Goal: Task Accomplishment & Management: Manage account settings

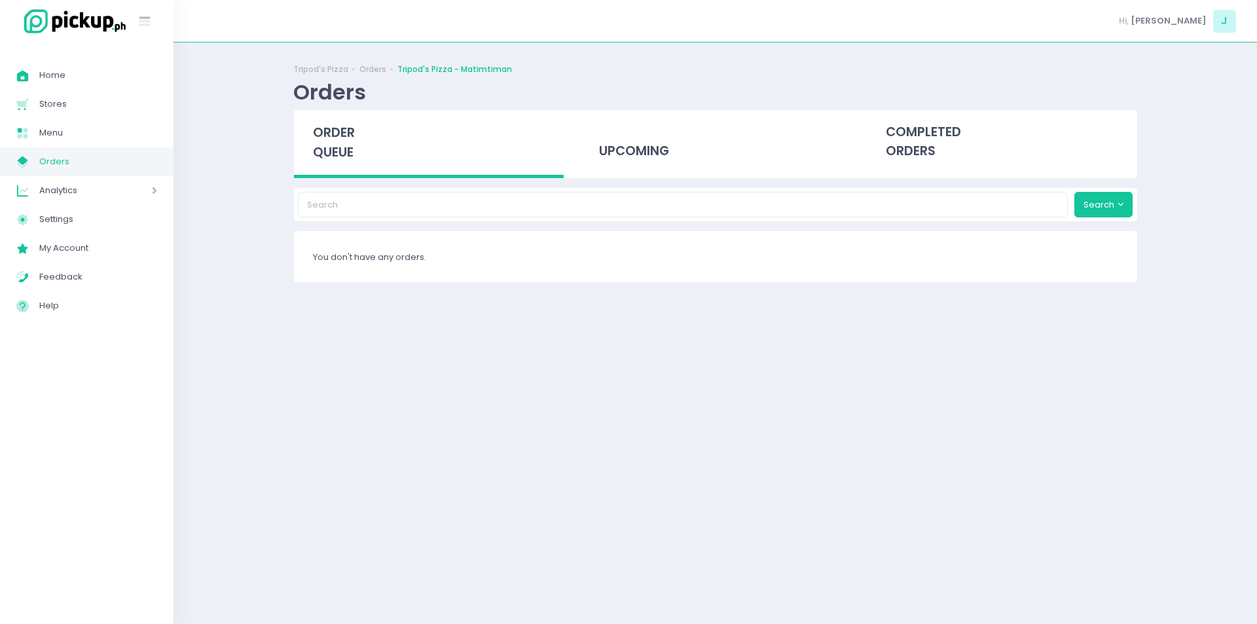
click at [337, 162] on div "order queue" at bounding box center [429, 144] width 270 height 68
click at [363, 116] on div "order queue" at bounding box center [429, 144] width 270 height 68
click at [346, 127] on span "order queue" at bounding box center [334, 142] width 42 height 37
click at [322, 129] on span "order queue" at bounding box center [334, 142] width 42 height 37
click at [331, 138] on span "order queue" at bounding box center [334, 142] width 42 height 37
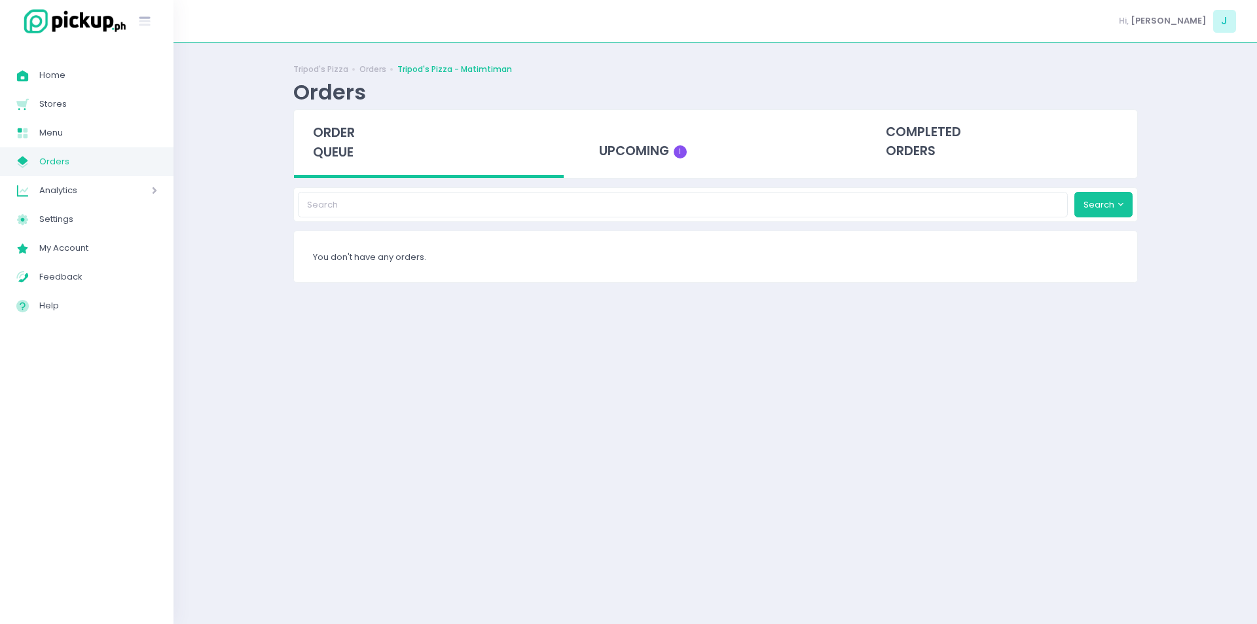
click at [344, 141] on span "order queue" at bounding box center [334, 142] width 42 height 37
click at [320, 149] on span "order queue" at bounding box center [334, 142] width 42 height 37
click at [336, 137] on span "order queue" at bounding box center [334, 142] width 42 height 37
click at [326, 151] on span "order queue" at bounding box center [334, 142] width 42 height 37
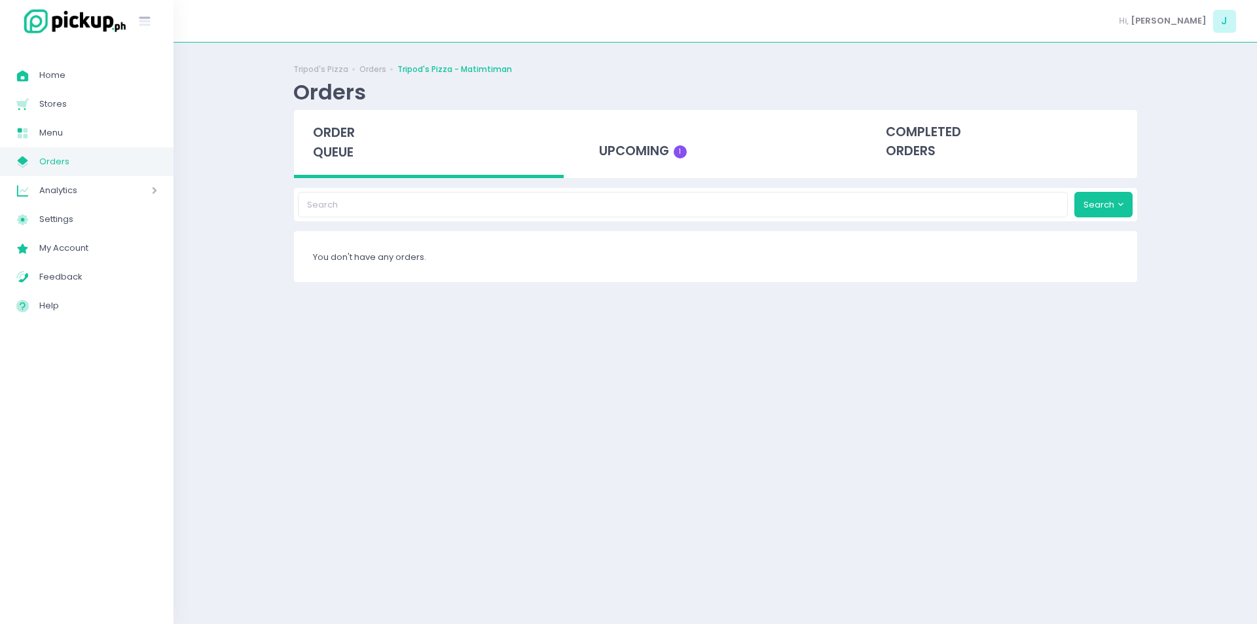
click at [343, 148] on span "order queue" at bounding box center [334, 142] width 42 height 37
click at [339, 130] on span "order queue" at bounding box center [334, 142] width 42 height 37
click at [321, 142] on div "order queue" at bounding box center [429, 144] width 270 height 68
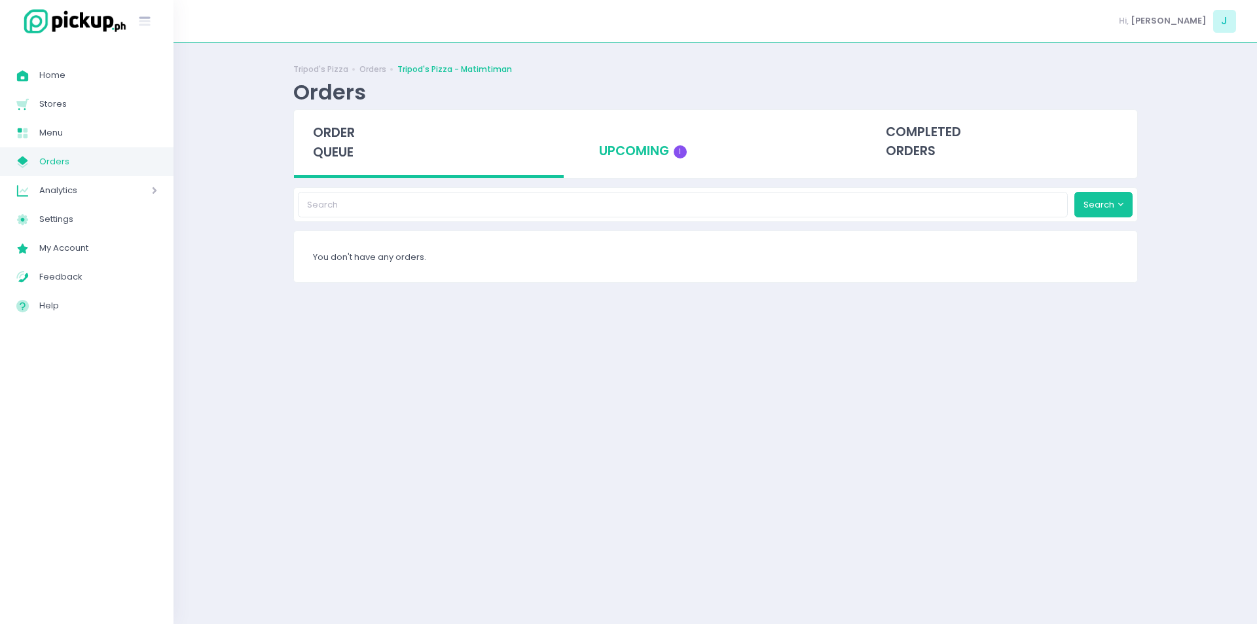
click at [639, 138] on div "upcoming 1" at bounding box center [715, 142] width 270 height 64
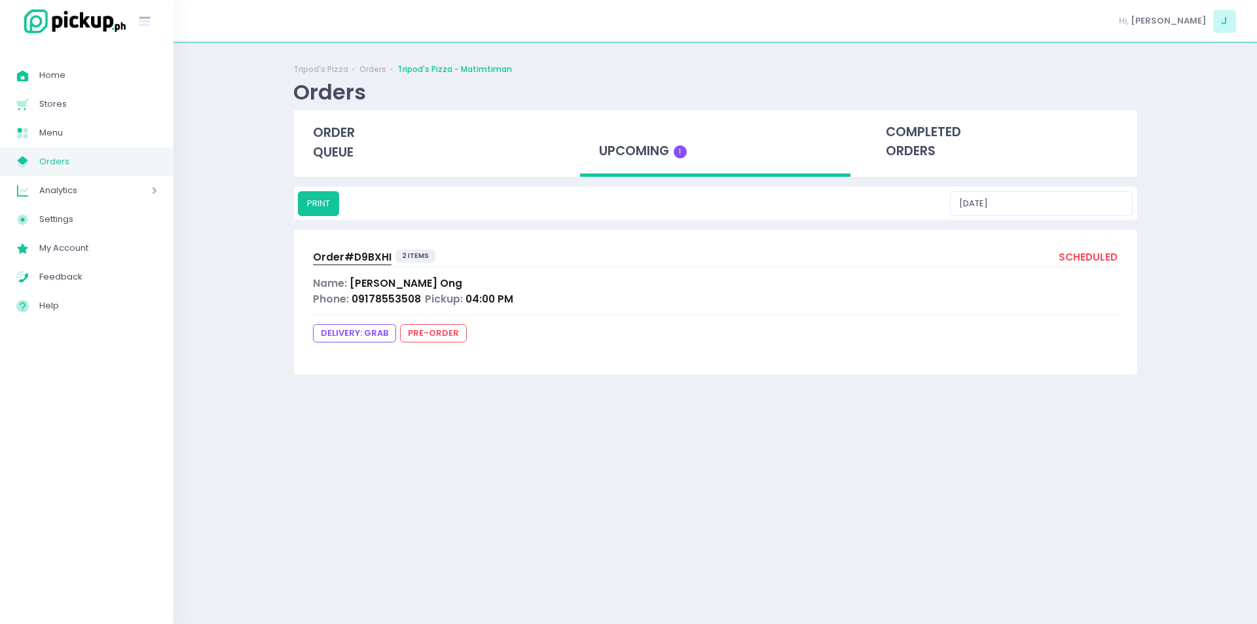
click at [337, 253] on span "Order# D9BXHI" at bounding box center [352, 257] width 79 height 14
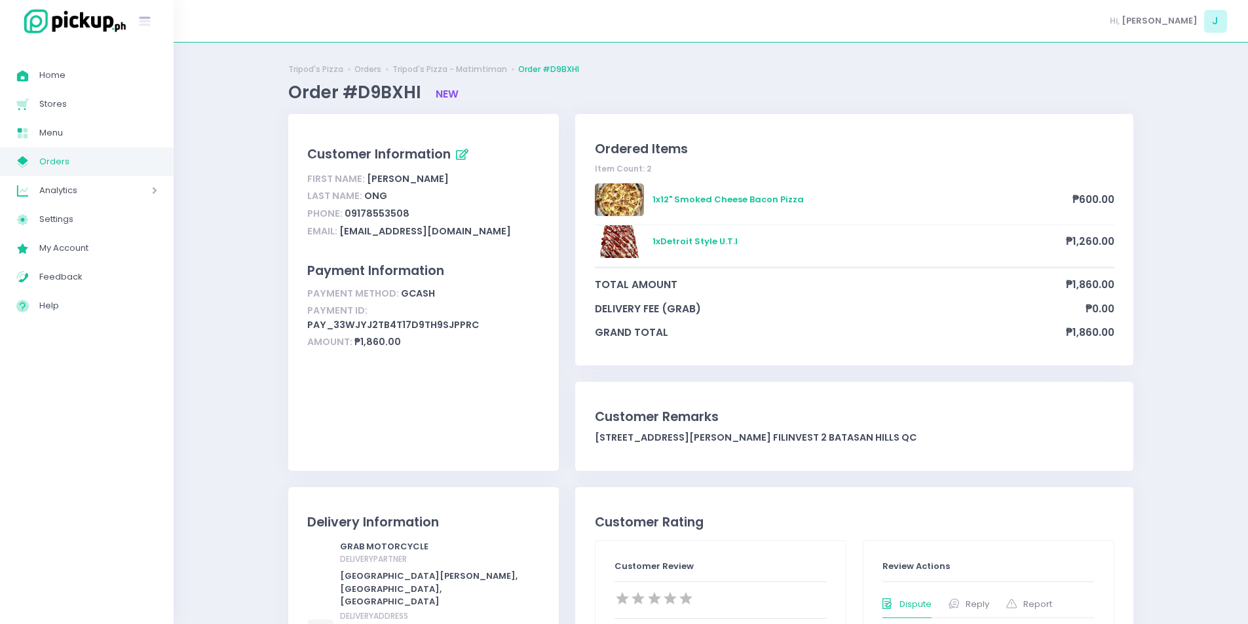
click at [114, 168] on span "Orders" at bounding box center [98, 161] width 118 height 17
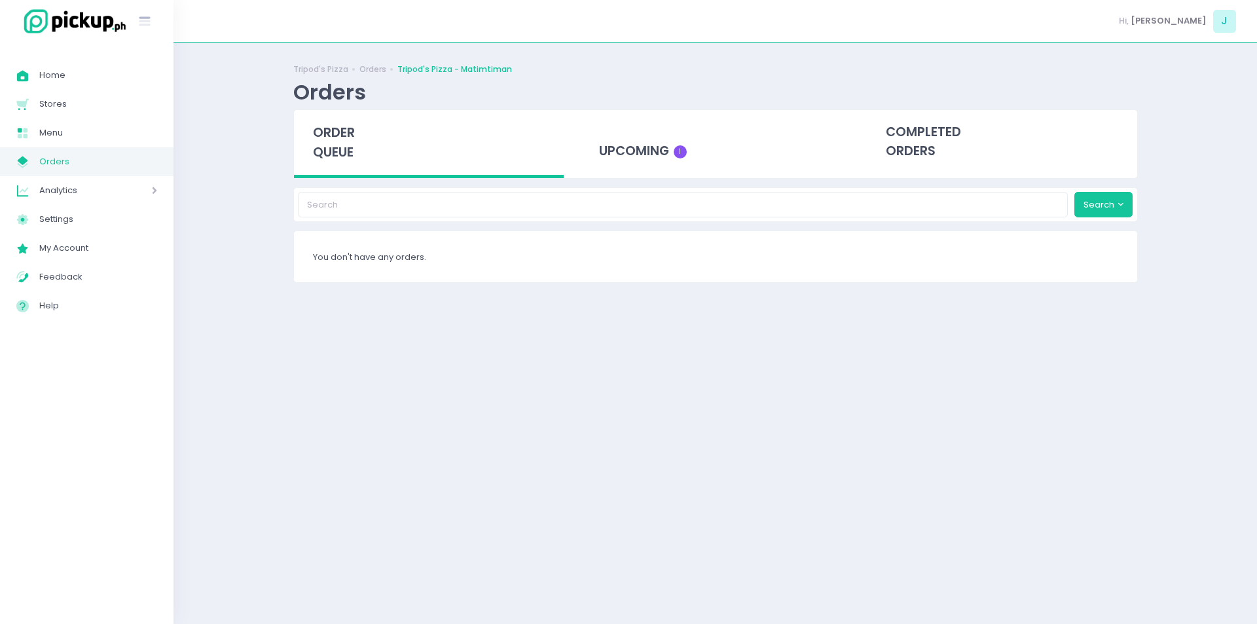
click at [324, 152] on span "order queue" at bounding box center [334, 142] width 42 height 37
click at [337, 152] on span "order queue" at bounding box center [334, 142] width 42 height 37
click at [344, 155] on span "order queue" at bounding box center [334, 142] width 42 height 37
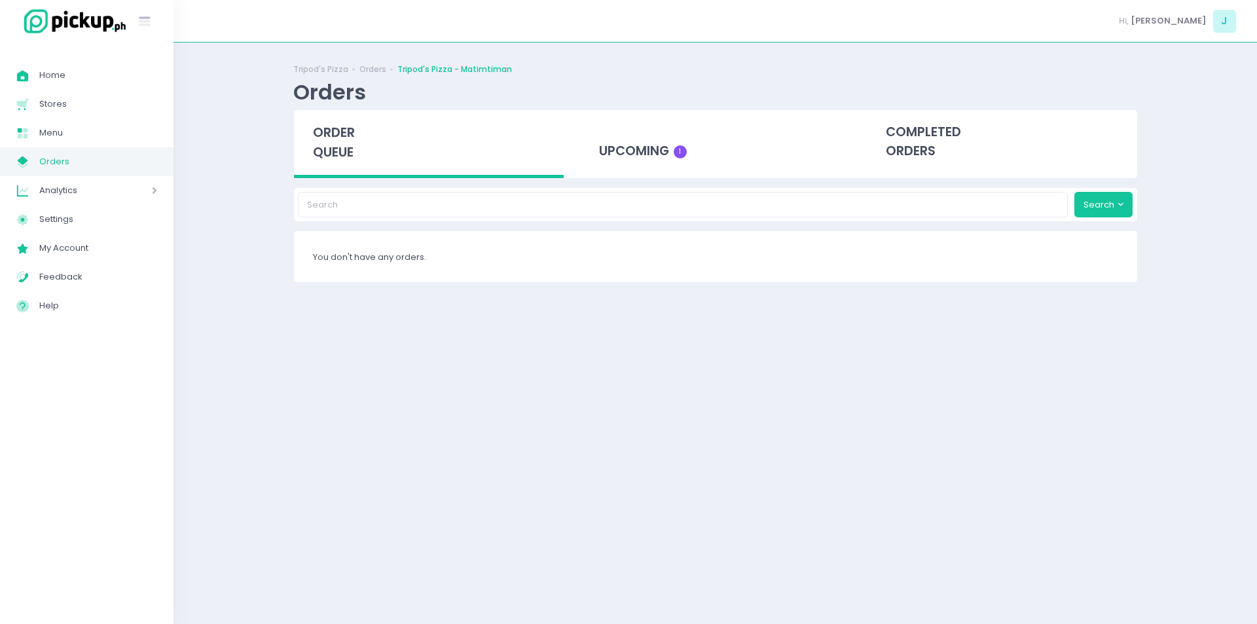
click at [344, 155] on span "order queue" at bounding box center [334, 142] width 42 height 37
click at [338, 148] on span "order queue" at bounding box center [334, 142] width 42 height 37
click at [346, 143] on span "order queue" at bounding box center [334, 142] width 42 height 37
click at [334, 125] on span "order queue" at bounding box center [334, 142] width 42 height 37
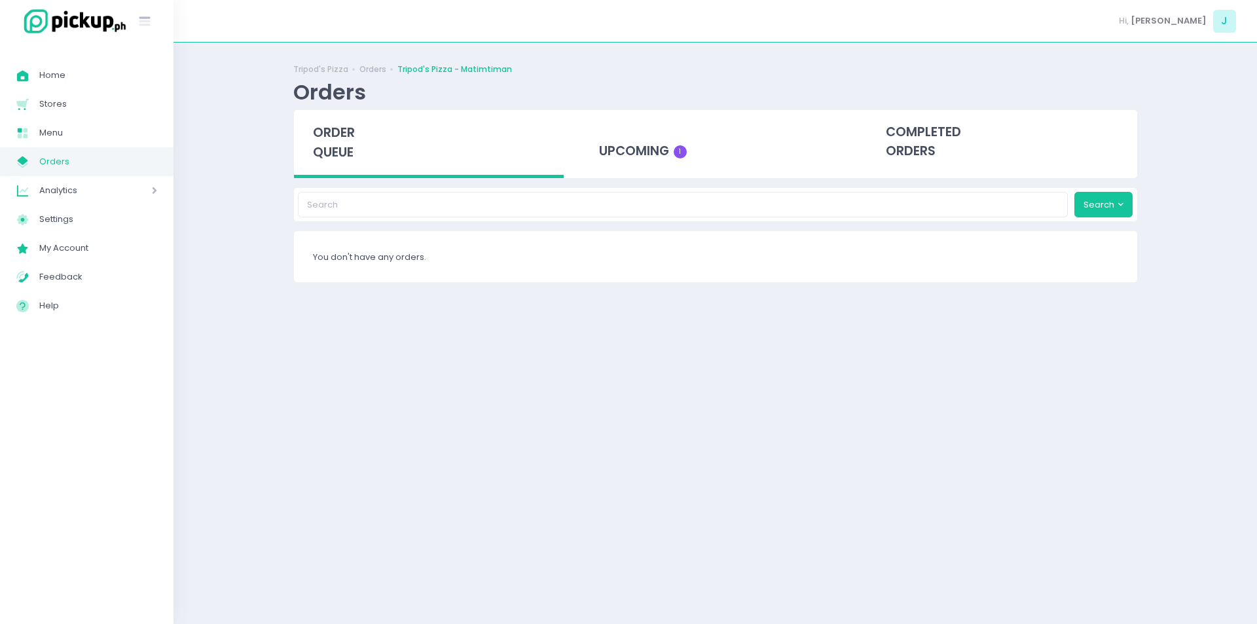
click at [333, 151] on span "order queue" at bounding box center [334, 142] width 42 height 37
click at [350, 143] on div "order queue" at bounding box center [429, 144] width 270 height 68
click at [367, 141] on div "order queue" at bounding box center [429, 144] width 270 height 68
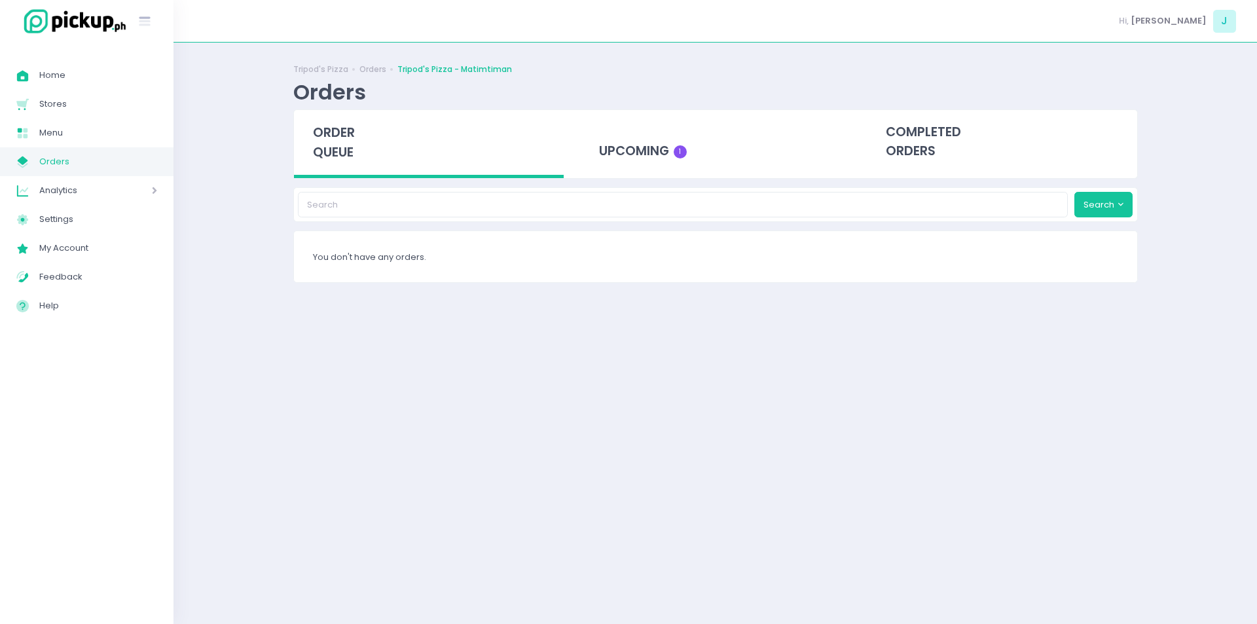
click at [367, 141] on div "order queue" at bounding box center [429, 144] width 270 height 68
click at [336, 137] on span "order queue" at bounding box center [334, 142] width 42 height 37
click at [335, 142] on div "order queue" at bounding box center [429, 144] width 270 height 68
click at [341, 145] on span "order queue" at bounding box center [334, 142] width 42 height 37
click at [351, 153] on span "order queue" at bounding box center [334, 142] width 42 height 37
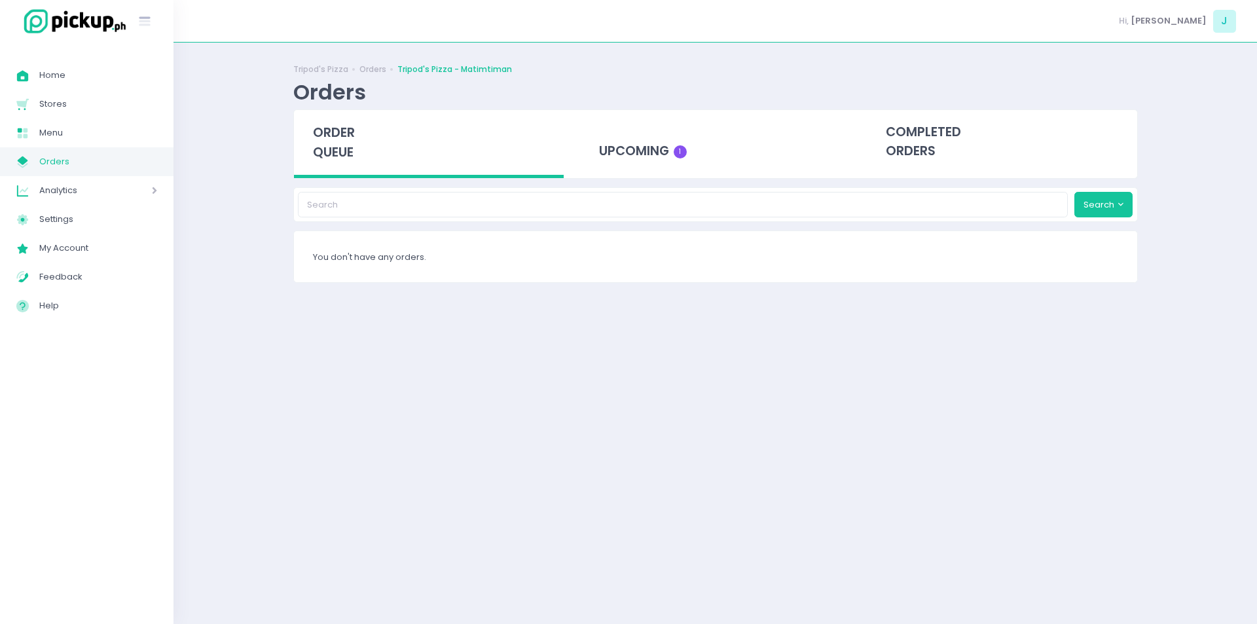
click at [372, 153] on div "order queue" at bounding box center [429, 144] width 270 height 68
click at [356, 149] on div "order queue" at bounding box center [429, 144] width 270 height 68
click at [332, 127] on span "order queue" at bounding box center [334, 142] width 42 height 37
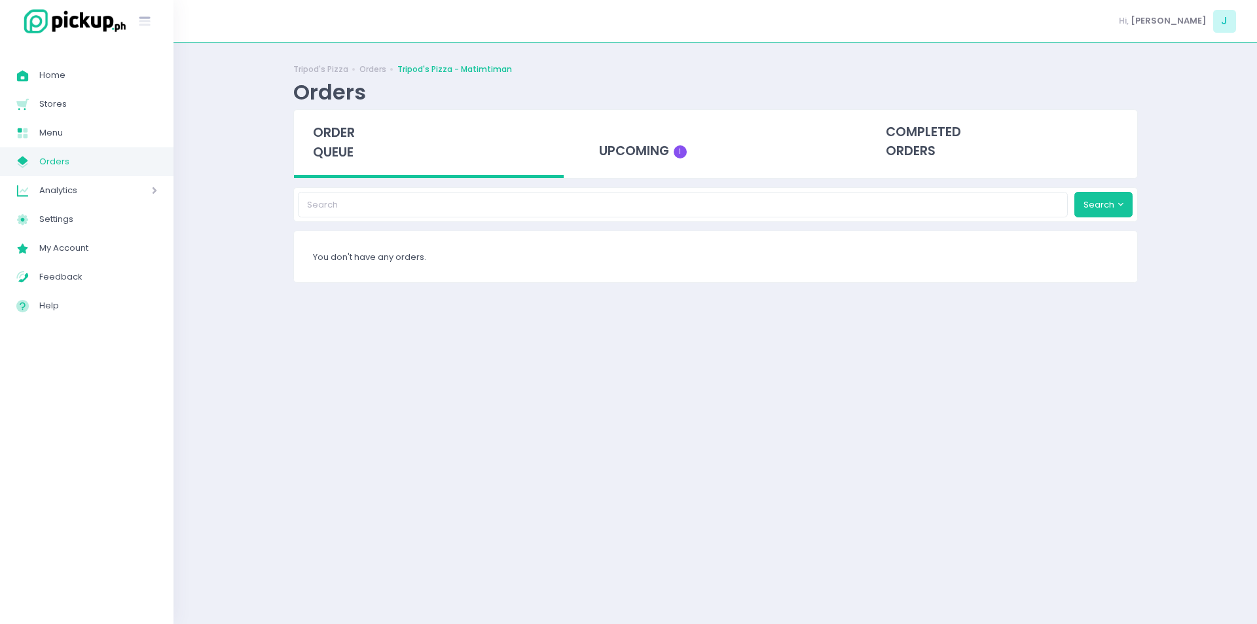
click at [332, 127] on span "order queue" at bounding box center [334, 142] width 42 height 37
click at [332, 144] on span "order queue" at bounding box center [334, 142] width 42 height 37
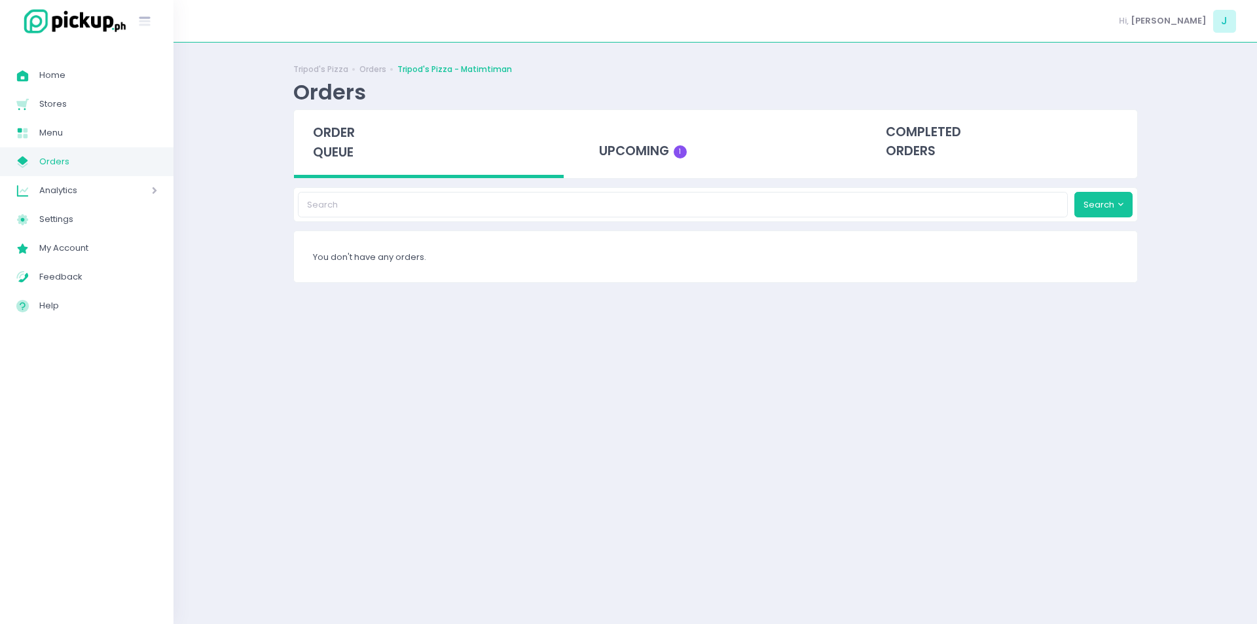
click at [332, 144] on span "order queue" at bounding box center [334, 142] width 42 height 37
click at [327, 152] on span "order queue" at bounding box center [334, 142] width 42 height 37
click at [336, 154] on span "order queue" at bounding box center [334, 142] width 42 height 37
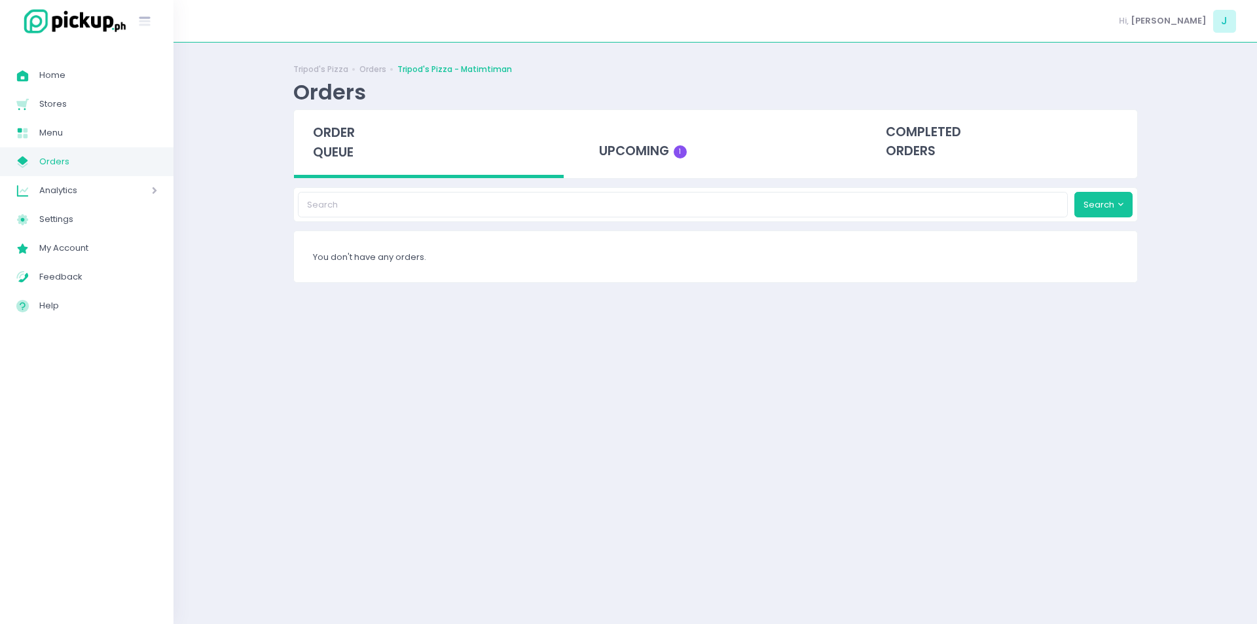
click at [343, 136] on span "order queue" at bounding box center [334, 142] width 42 height 37
click at [336, 143] on div "order queue" at bounding box center [429, 144] width 270 height 68
click at [348, 162] on div "order queue" at bounding box center [429, 144] width 270 height 68
click at [356, 154] on div "order queue" at bounding box center [429, 144] width 270 height 68
click at [326, 140] on span "order queue" at bounding box center [334, 142] width 42 height 37
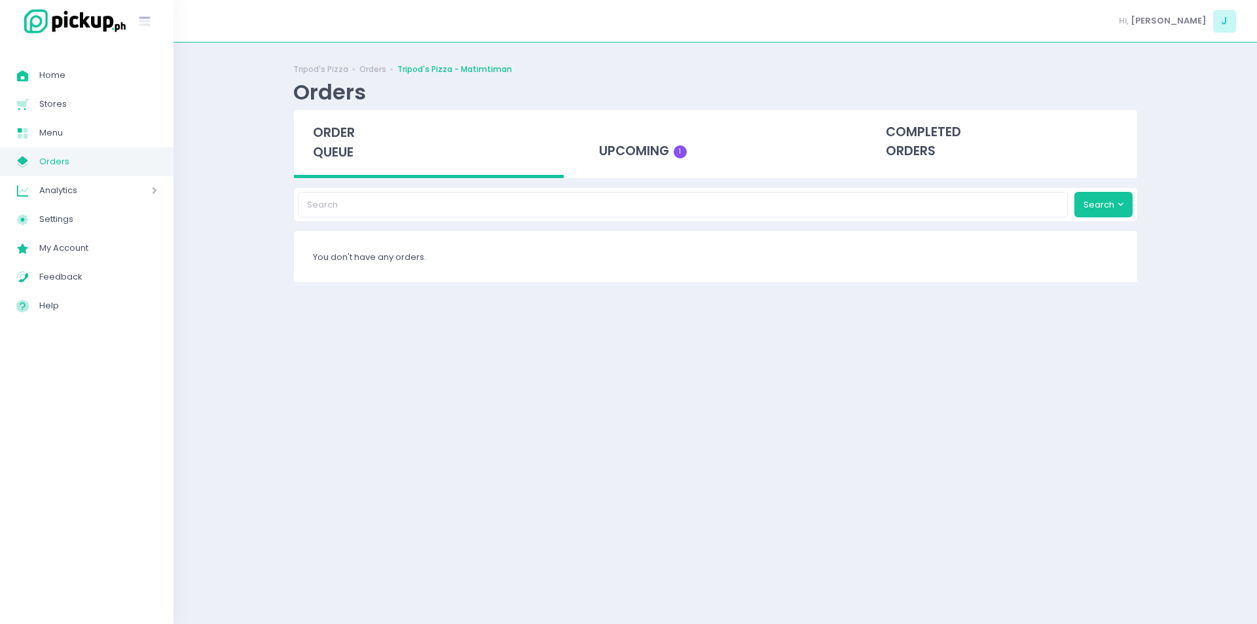
click at [326, 140] on span "order queue" at bounding box center [334, 142] width 42 height 37
click at [346, 158] on span "order queue" at bounding box center [334, 142] width 42 height 37
click at [339, 153] on span "order queue" at bounding box center [334, 142] width 42 height 37
click at [323, 129] on span "order queue" at bounding box center [334, 142] width 42 height 37
click at [335, 157] on span "order queue" at bounding box center [334, 142] width 42 height 37
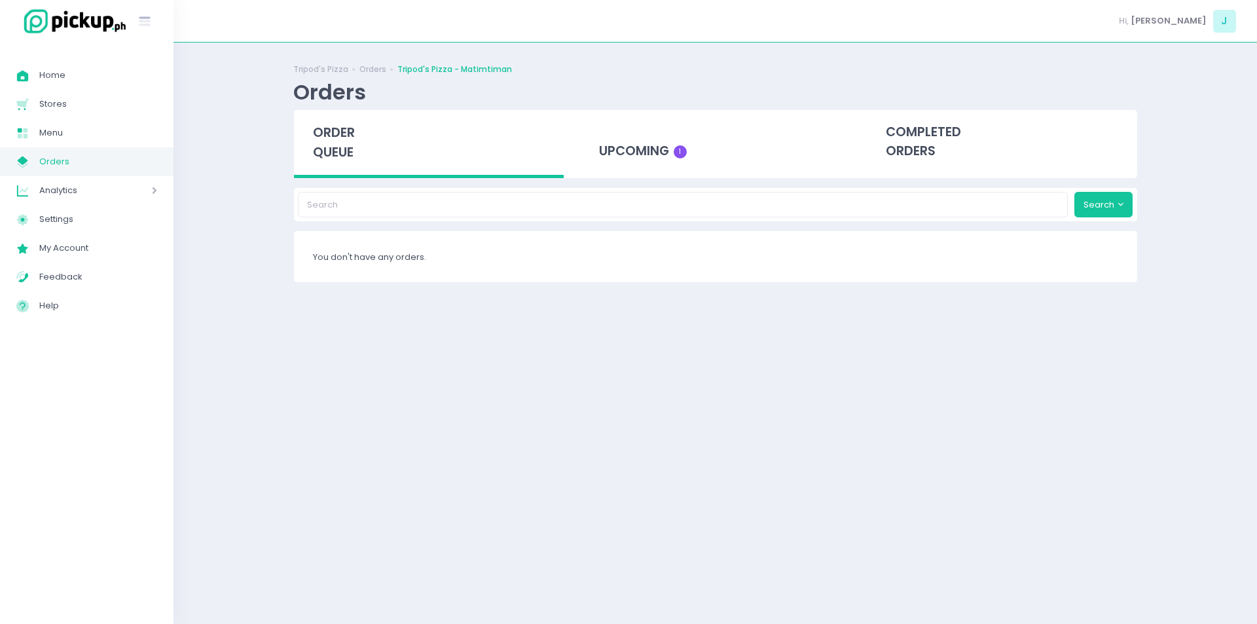
click at [335, 157] on span "order queue" at bounding box center [334, 142] width 42 height 37
click at [339, 148] on span "order queue" at bounding box center [334, 142] width 42 height 37
click at [329, 132] on span "order queue" at bounding box center [334, 142] width 42 height 37
click at [658, 140] on div "upcoming 1" at bounding box center [715, 142] width 270 height 64
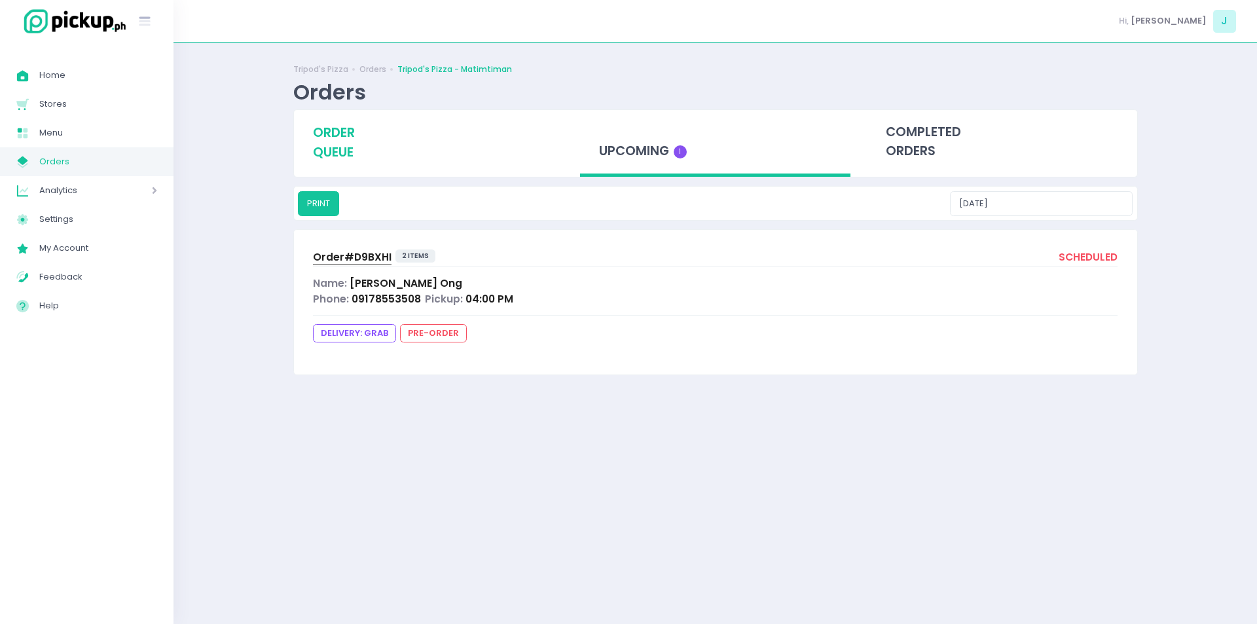
click at [347, 153] on span "order queue" at bounding box center [334, 142] width 42 height 37
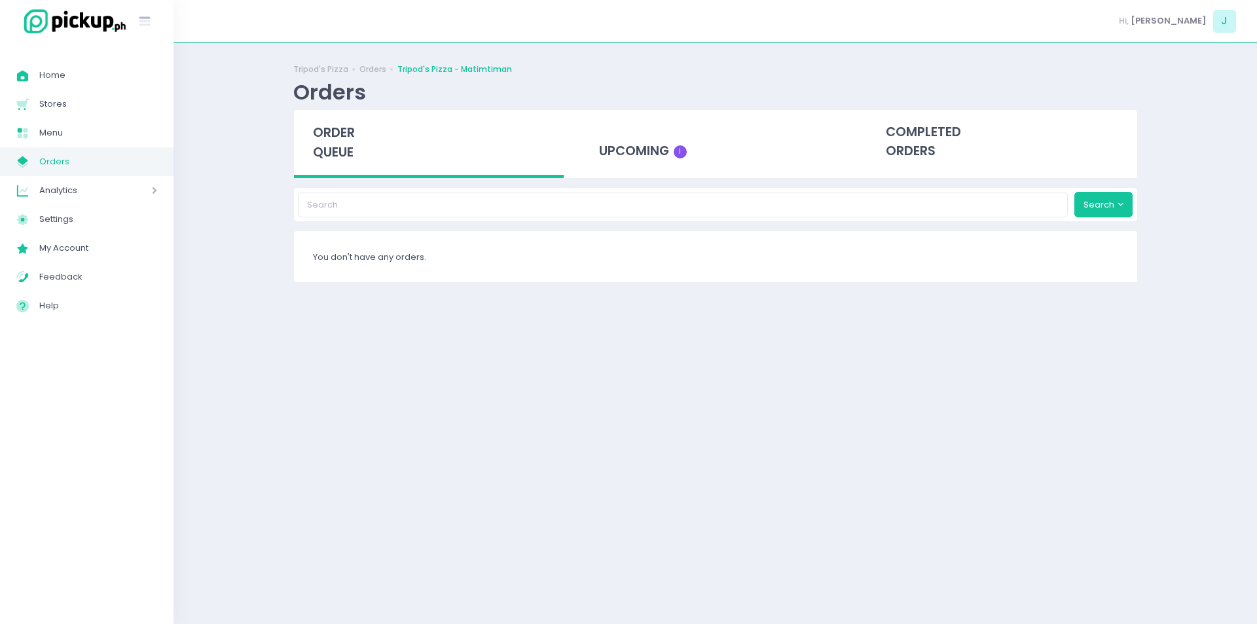
click at [347, 153] on span "order queue" at bounding box center [334, 142] width 42 height 37
click at [323, 170] on div "order queue" at bounding box center [429, 144] width 270 height 68
click at [327, 149] on span "order queue" at bounding box center [334, 142] width 42 height 37
click at [333, 152] on span "order queue" at bounding box center [334, 142] width 42 height 37
click at [354, 144] on span "order queue" at bounding box center [334, 142] width 42 height 37
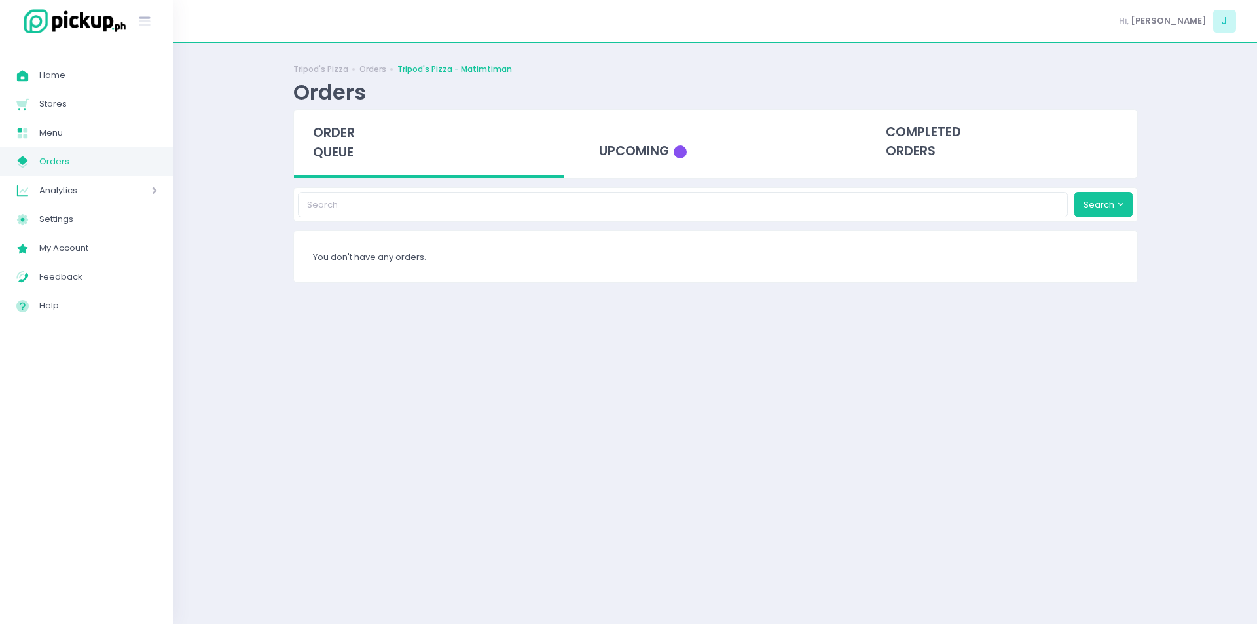
click at [341, 143] on span "order queue" at bounding box center [334, 142] width 42 height 37
click at [343, 143] on div "order queue" at bounding box center [429, 144] width 270 height 68
click at [341, 153] on span "order queue" at bounding box center [334, 142] width 42 height 37
click at [341, 141] on span "order queue" at bounding box center [334, 142] width 42 height 37
click at [330, 140] on span "order queue" at bounding box center [334, 142] width 42 height 37
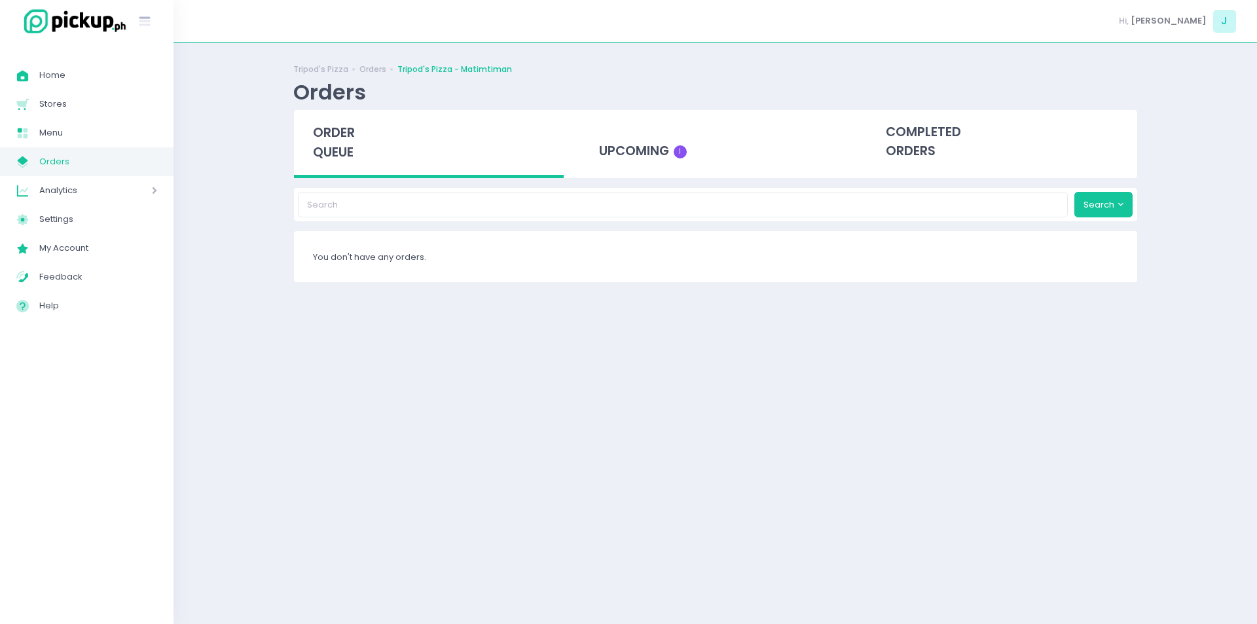
click at [330, 140] on span "order queue" at bounding box center [334, 142] width 42 height 37
click at [332, 147] on span "order queue" at bounding box center [334, 142] width 42 height 37
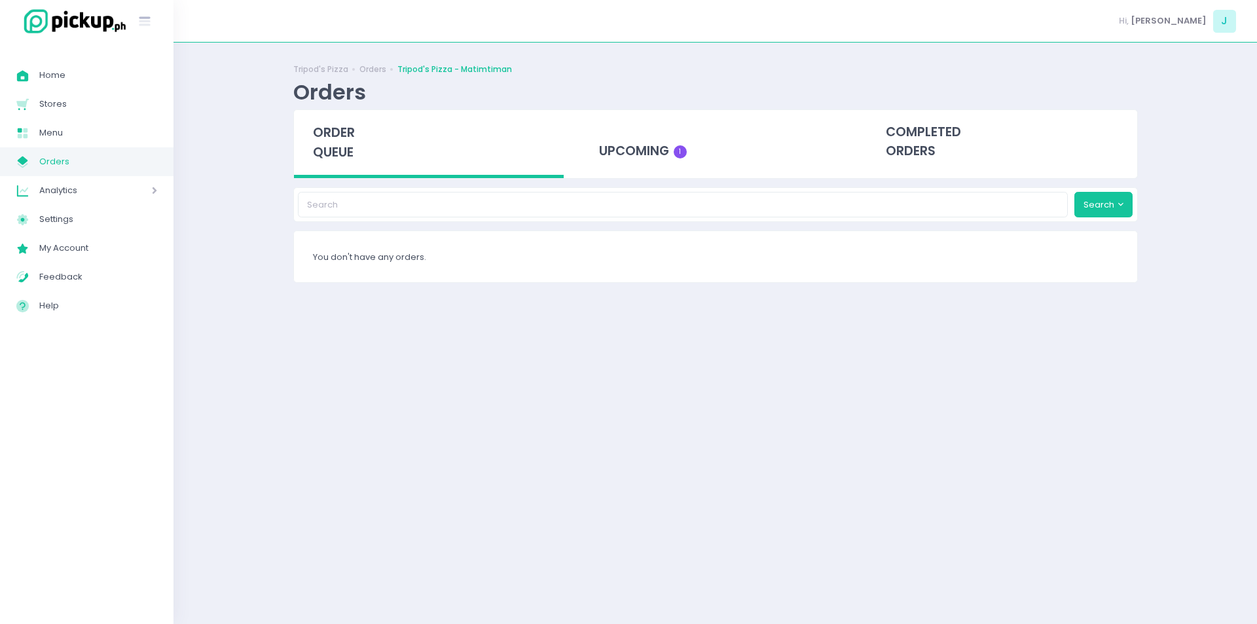
click at [332, 147] on span "order queue" at bounding box center [334, 142] width 42 height 37
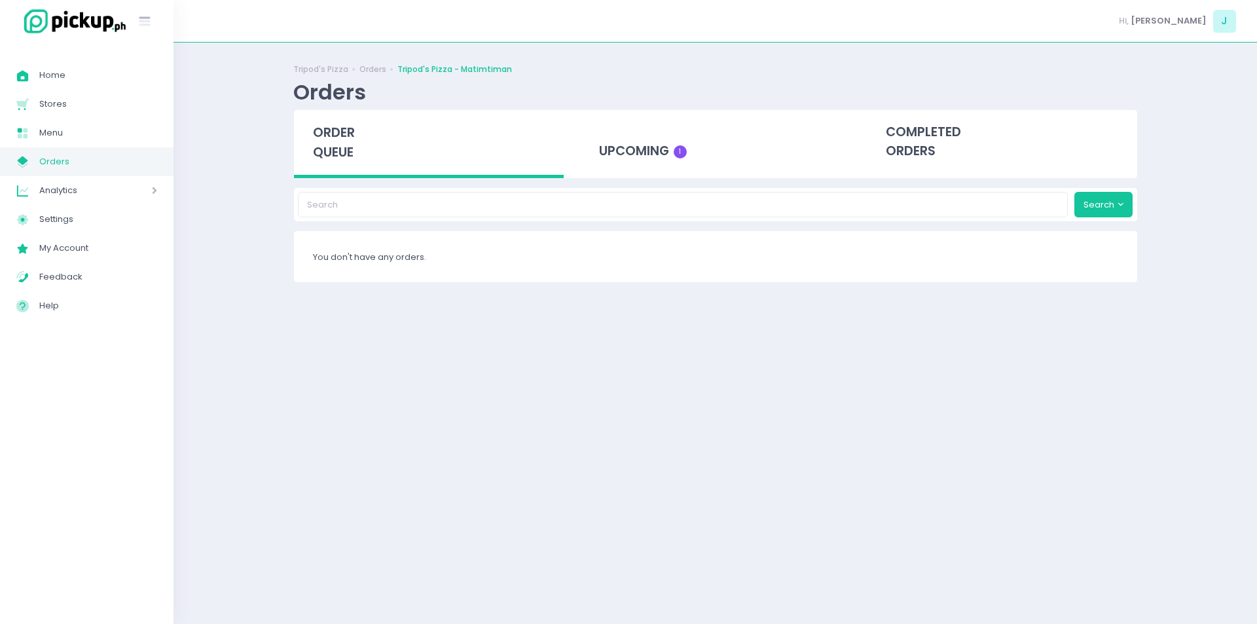
click at [332, 147] on span "order queue" at bounding box center [334, 142] width 42 height 37
click at [327, 164] on div "order queue" at bounding box center [429, 144] width 270 height 68
click at [327, 130] on span "order queue" at bounding box center [334, 142] width 42 height 37
click at [328, 131] on span "order queue" at bounding box center [334, 142] width 42 height 37
click at [329, 151] on span "order queue" at bounding box center [334, 142] width 42 height 37
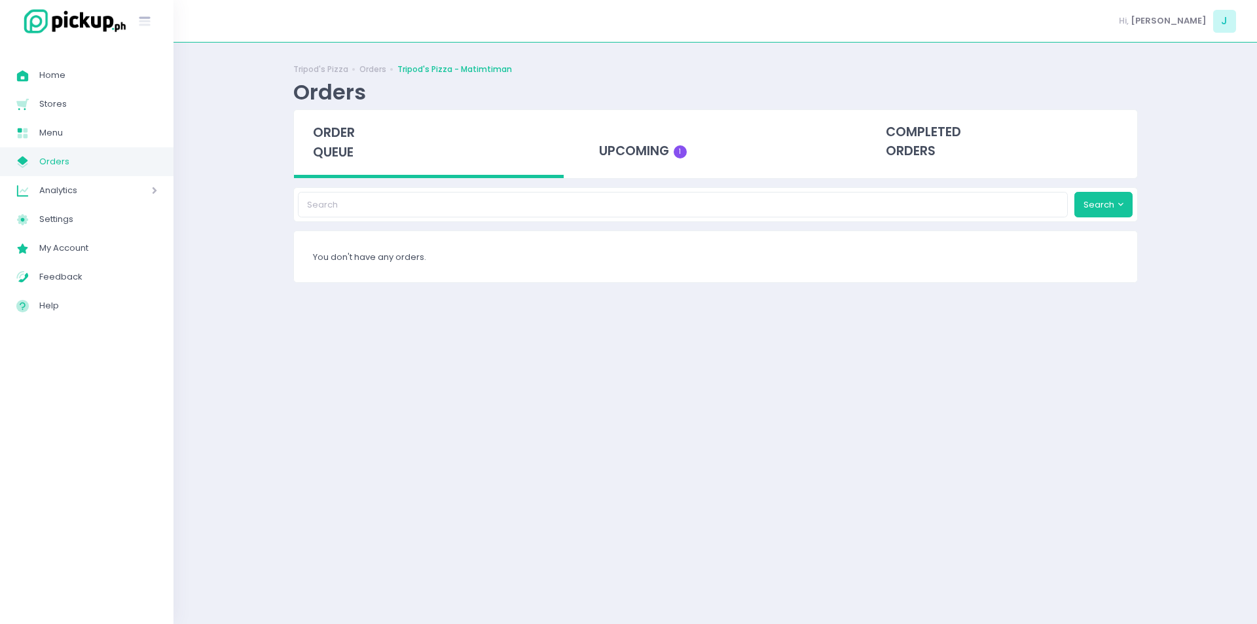
click at [329, 145] on span "order queue" at bounding box center [334, 142] width 42 height 37
click at [348, 145] on span "order queue" at bounding box center [334, 142] width 42 height 37
click at [354, 151] on span "order queue" at bounding box center [334, 142] width 42 height 37
click at [346, 118] on div "order queue" at bounding box center [429, 144] width 270 height 68
click at [347, 142] on div "order queue" at bounding box center [429, 144] width 270 height 68
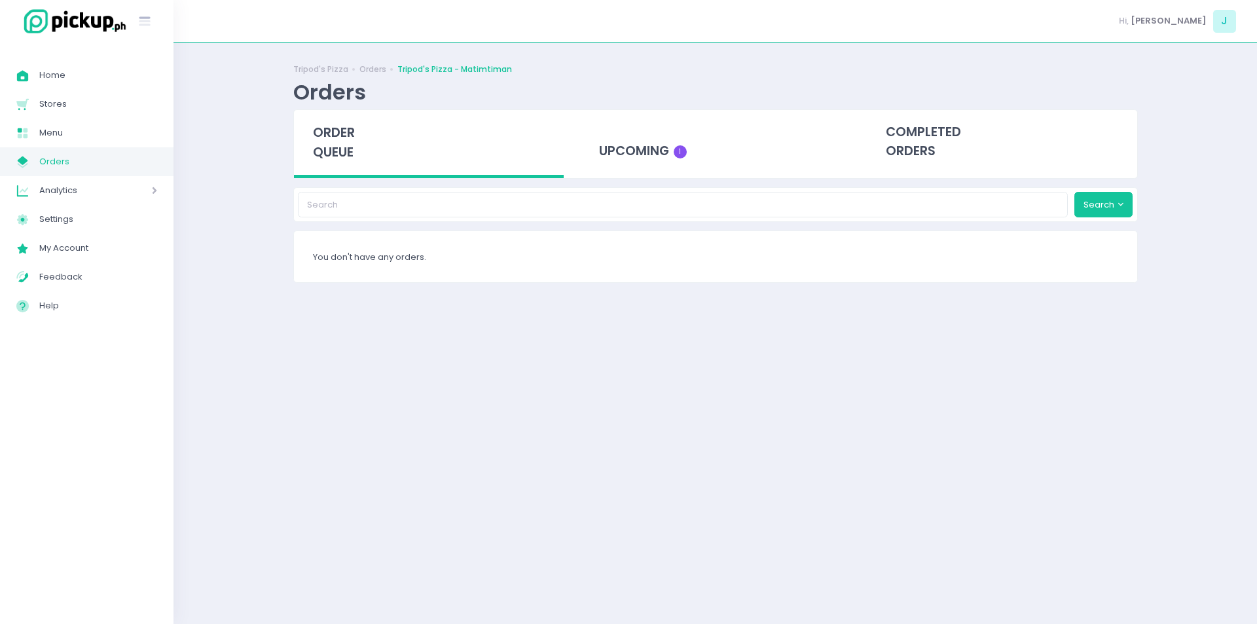
click at [349, 162] on div "order queue" at bounding box center [429, 144] width 270 height 68
click at [337, 150] on span "order queue" at bounding box center [334, 142] width 42 height 37
click at [329, 137] on span "order queue" at bounding box center [334, 142] width 42 height 37
click at [313, 157] on span "order queue" at bounding box center [334, 142] width 42 height 37
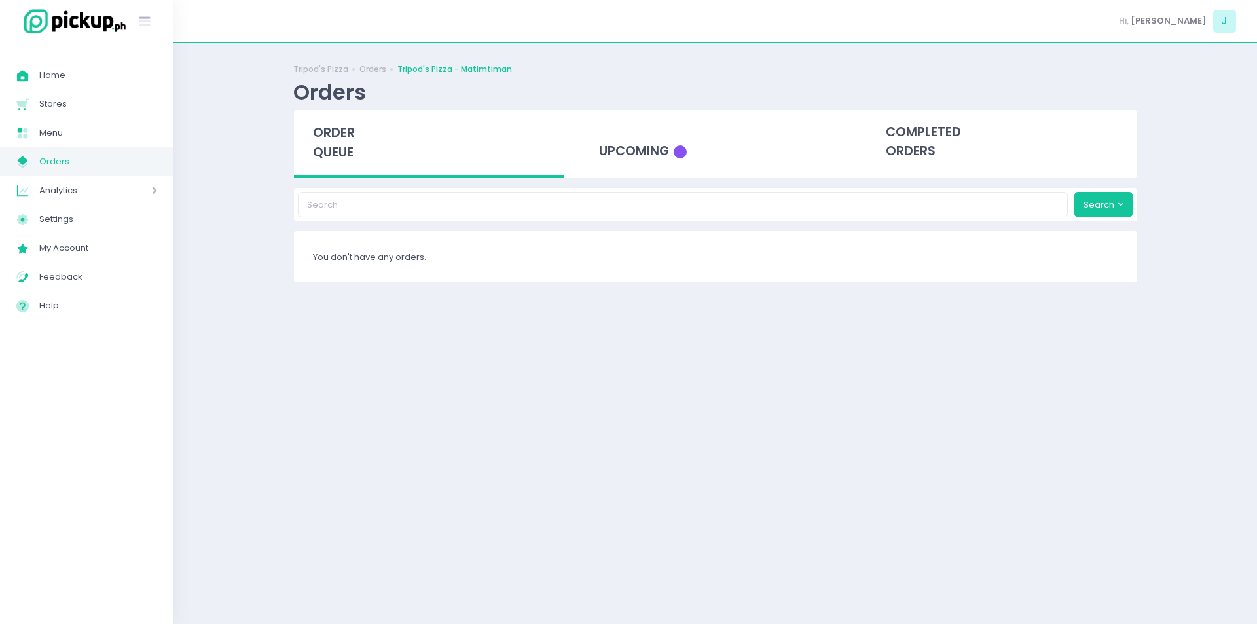
click at [331, 151] on span "order queue" at bounding box center [334, 142] width 42 height 37
click at [339, 123] on div "order queue" at bounding box center [429, 144] width 270 height 68
click at [350, 164] on div "order queue" at bounding box center [429, 144] width 270 height 68
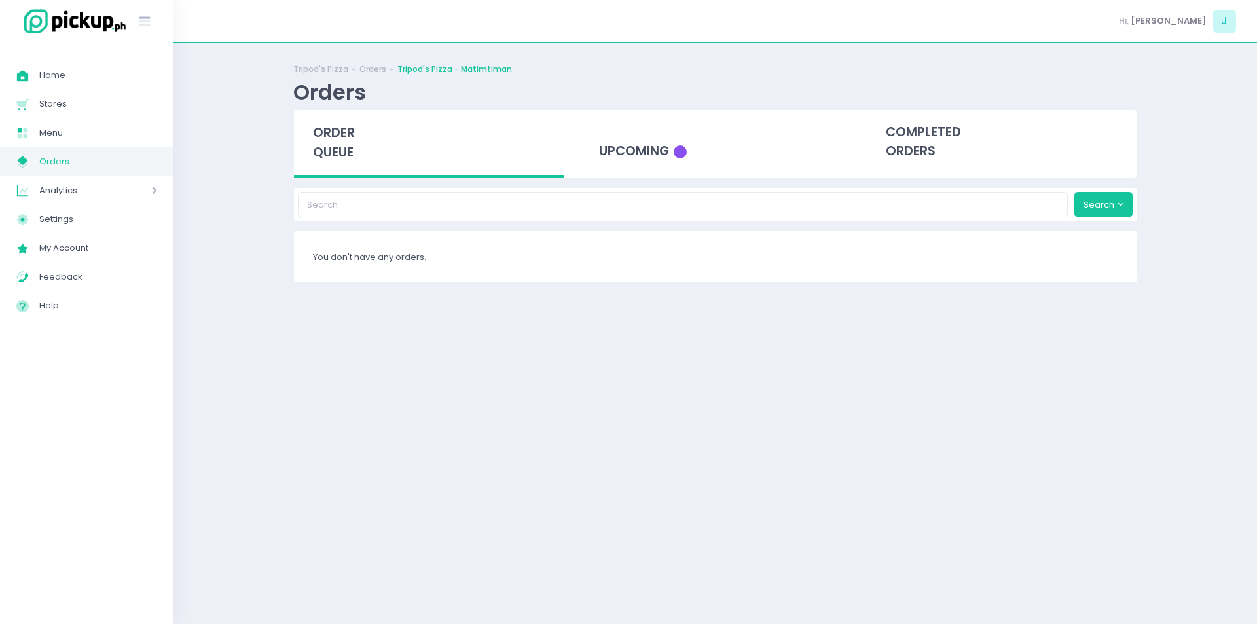
click at [343, 148] on span "order queue" at bounding box center [334, 142] width 42 height 37
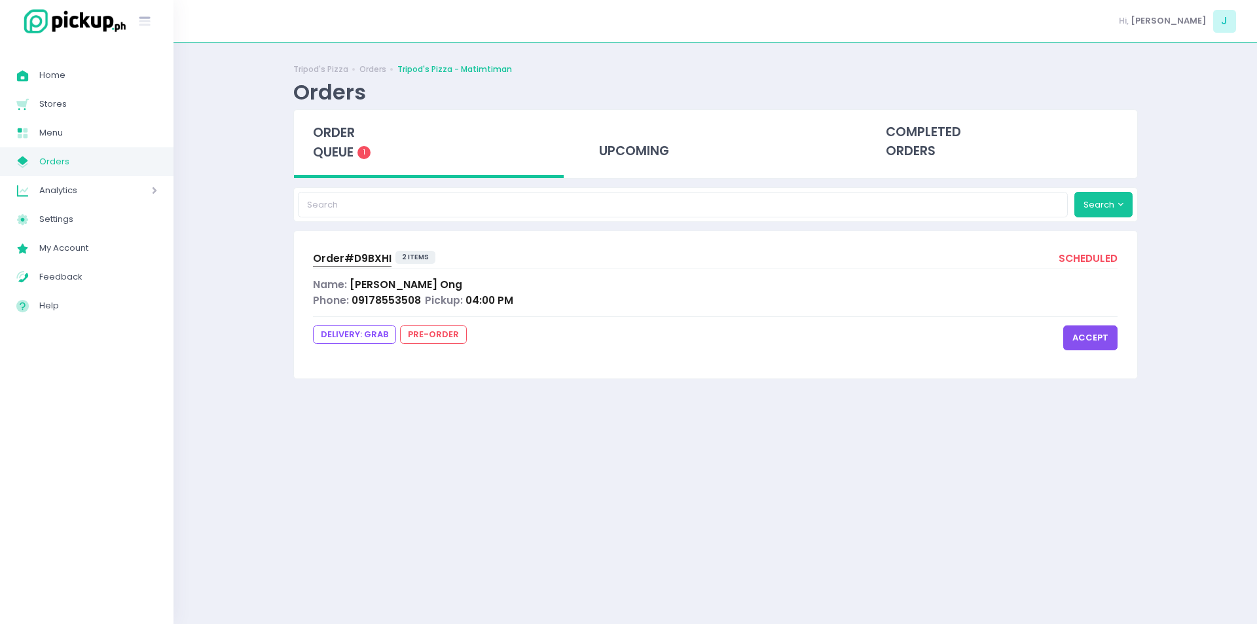
click at [1066, 331] on button "accept" at bounding box center [1091, 338] width 54 height 25
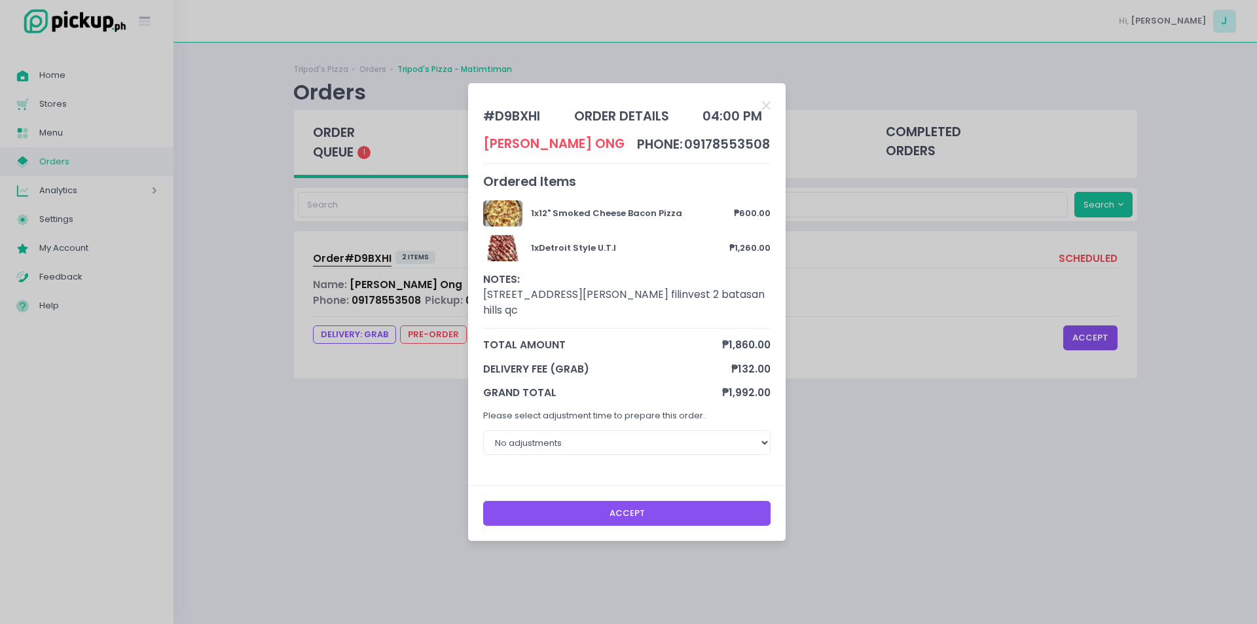
click at [620, 517] on button "Accept" at bounding box center [627, 513] width 288 height 25
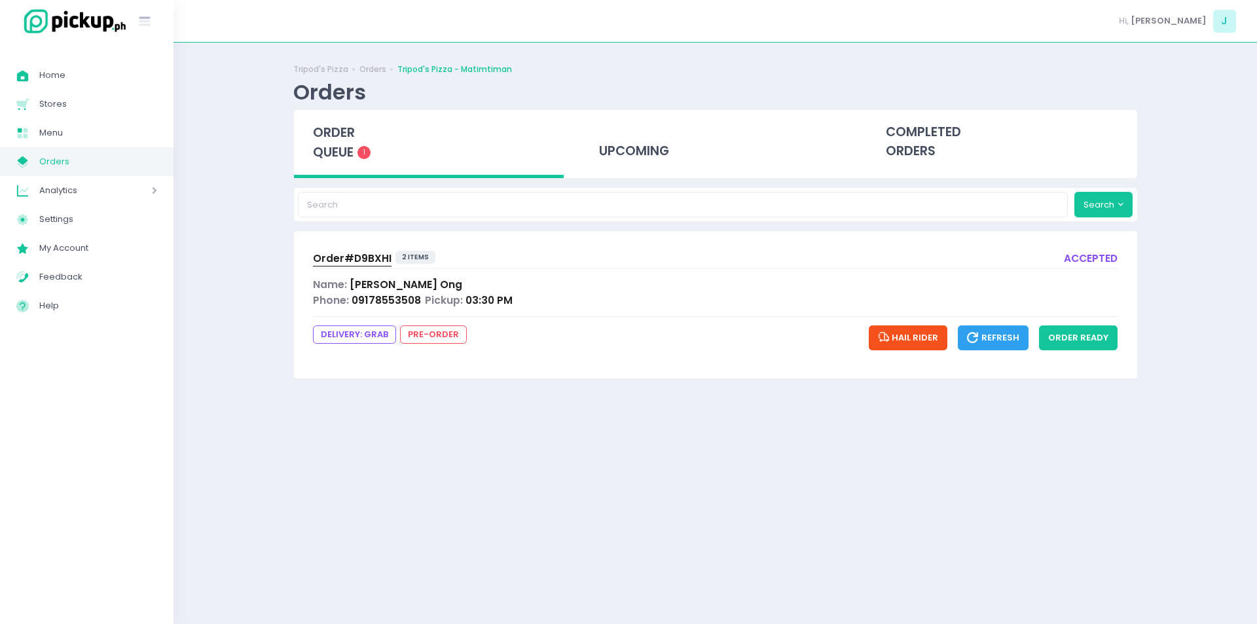
click at [355, 255] on span "Order# D9BXHI" at bounding box center [352, 258] width 79 height 14
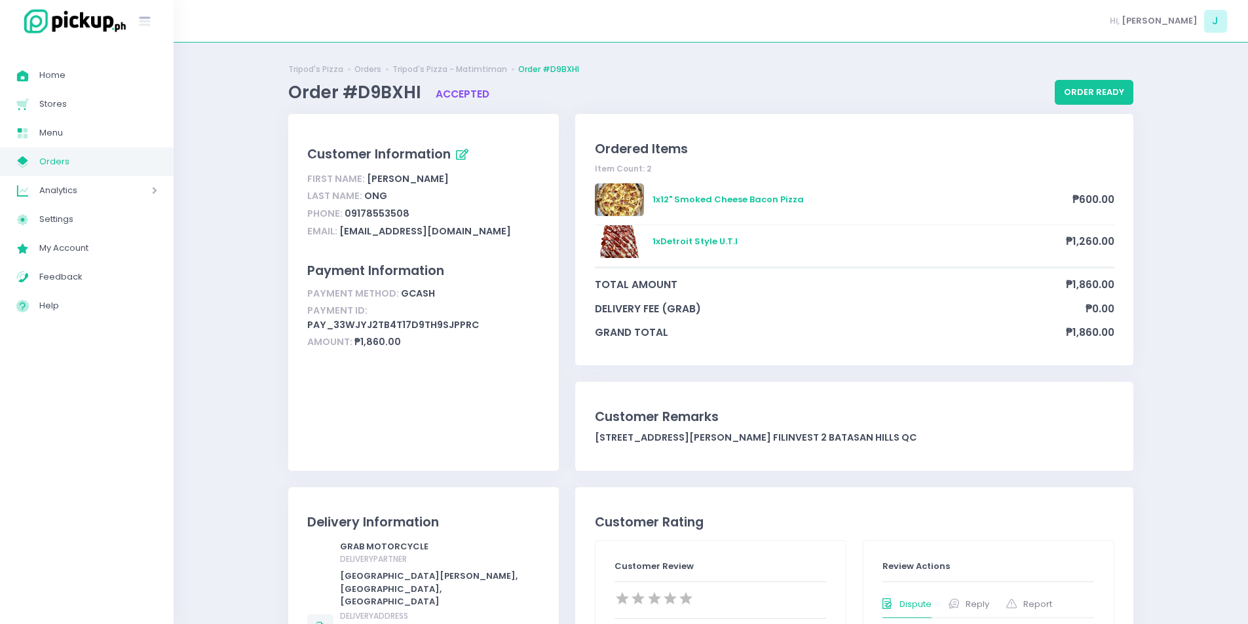
click at [584, 297] on div "Ordered Items Item Count: 2 1 x 12" Smoked Cheese Bacon Pizza ₱600.00 1 x Detro…" at bounding box center [854, 239] width 558 height 251
click at [122, 176] on link "My Store Created with Sketch. Orders" at bounding box center [87, 161] width 174 height 29
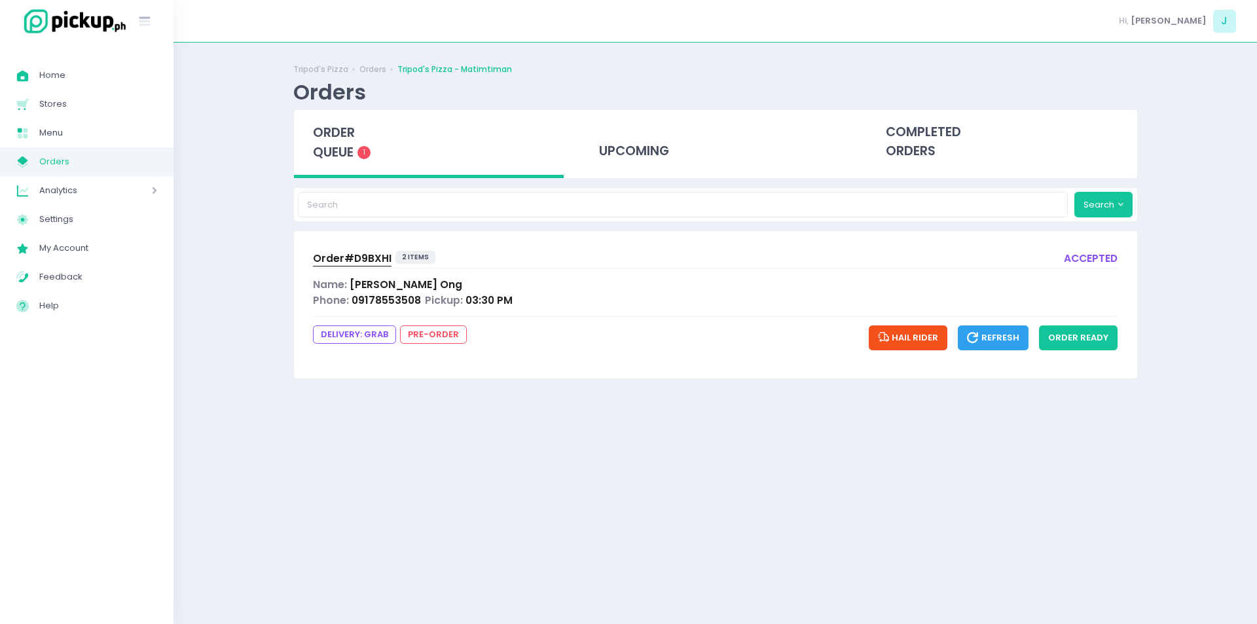
click at [355, 260] on span "Order# D9BXHI" at bounding box center [352, 258] width 79 height 14
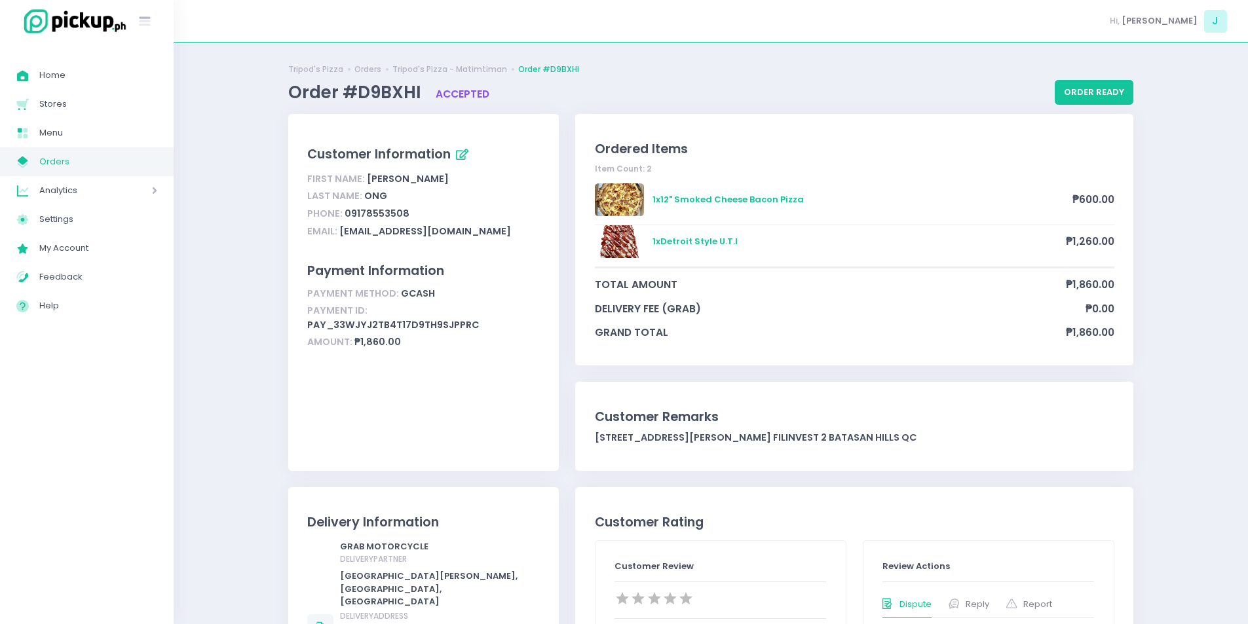
click at [83, 158] on span "Orders" at bounding box center [98, 161] width 118 height 17
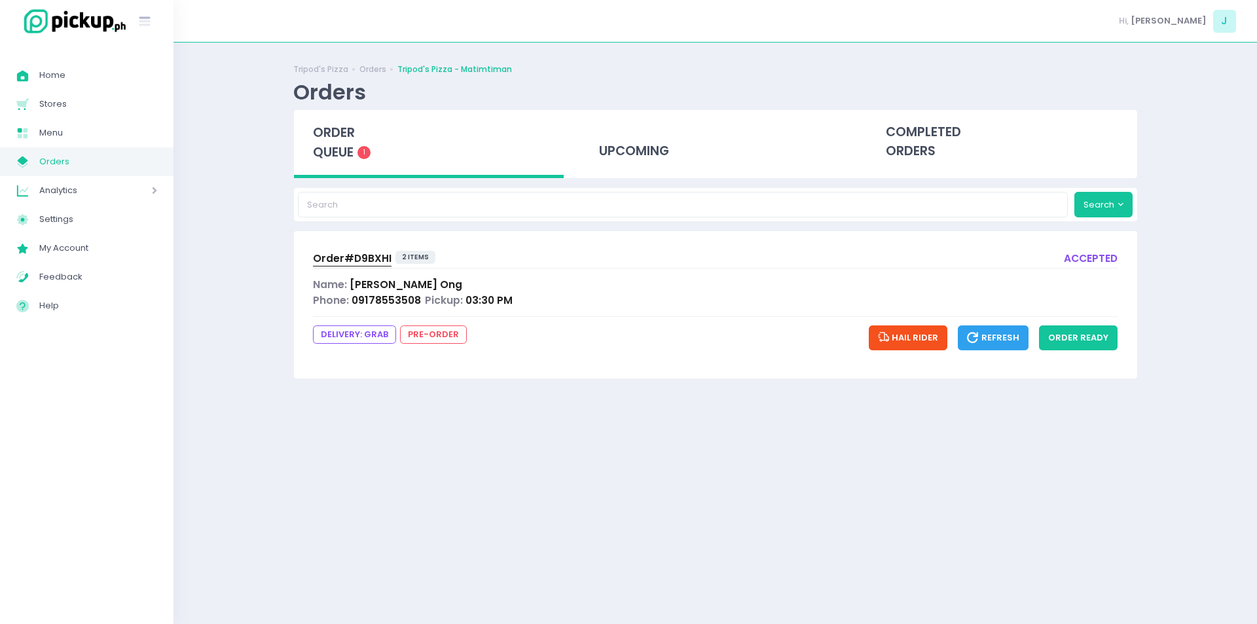
click at [322, 132] on span "order queue" at bounding box center [334, 142] width 42 height 37
click at [1091, 343] on button "order ready" at bounding box center [1078, 338] width 79 height 25
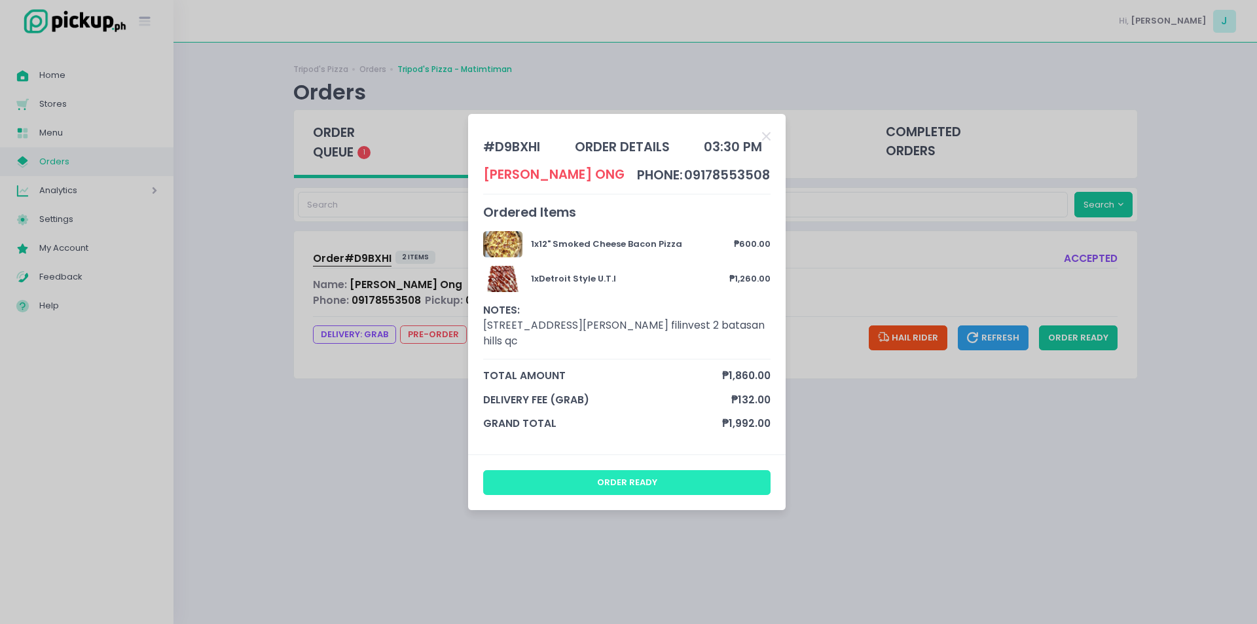
click at [588, 475] on button "order ready" at bounding box center [627, 482] width 288 height 25
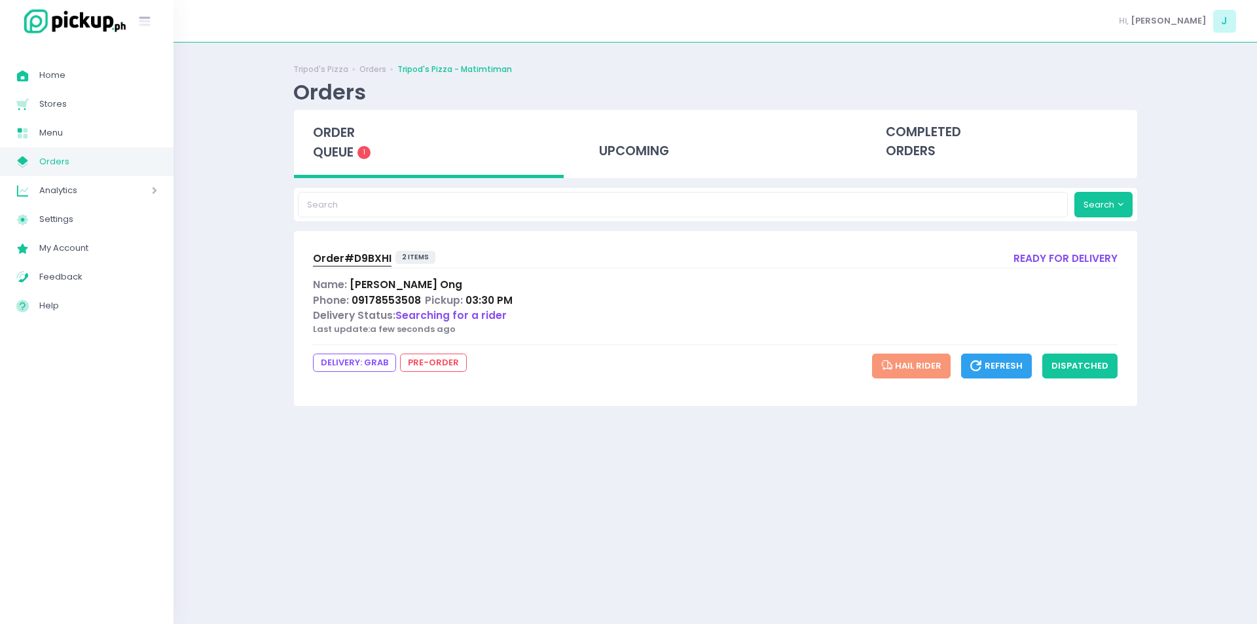
click at [348, 174] on div "order queue 1" at bounding box center [429, 144] width 270 height 68
click at [344, 161] on span "order queue" at bounding box center [334, 142] width 42 height 37
click at [342, 149] on span "order queue" at bounding box center [334, 142] width 42 height 37
click at [245, 330] on div "Tripod's Pizza Orders Tripod's Pizza - Matimtiman Orders order queue 1 upcoming…" at bounding box center [716, 333] width 1084 height 549
click at [255, 468] on div "Tripod's Pizza Orders Tripod's Pizza - Matimtiman Orders order queue 1 upcoming…" at bounding box center [716, 333] width 1084 height 549
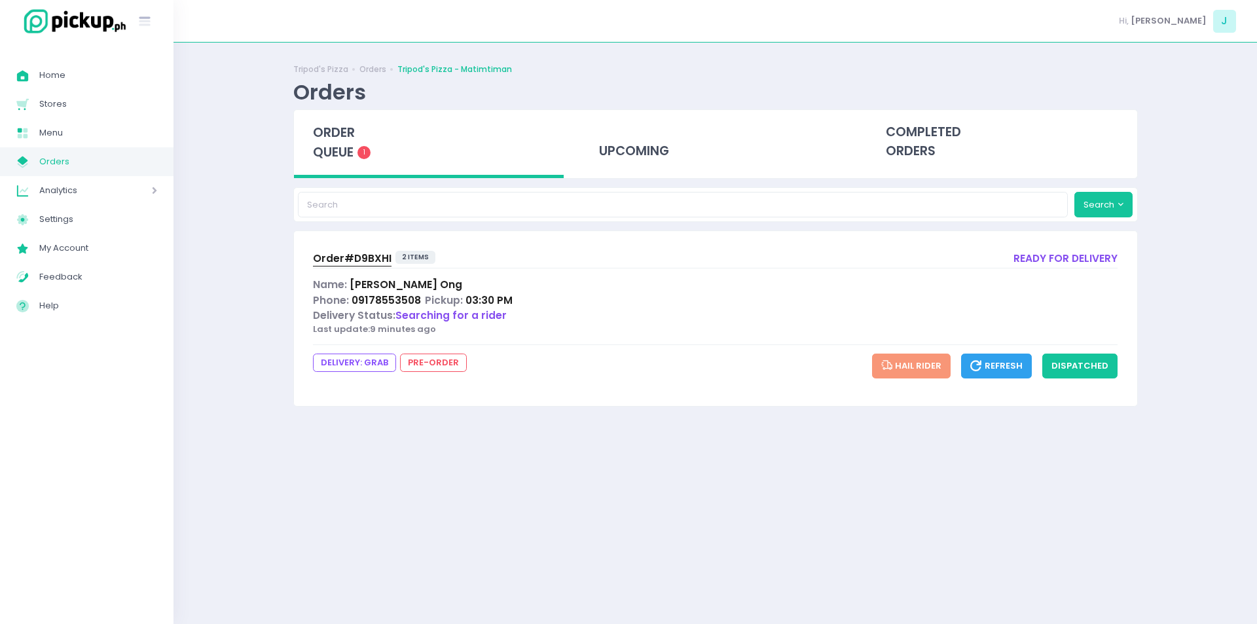
click at [344, 155] on span "order queue" at bounding box center [334, 142] width 42 height 37
click at [357, 259] on span "Order# D9BXHI" at bounding box center [352, 258] width 79 height 14
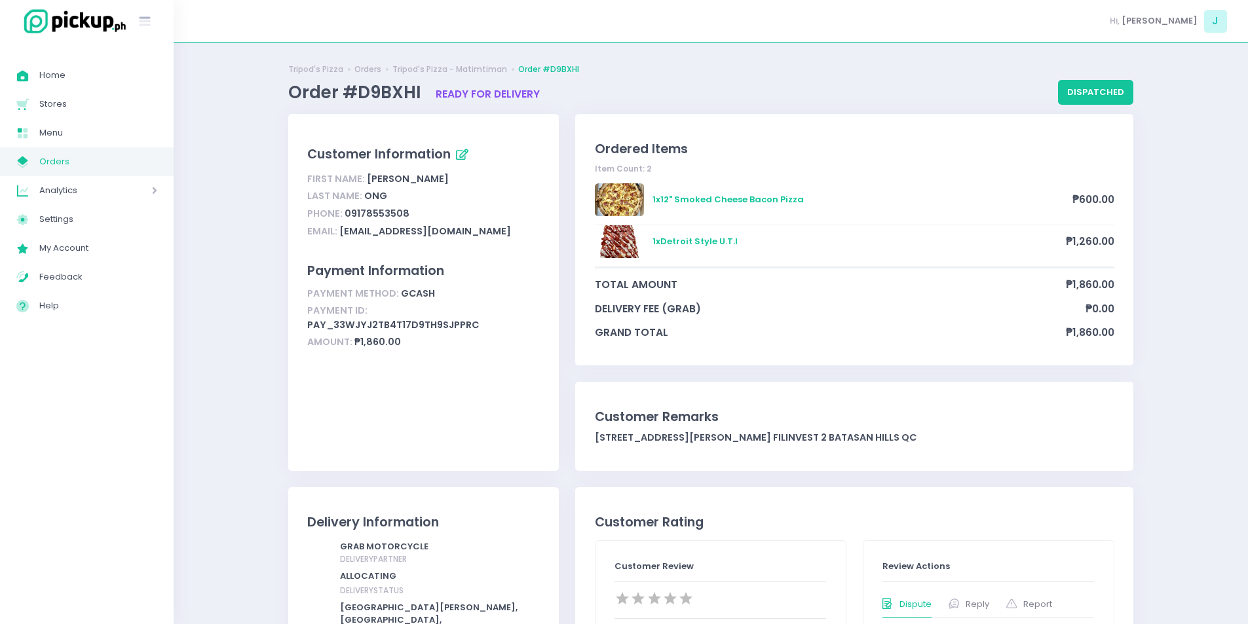
scroll to position [202, 0]
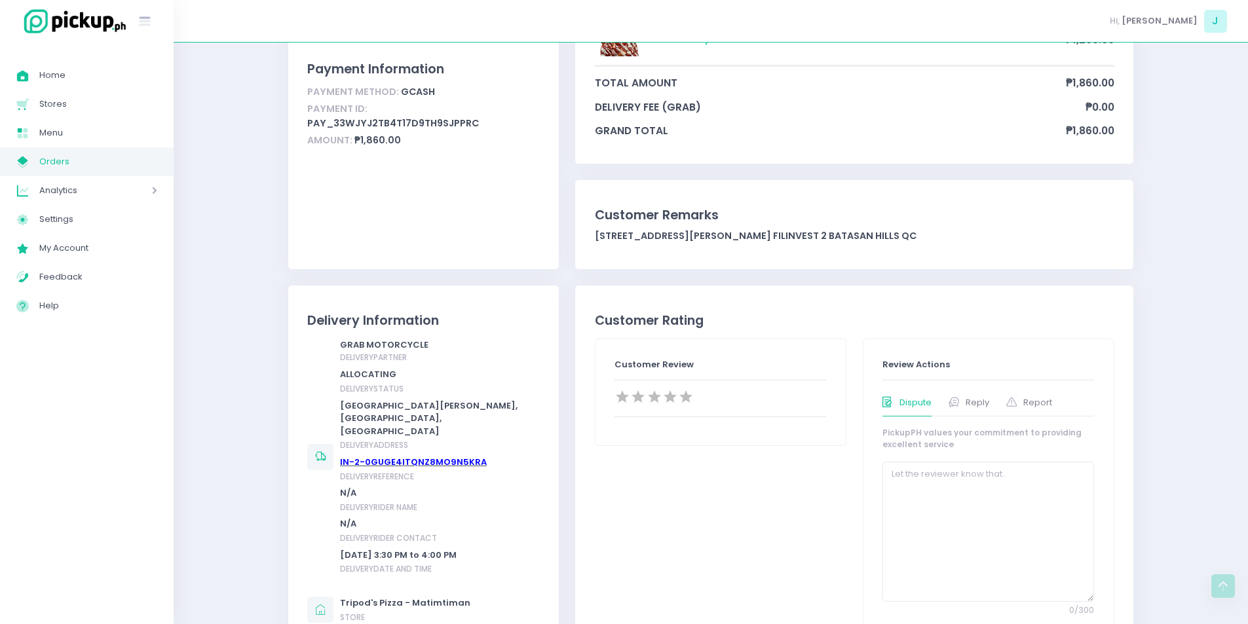
click at [122, 167] on span "Orders" at bounding box center [98, 161] width 118 height 17
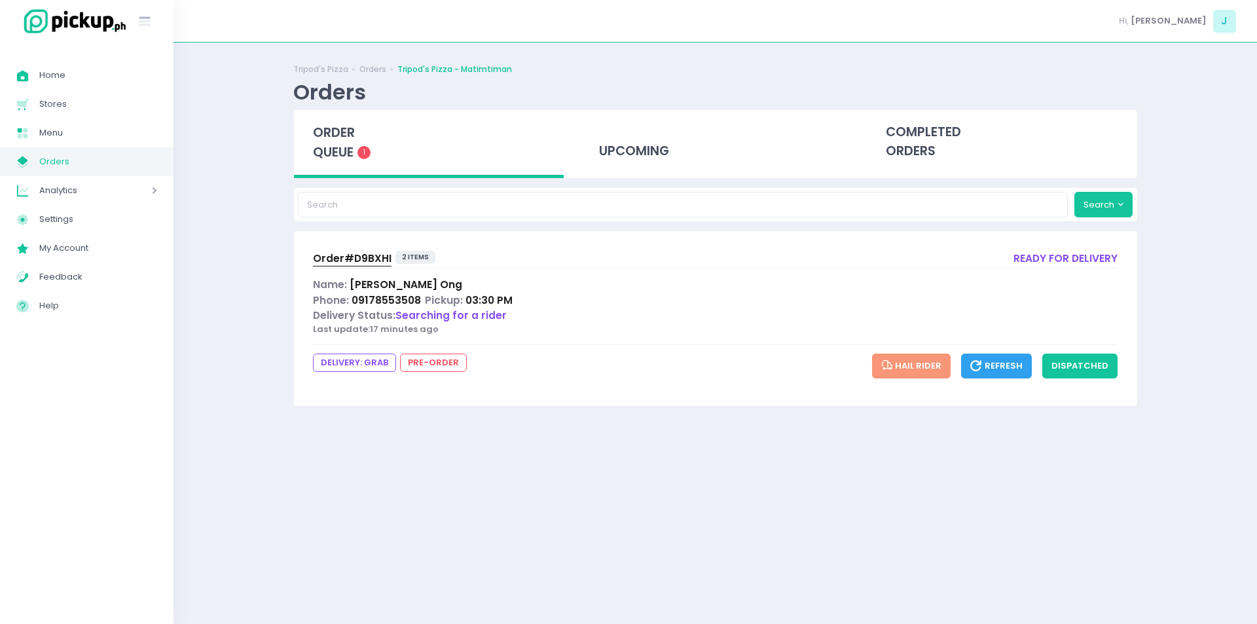
click at [347, 143] on div "order queue 1" at bounding box center [429, 144] width 270 height 68
click at [372, 259] on span "Order# D9BXHI" at bounding box center [352, 258] width 79 height 14
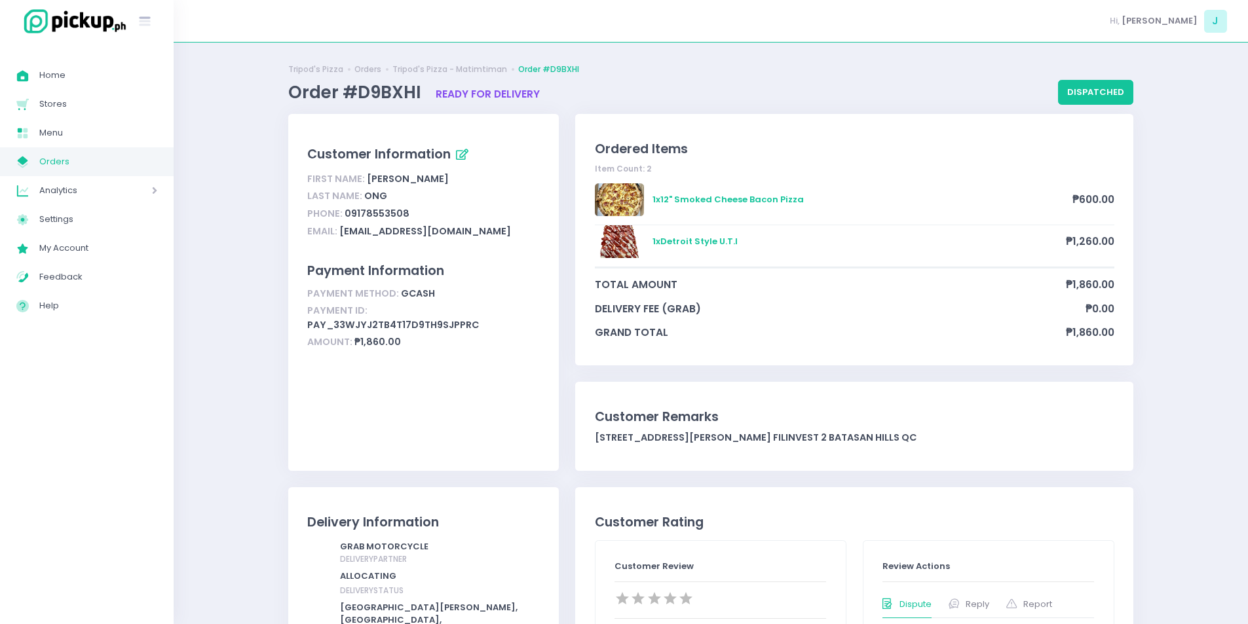
click at [100, 174] on link "My Store Created with Sketch. Orders" at bounding box center [87, 161] width 174 height 29
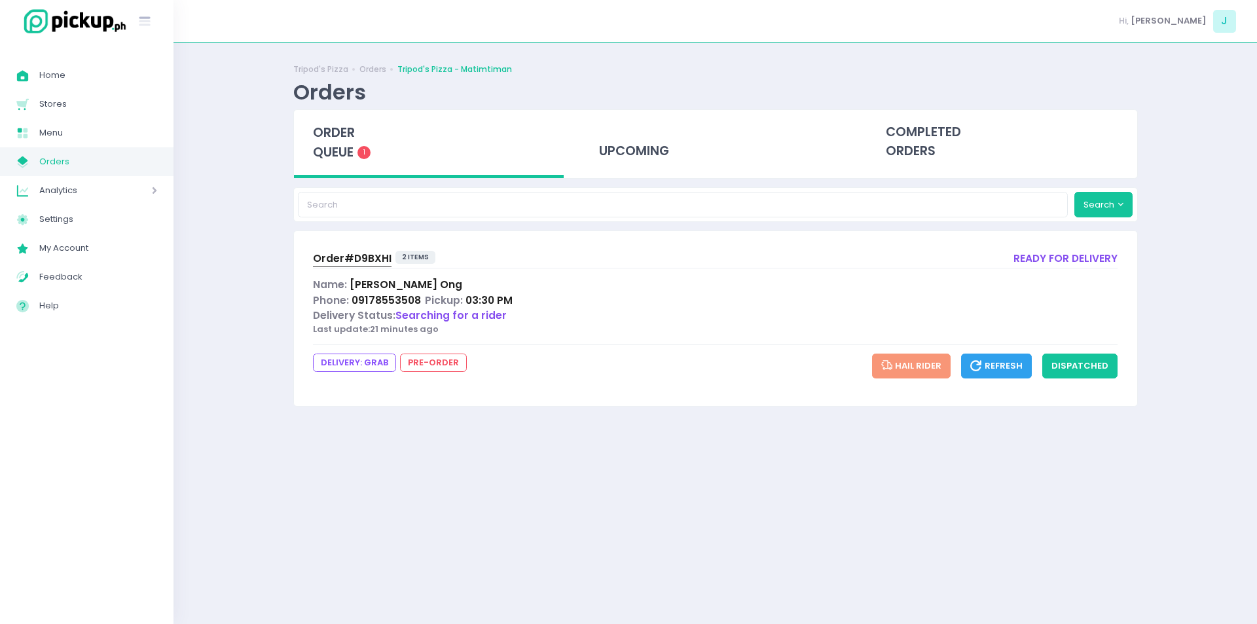
click at [343, 126] on span "order queue" at bounding box center [334, 142] width 42 height 37
click at [270, 369] on div "Tripod's Pizza Orders Tripod's Pizza - Matimtiman Orders order queue 1 upcoming…" at bounding box center [716, 333] width 1084 height 549
click at [341, 135] on span "order queue" at bounding box center [334, 142] width 42 height 37
click at [348, 163] on div "order queue 1" at bounding box center [429, 144] width 270 height 68
click at [343, 150] on span "order queue" at bounding box center [334, 142] width 42 height 37
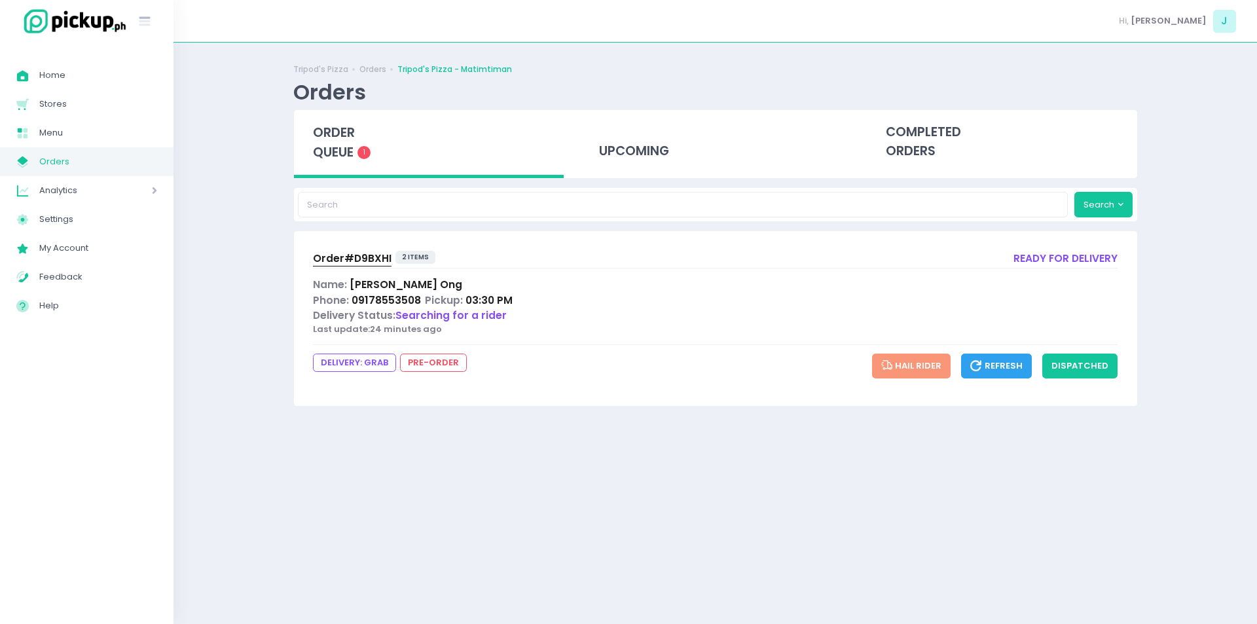
click at [350, 146] on span "order queue" at bounding box center [334, 142] width 42 height 37
click at [362, 156] on span "1" at bounding box center [364, 152] width 13 height 13
click at [344, 137] on span "order queue" at bounding box center [334, 142] width 42 height 37
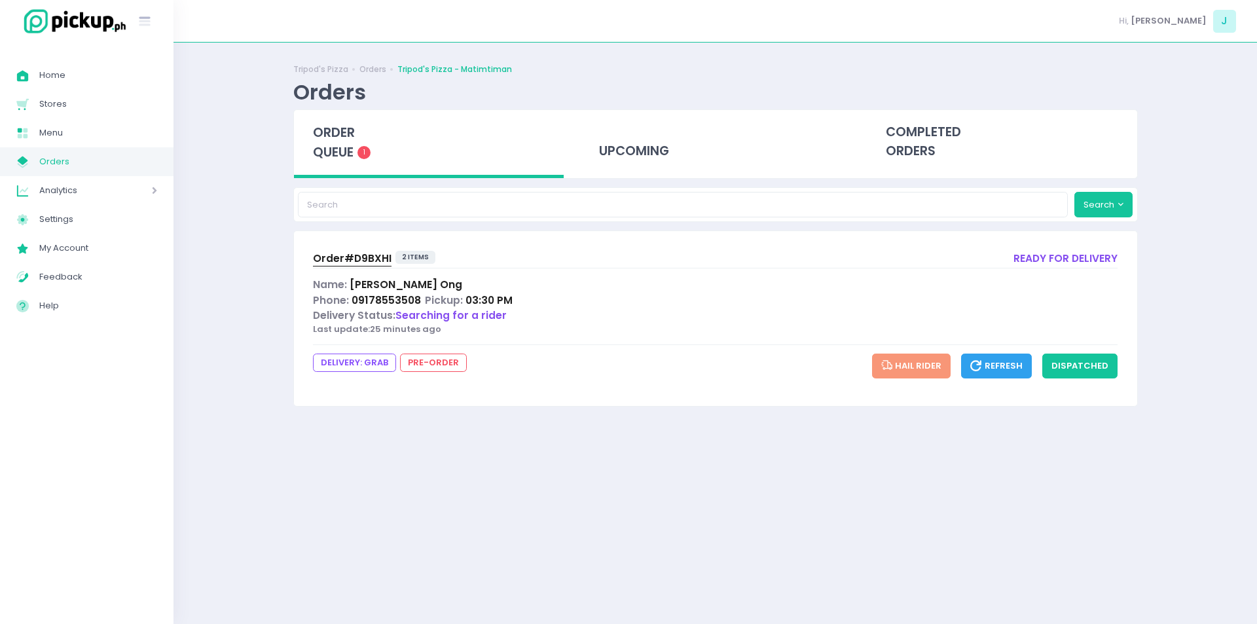
click at [344, 137] on span "order queue" at bounding box center [334, 142] width 42 height 37
click at [343, 130] on span "order queue" at bounding box center [334, 142] width 42 height 37
click at [352, 155] on span "order queue" at bounding box center [334, 142] width 42 height 37
click at [352, 140] on span "order queue" at bounding box center [334, 142] width 42 height 37
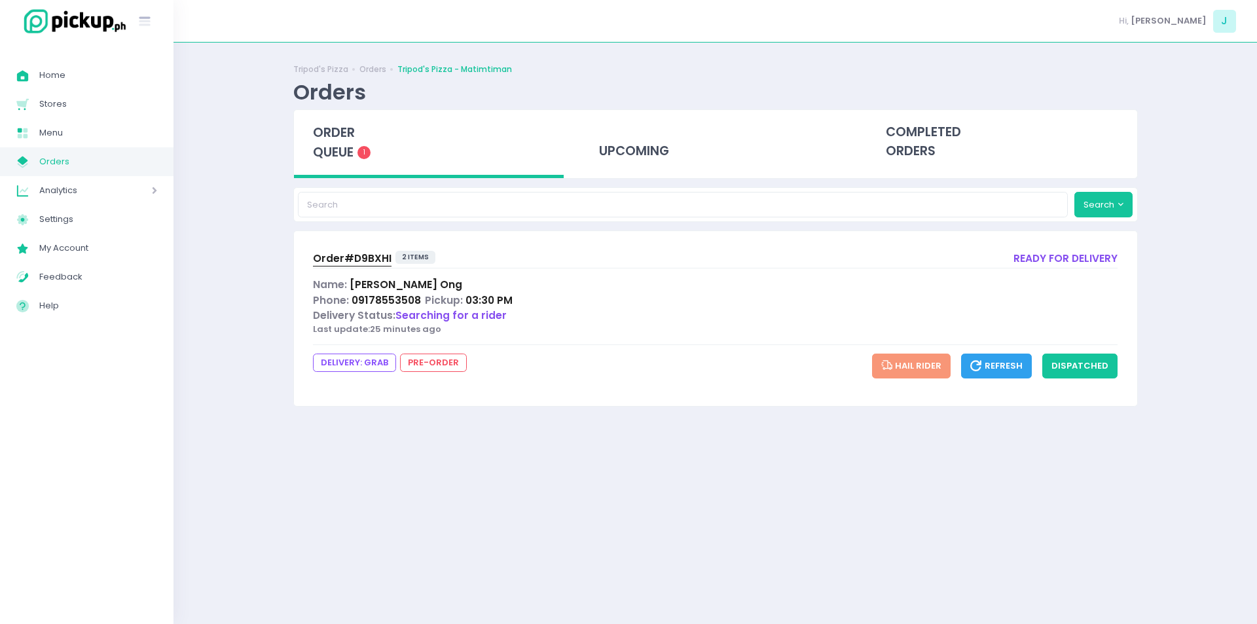
click at [340, 143] on div "order queue 1" at bounding box center [429, 144] width 270 height 68
click at [381, 259] on span "Order# D9BXHI" at bounding box center [352, 258] width 79 height 14
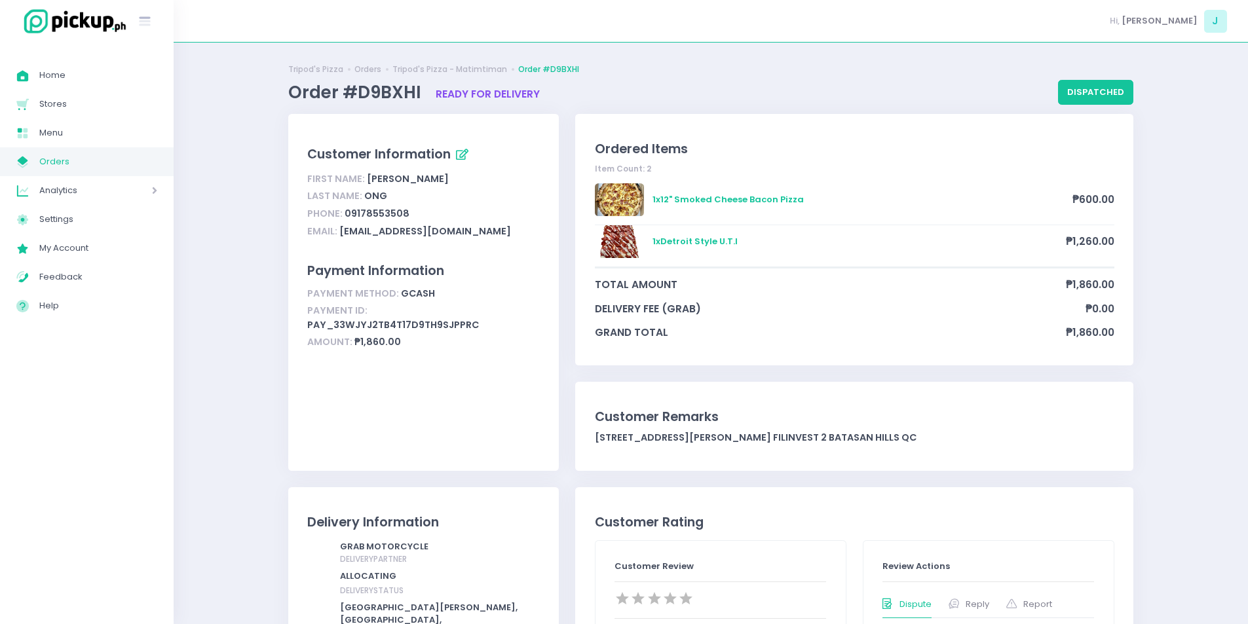
click at [577, 385] on div "Customer Remarks [STREET_ADDRESS][PERSON_NAME] filinvest 2 batasan hills qc" at bounding box center [854, 426] width 558 height 88
click at [578, 117] on div "Ordered Items Item Count: 2 1 x 12" Smoked Cheese Bacon Pizza ₱600.00 1 x Detro…" at bounding box center [854, 239] width 558 height 251
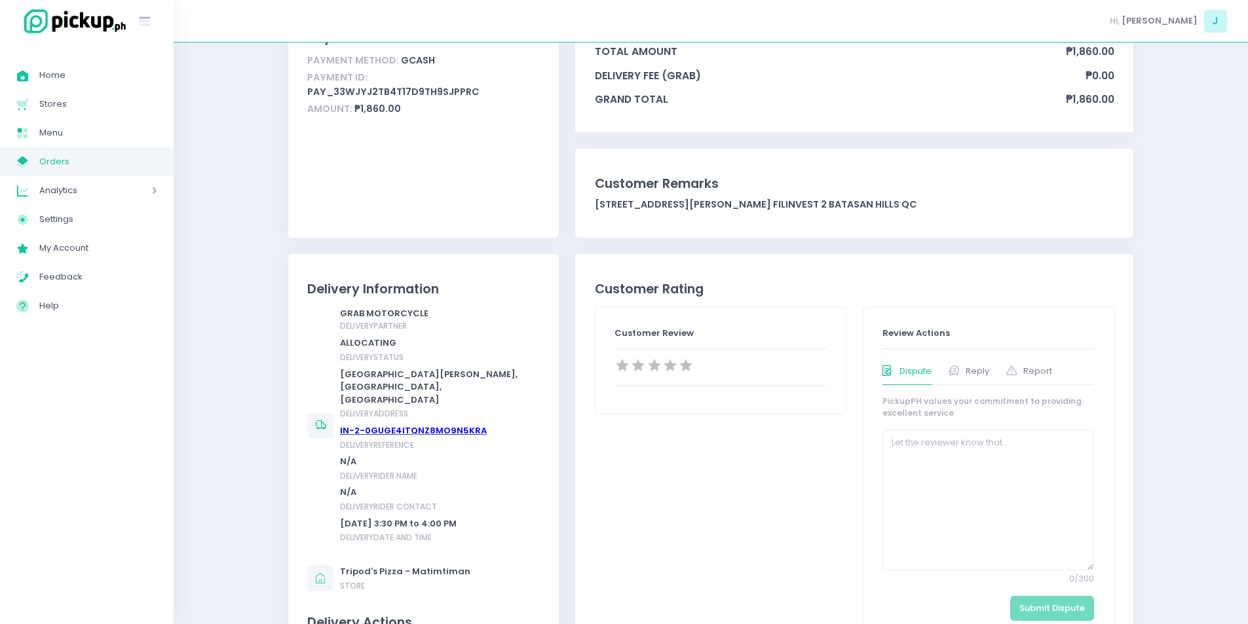
scroll to position [237, 0]
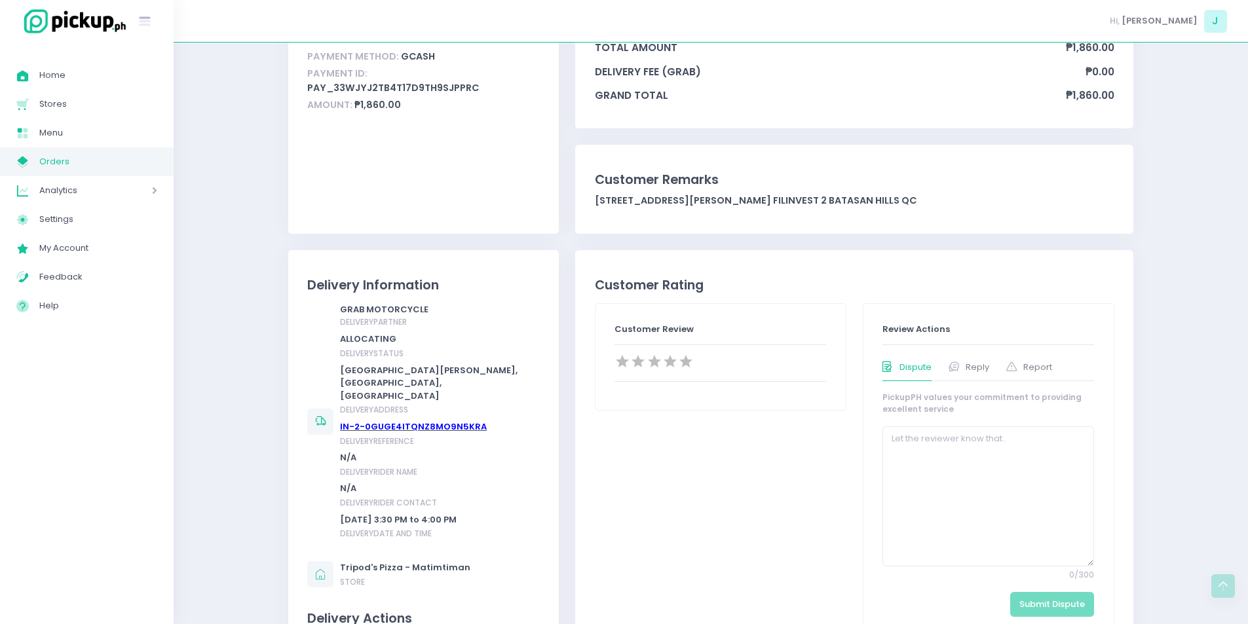
click at [585, 266] on div "Customer Rating Customer Review Review Actions Dispute Reply Report Please note…" at bounding box center [854, 482] width 558 height 465
click at [587, 244] on div "Ordered Items Item Count: 2 1 x 12" Smoked Cheese Bacon Pizza ₱600.00 1 x Detro…" at bounding box center [854, 63] width 574 height 373
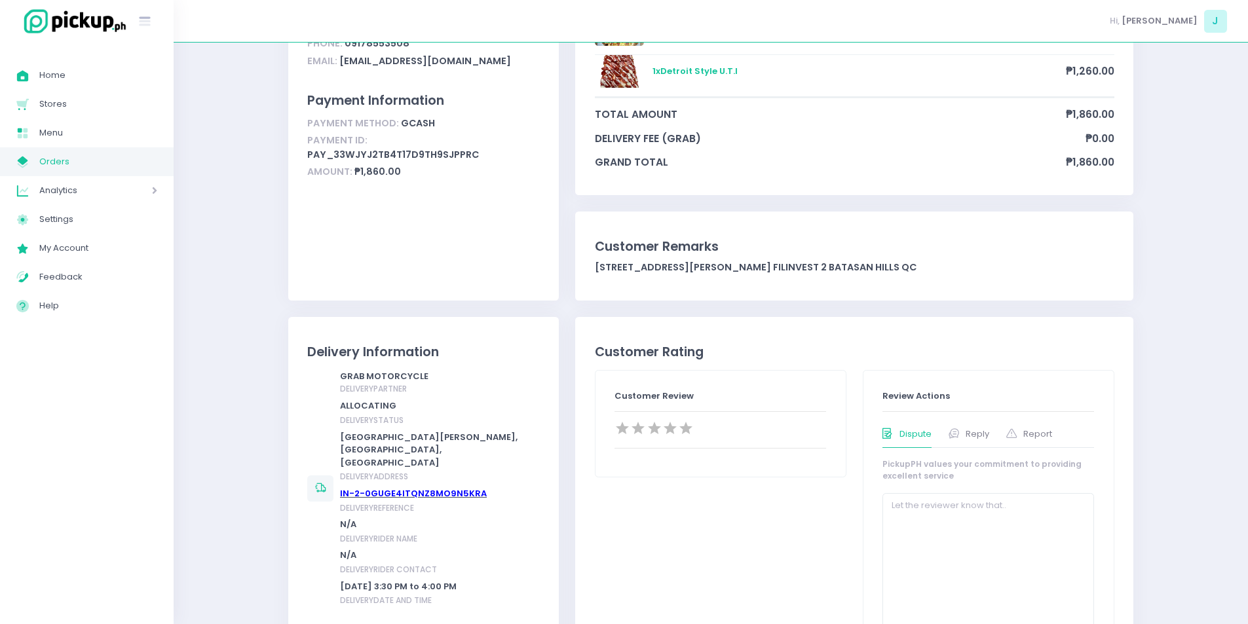
scroll to position [0, 0]
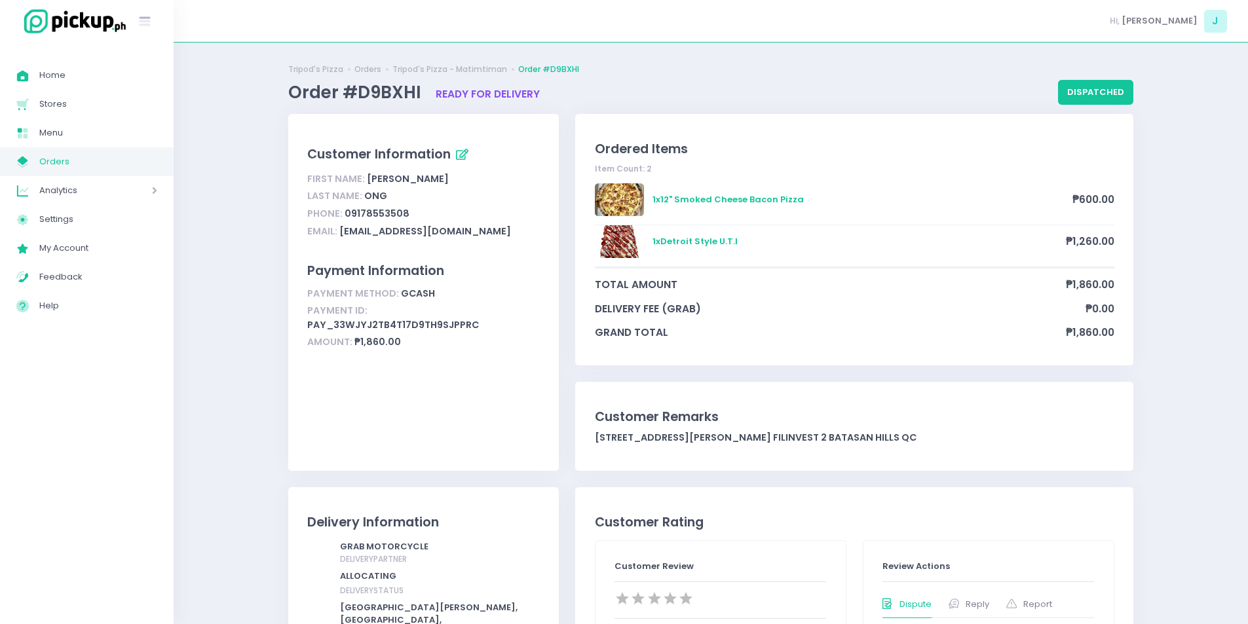
click at [587, 244] on div "Ordered Items Item Count: 2 1 x 12" Smoked Cheese Bacon Pizza ₱600.00 1 x Detro…" at bounding box center [854, 239] width 558 height 251
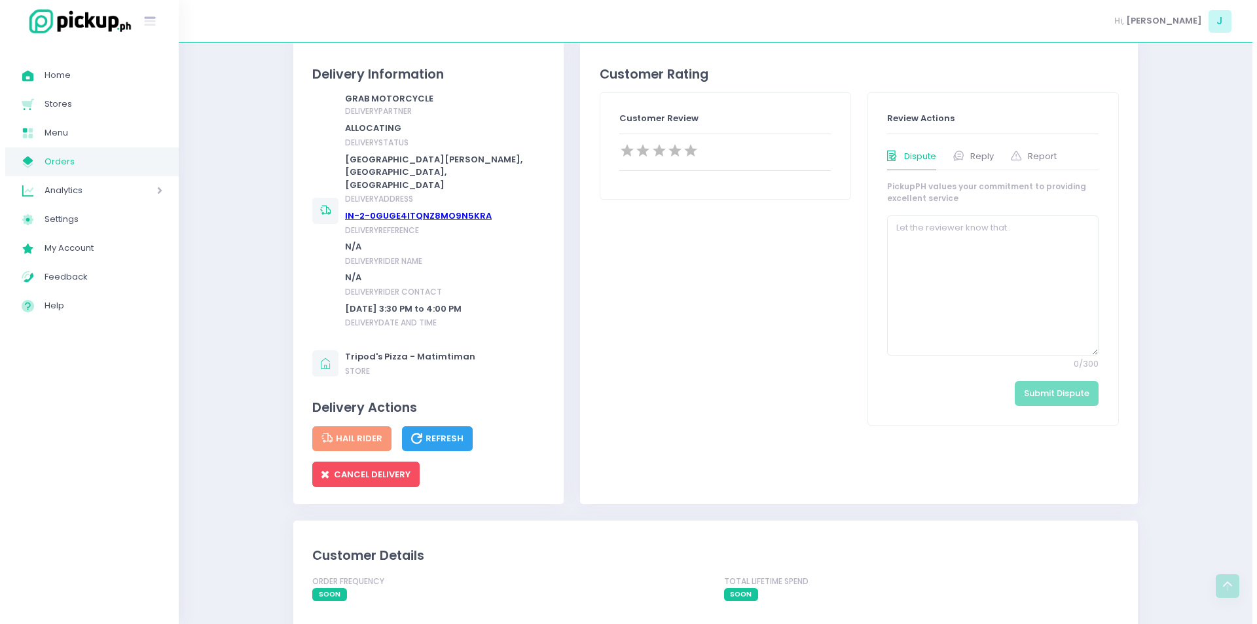
scroll to position [449, 0]
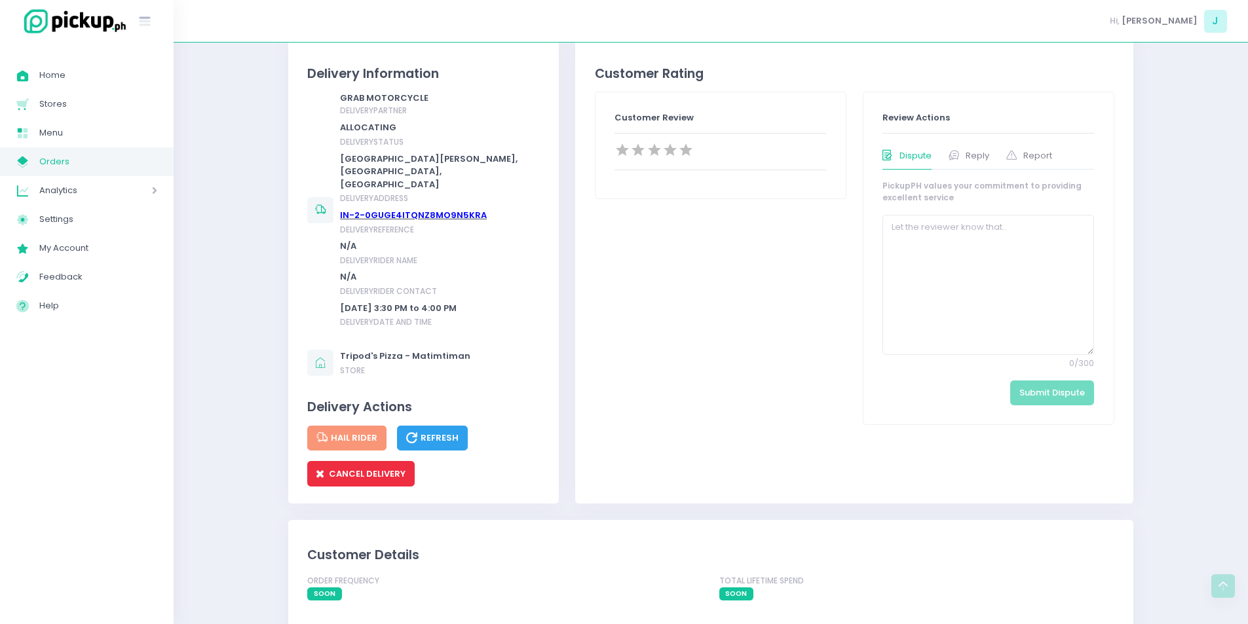
click at [369, 469] on button "CANCEL DELIVERY" at bounding box center [360, 473] width 107 height 25
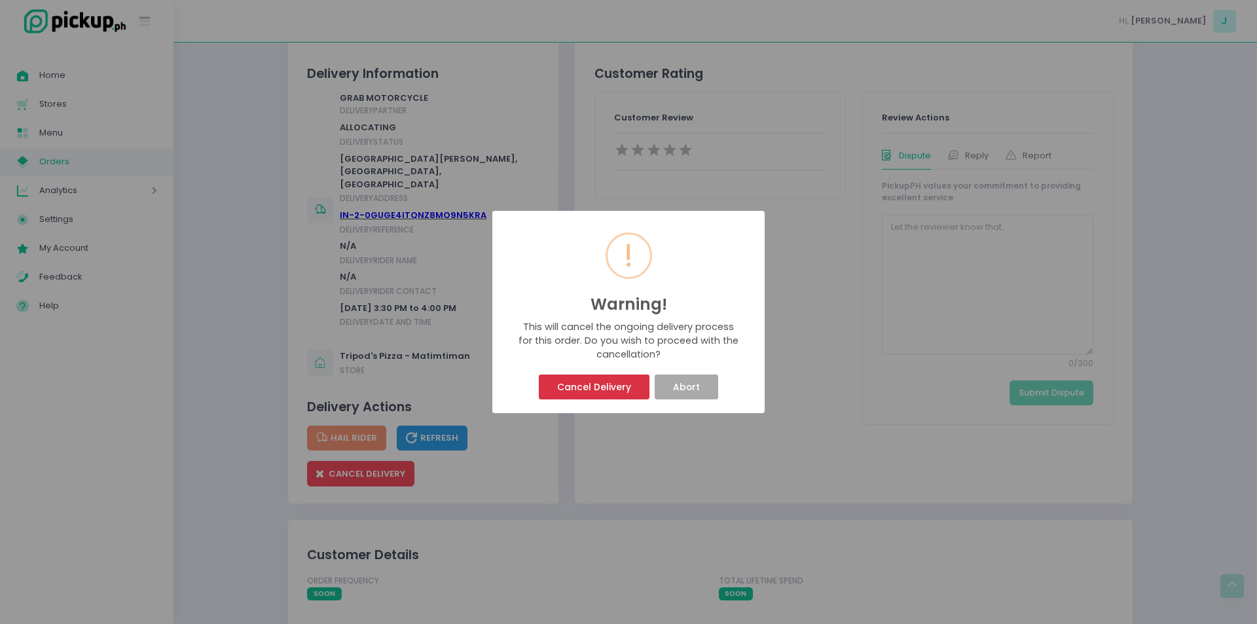
click at [639, 380] on button "Cancel Delivery" at bounding box center [594, 387] width 110 height 25
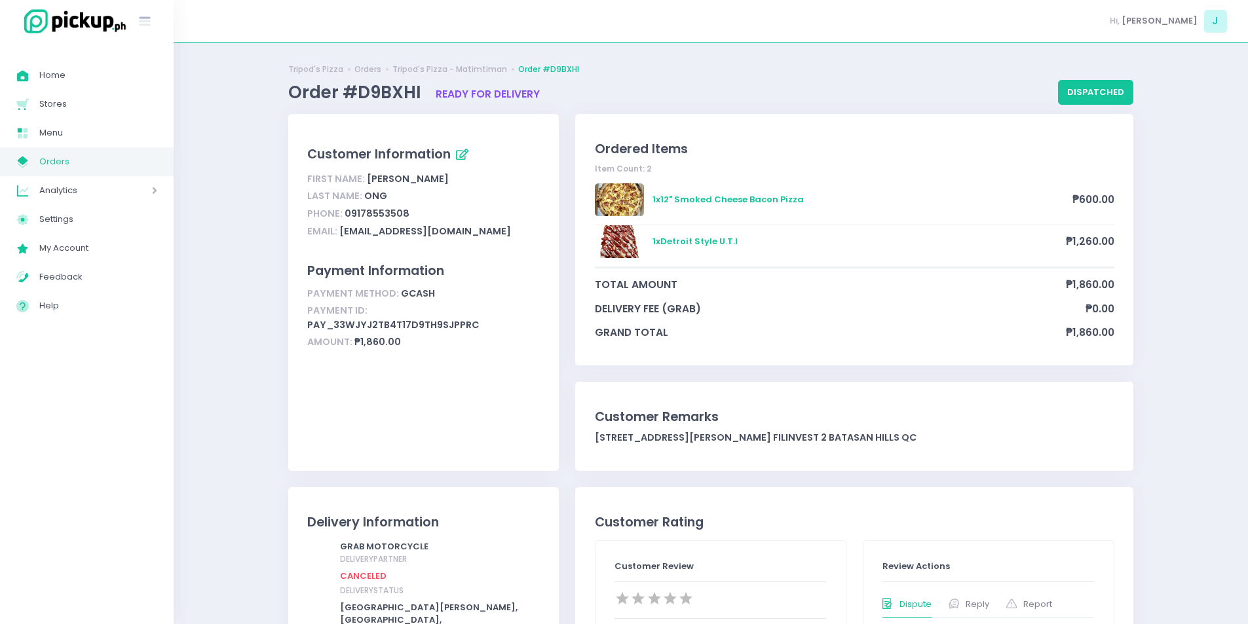
scroll to position [105, 0]
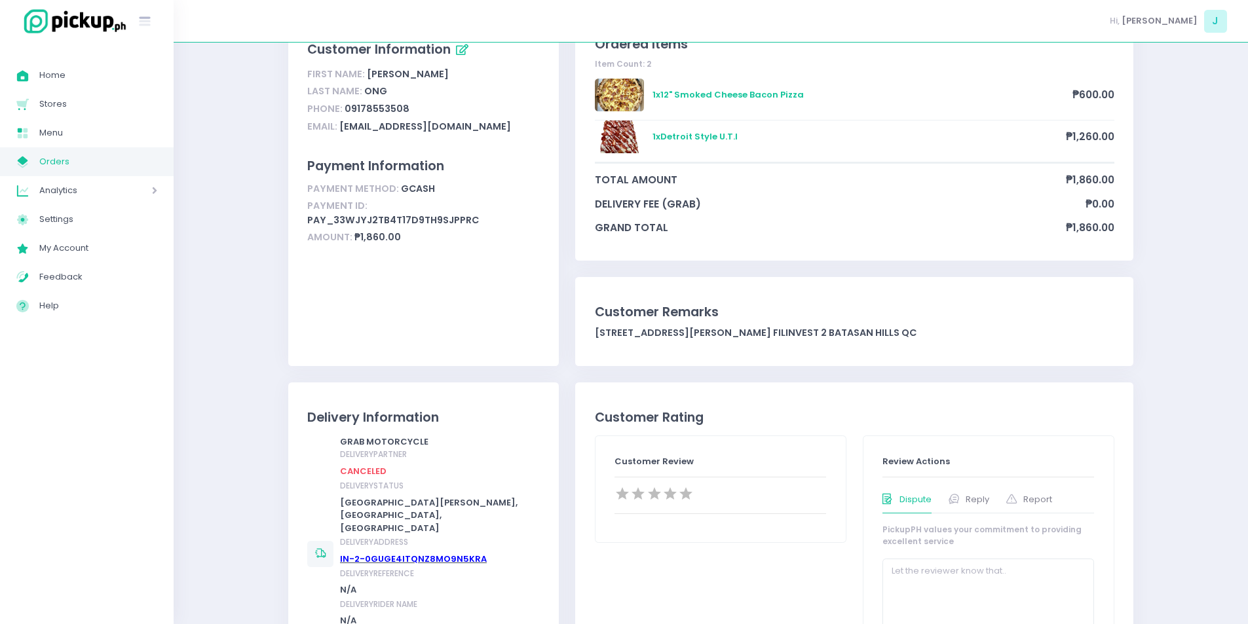
click at [122, 164] on span "Orders" at bounding box center [98, 161] width 118 height 17
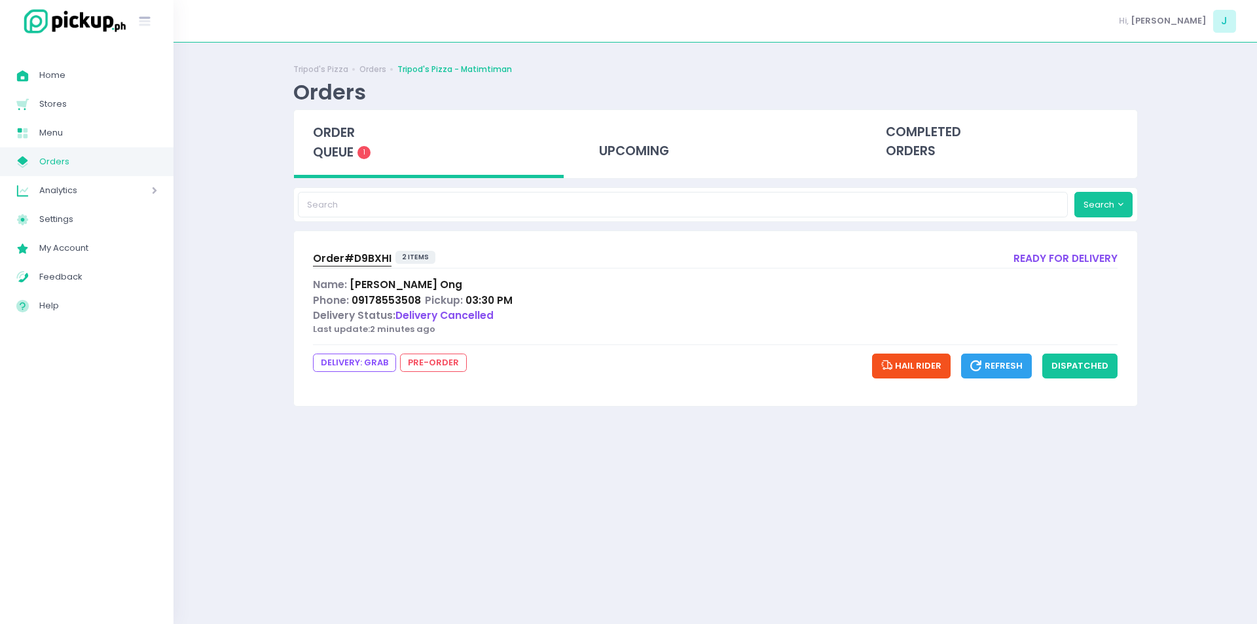
click at [335, 153] on span "order queue" at bounding box center [334, 142] width 42 height 37
click at [327, 130] on span "order queue" at bounding box center [334, 142] width 42 height 37
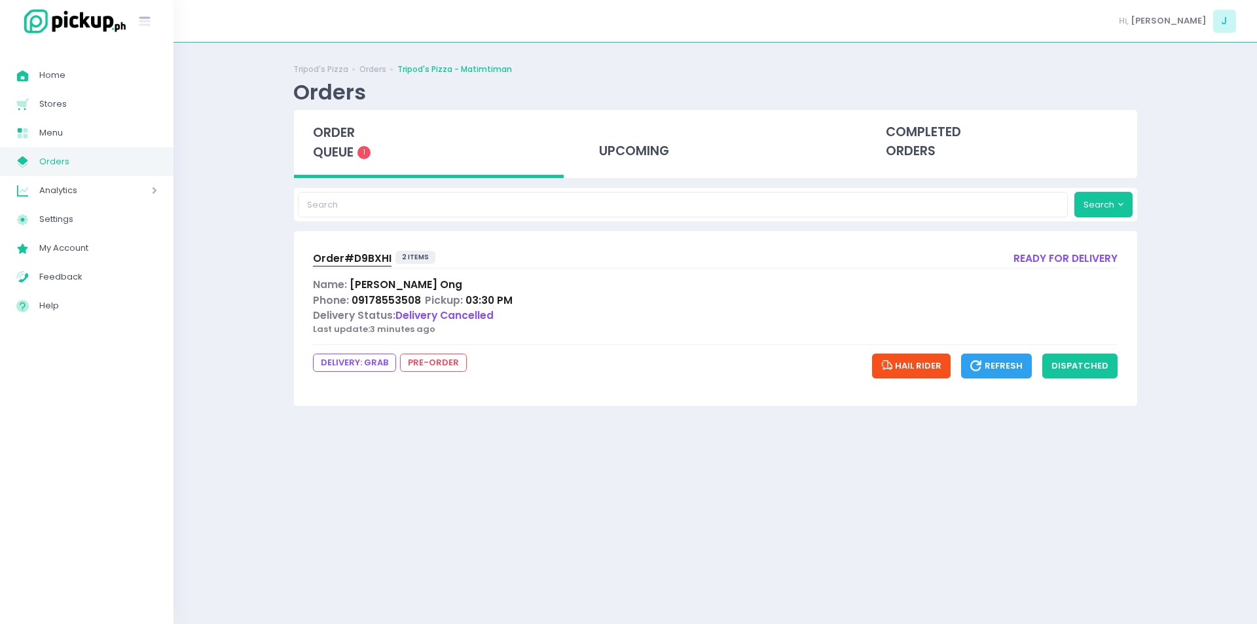
click at [327, 130] on span "order queue" at bounding box center [334, 142] width 42 height 37
click at [336, 131] on span "order queue" at bounding box center [334, 142] width 42 height 37
click at [340, 153] on span "order queue" at bounding box center [334, 142] width 42 height 37
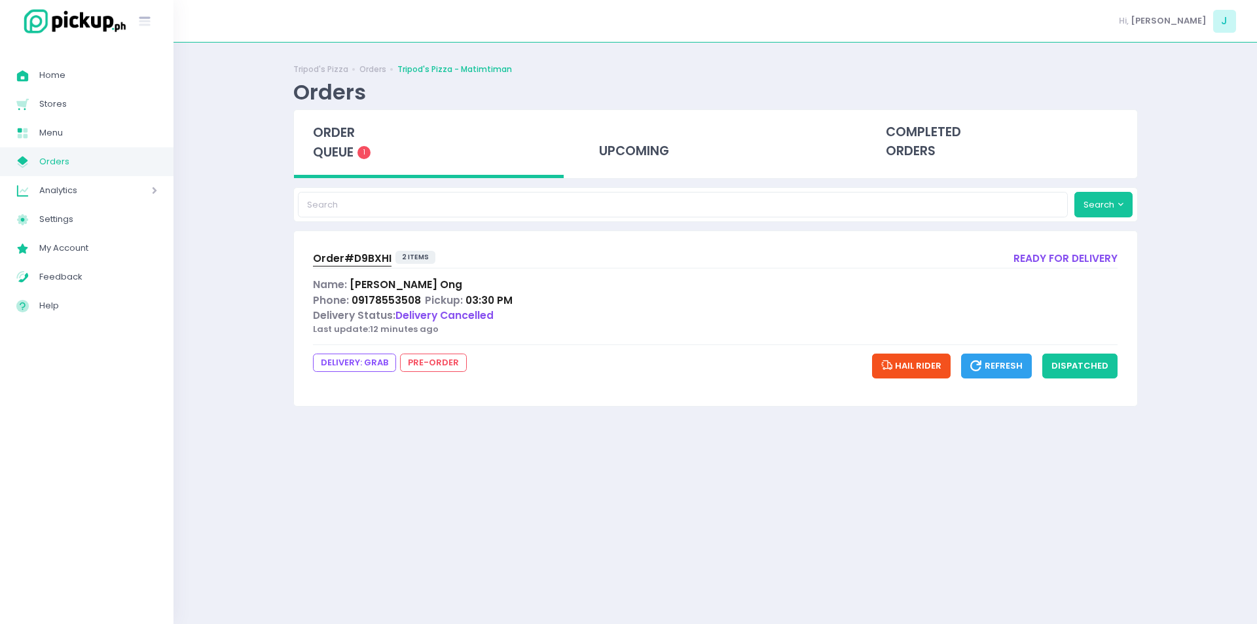
click at [340, 153] on span "order queue" at bounding box center [334, 142] width 42 height 37
click at [1074, 366] on button "dispatched" at bounding box center [1080, 366] width 75 height 25
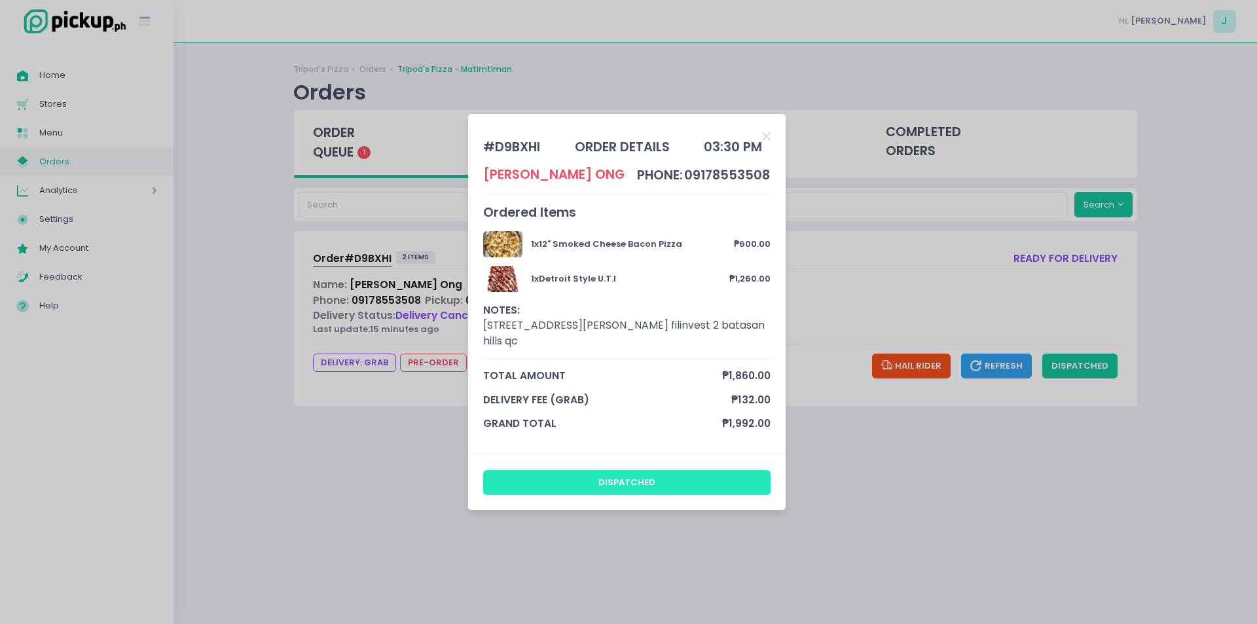
click at [749, 470] on button "dispatched" at bounding box center [627, 482] width 288 height 25
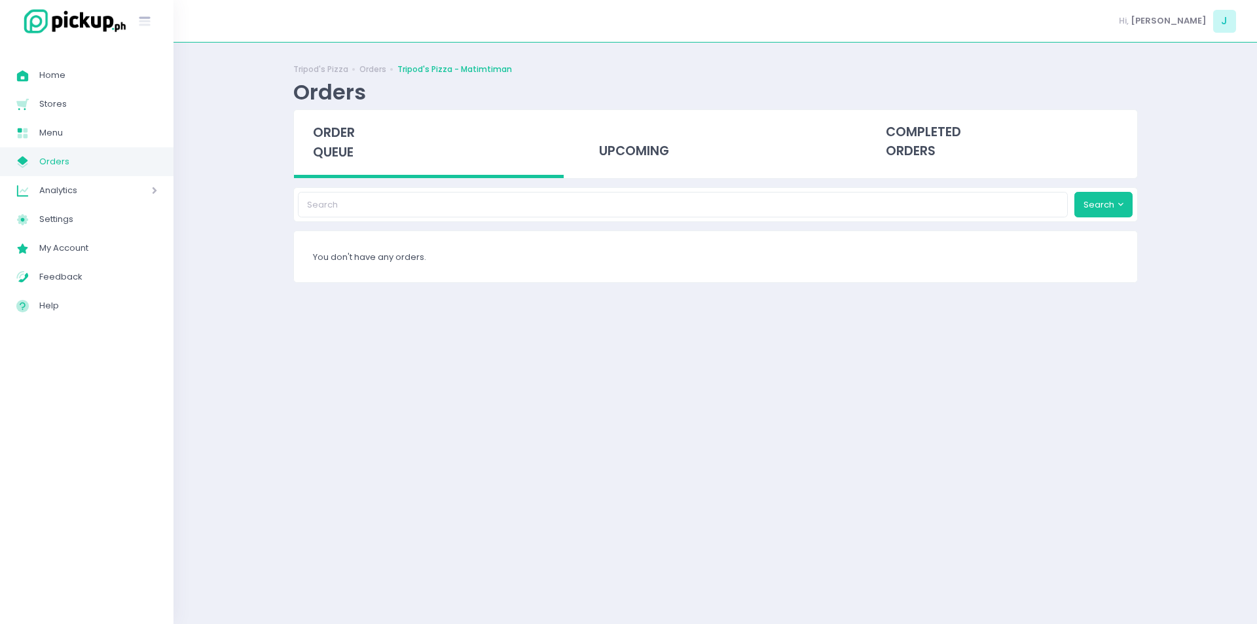
click at [339, 144] on span "order queue" at bounding box center [334, 142] width 42 height 37
click at [288, 445] on div "Tripod's Pizza Orders Tripod's Pizza - Matimtiman Orders order queue upcoming c…" at bounding box center [716, 333] width 878 height 549
click at [332, 162] on div "order queue" at bounding box center [429, 144] width 270 height 68
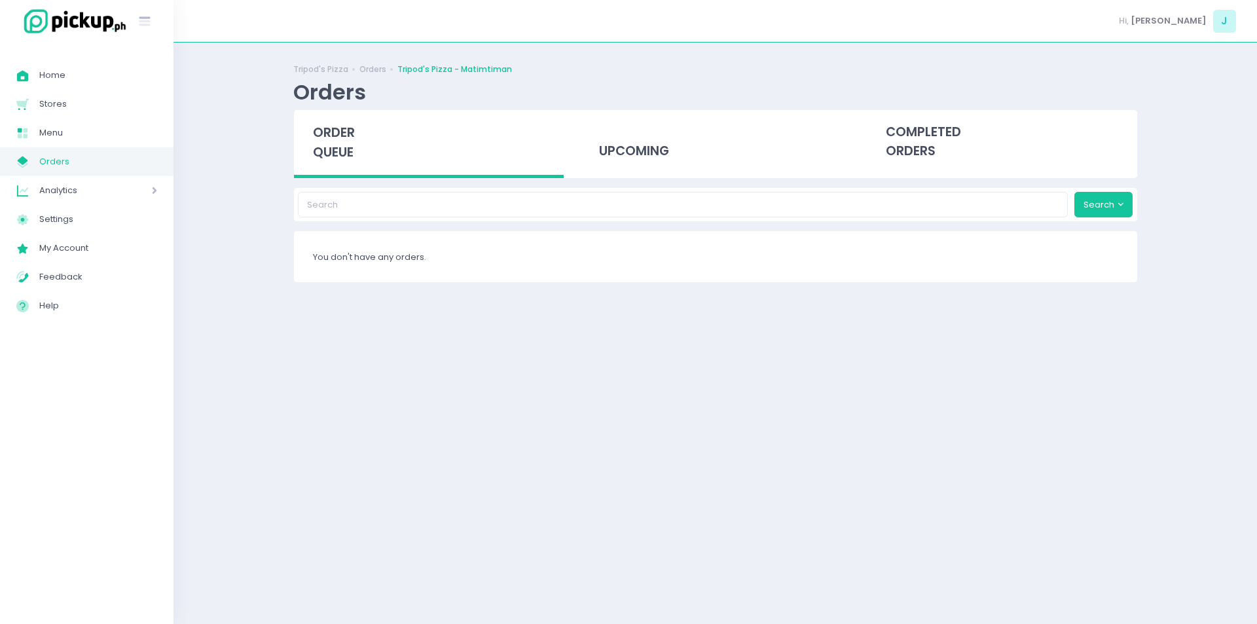
click at [322, 133] on span "order queue" at bounding box center [334, 142] width 42 height 37
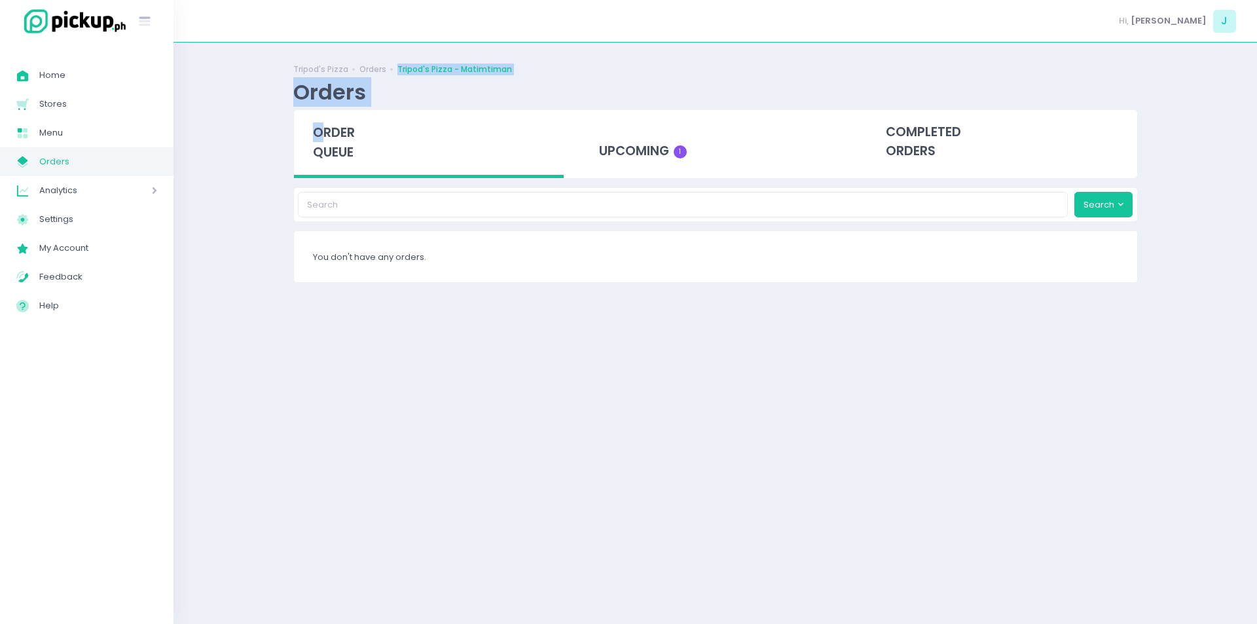
drag, startPoint x: 322, startPoint y: 133, endPoint x: 382, endPoint y: 75, distance: 83.4
click at [382, 75] on div "Tripod's Pizza Orders Tripod's Pizza - Matimtiman Orders order queue upcoming 1…" at bounding box center [716, 333] width 878 height 549
click at [325, 140] on span "order queue" at bounding box center [334, 142] width 42 height 37
click at [643, 135] on div "upcoming 1" at bounding box center [715, 142] width 270 height 64
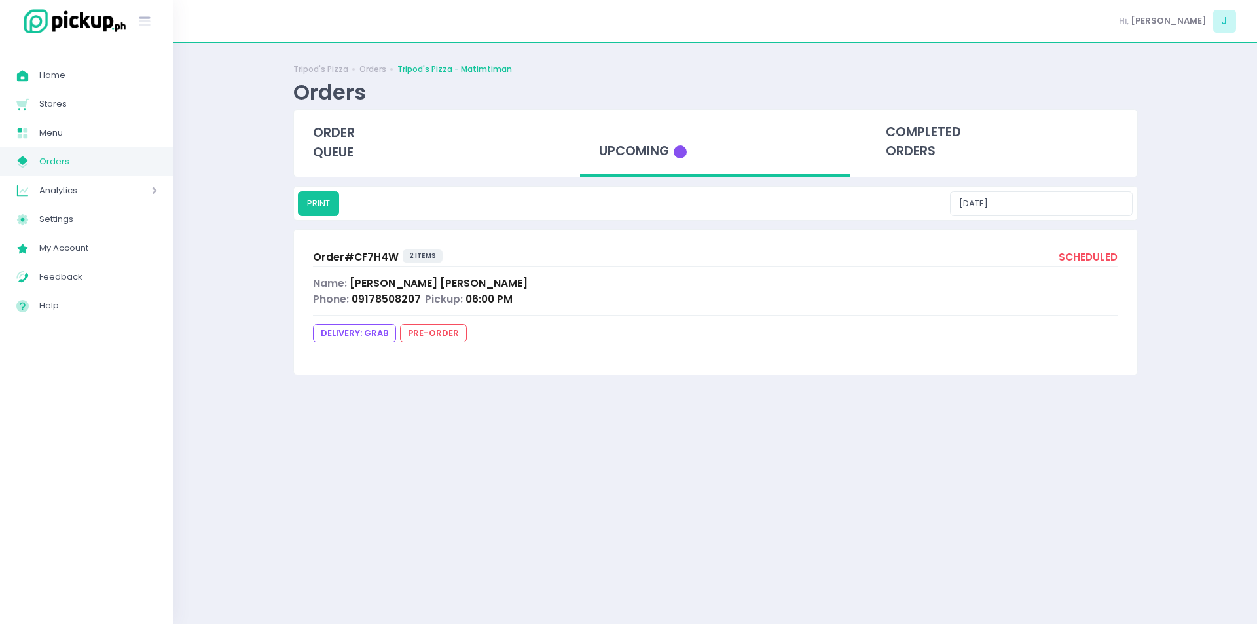
click at [320, 254] on span "Order# CF7H4W" at bounding box center [356, 257] width 86 height 14
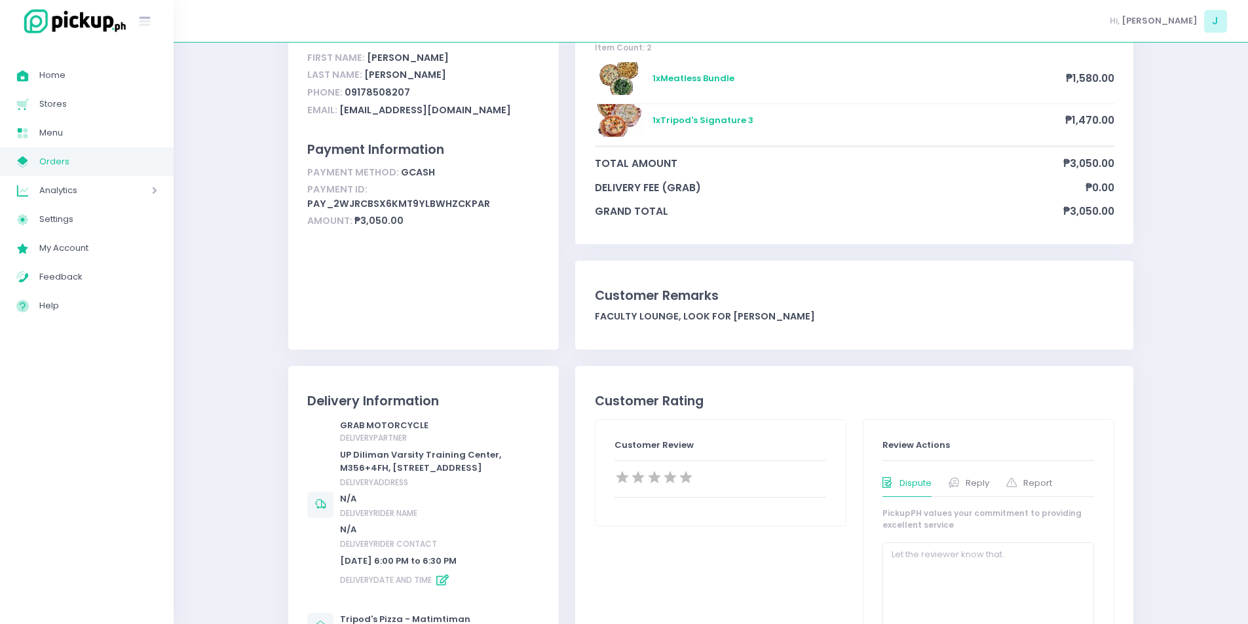
scroll to position [122, 0]
click at [109, 165] on span "Orders" at bounding box center [98, 161] width 118 height 17
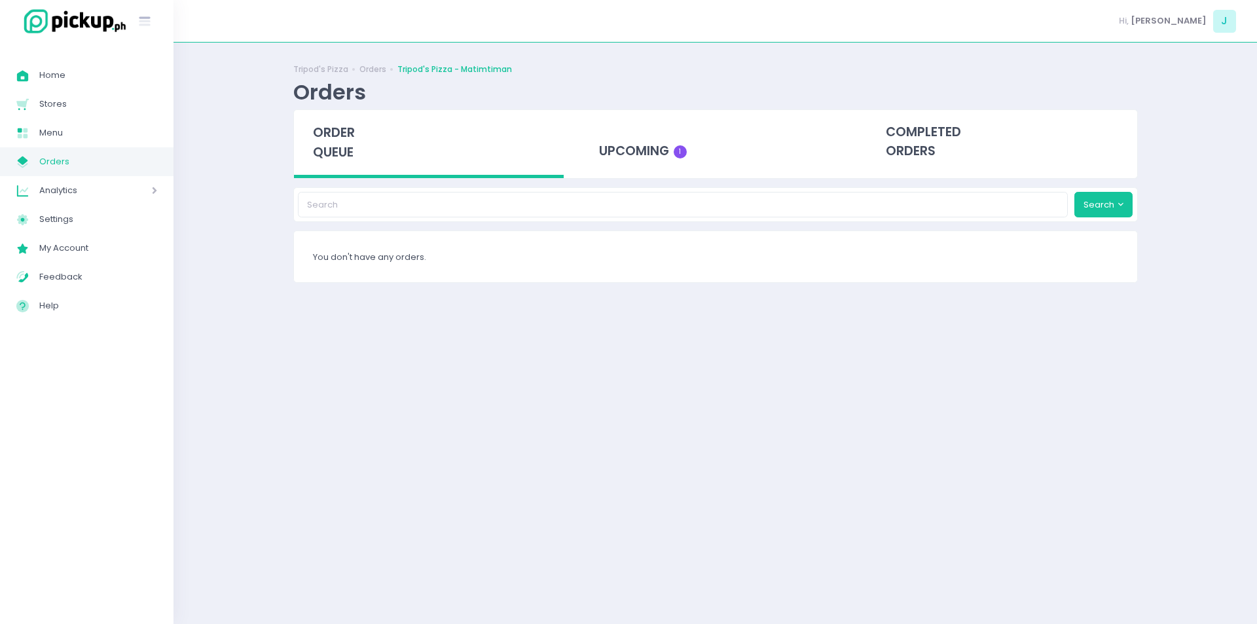
click at [354, 155] on span "order queue" at bounding box center [334, 142] width 42 height 37
click at [339, 142] on div "order queue" at bounding box center [429, 144] width 270 height 68
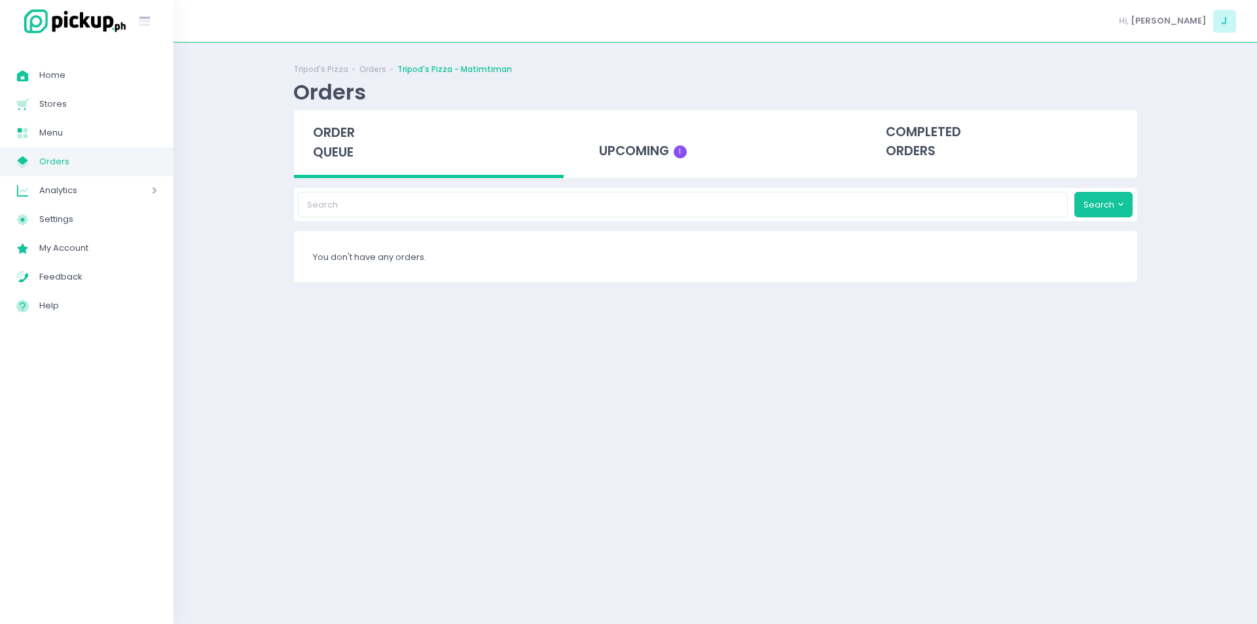
click at [322, 147] on span "order queue" at bounding box center [334, 142] width 42 height 37
click at [331, 143] on div "order queue" at bounding box center [429, 144] width 270 height 68
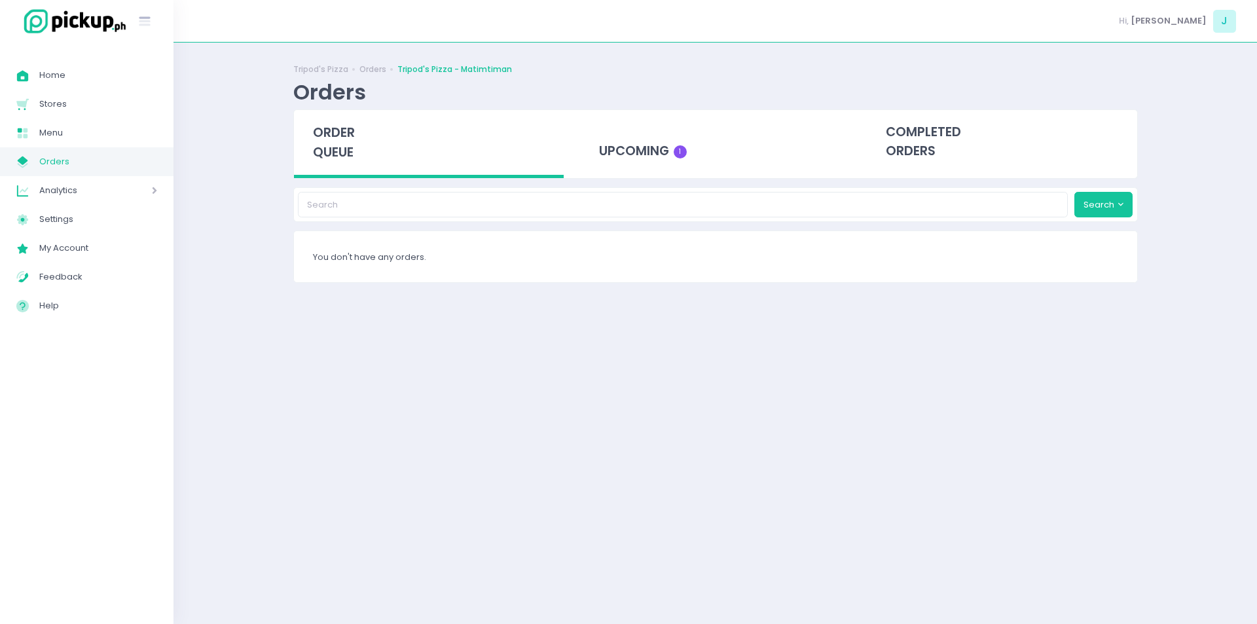
click at [331, 143] on div "order queue" at bounding box center [429, 144] width 270 height 68
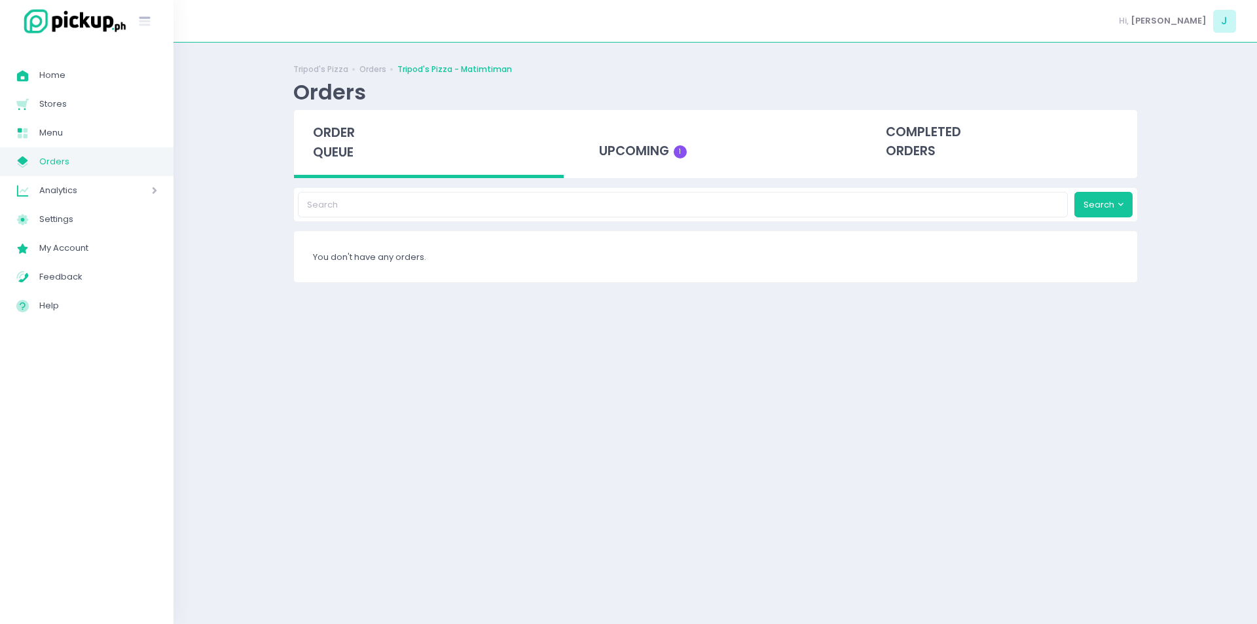
click at [331, 143] on div "order queue" at bounding box center [429, 144] width 270 height 68
click at [353, 136] on span "order queue" at bounding box center [334, 142] width 42 height 37
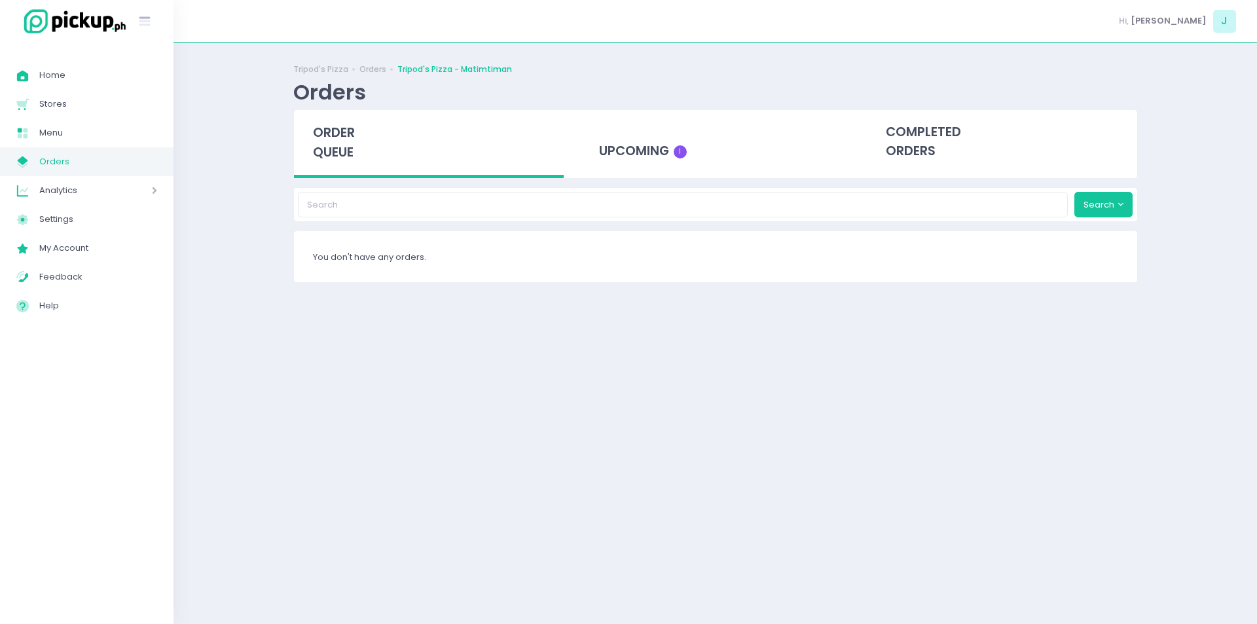
click at [353, 136] on span "order queue" at bounding box center [334, 142] width 42 height 37
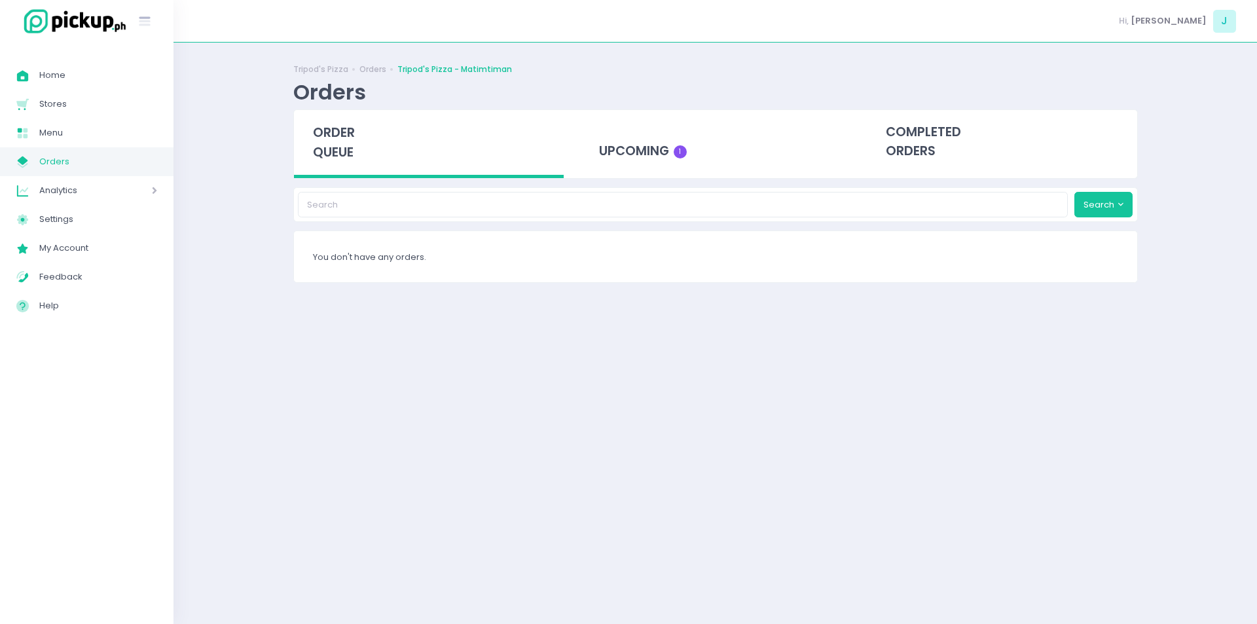
click at [353, 136] on span "order queue" at bounding box center [334, 142] width 42 height 37
click at [639, 147] on div "upcoming 1" at bounding box center [715, 142] width 270 height 64
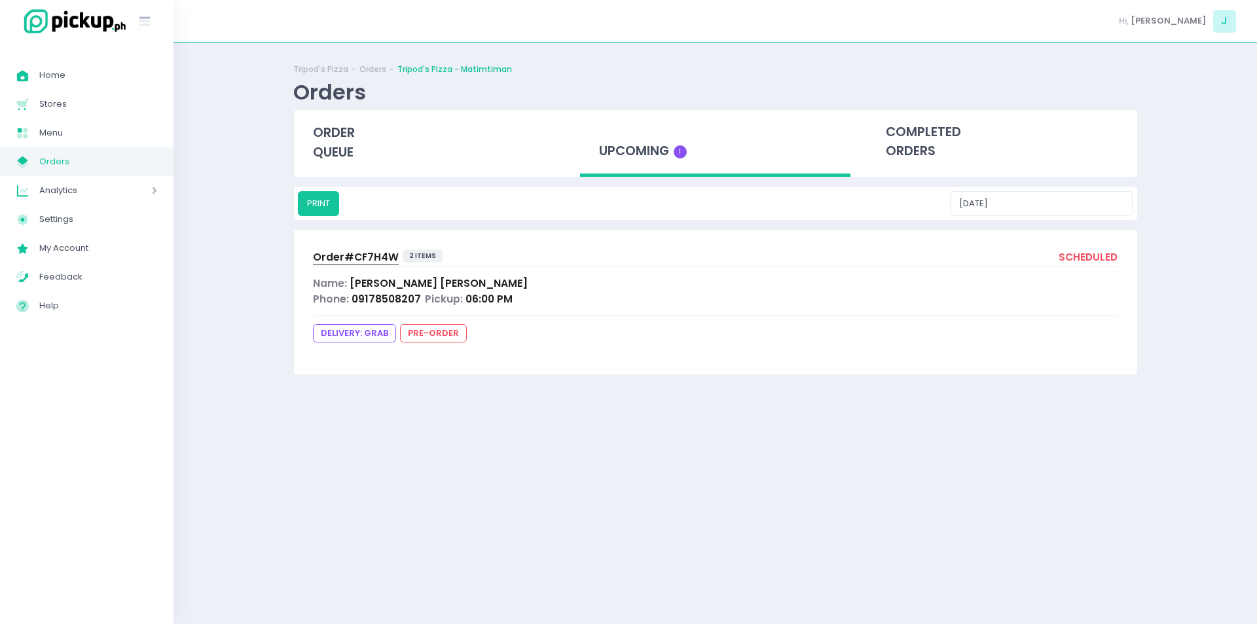
click at [353, 262] on span "Order# CF7H4W" at bounding box center [356, 257] width 86 height 14
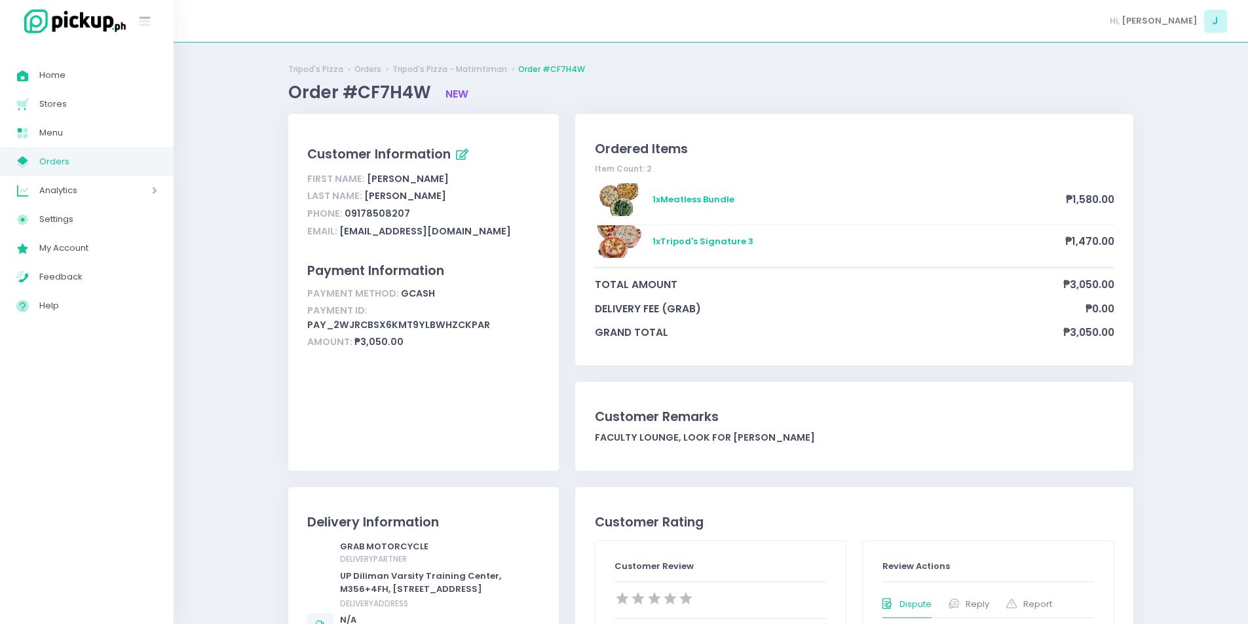
click at [353, 262] on div "Payment Information" at bounding box center [423, 270] width 233 height 19
click at [132, 169] on span "Orders" at bounding box center [98, 161] width 118 height 17
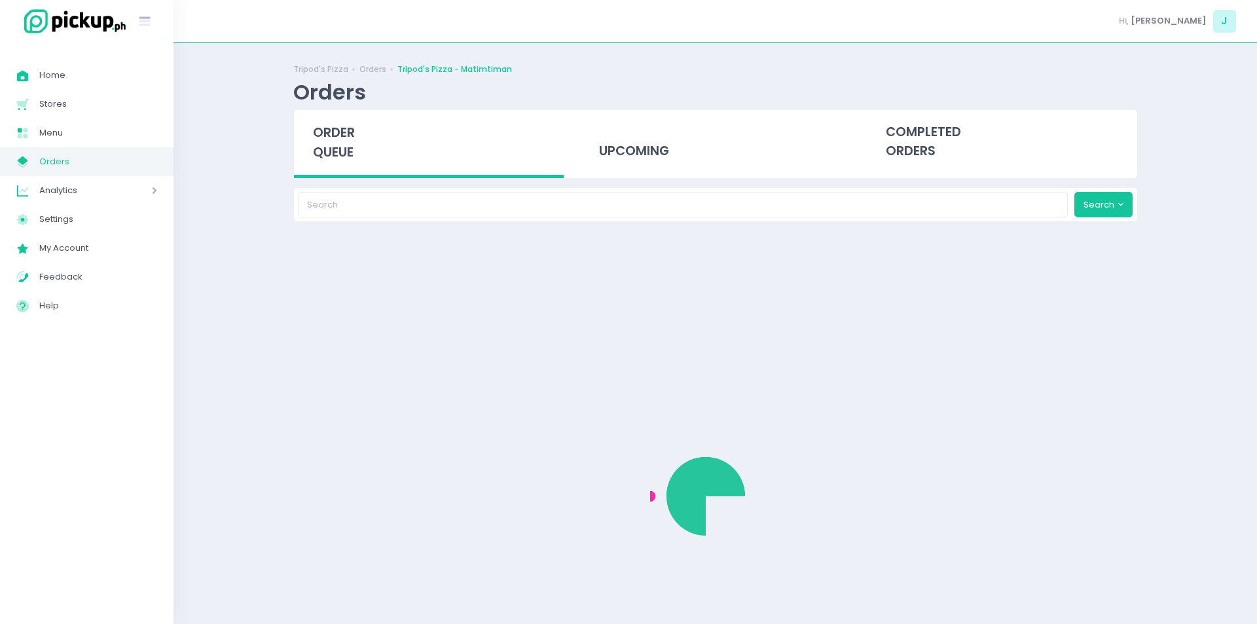
click at [132, 169] on span "Orders" at bounding box center [98, 161] width 118 height 17
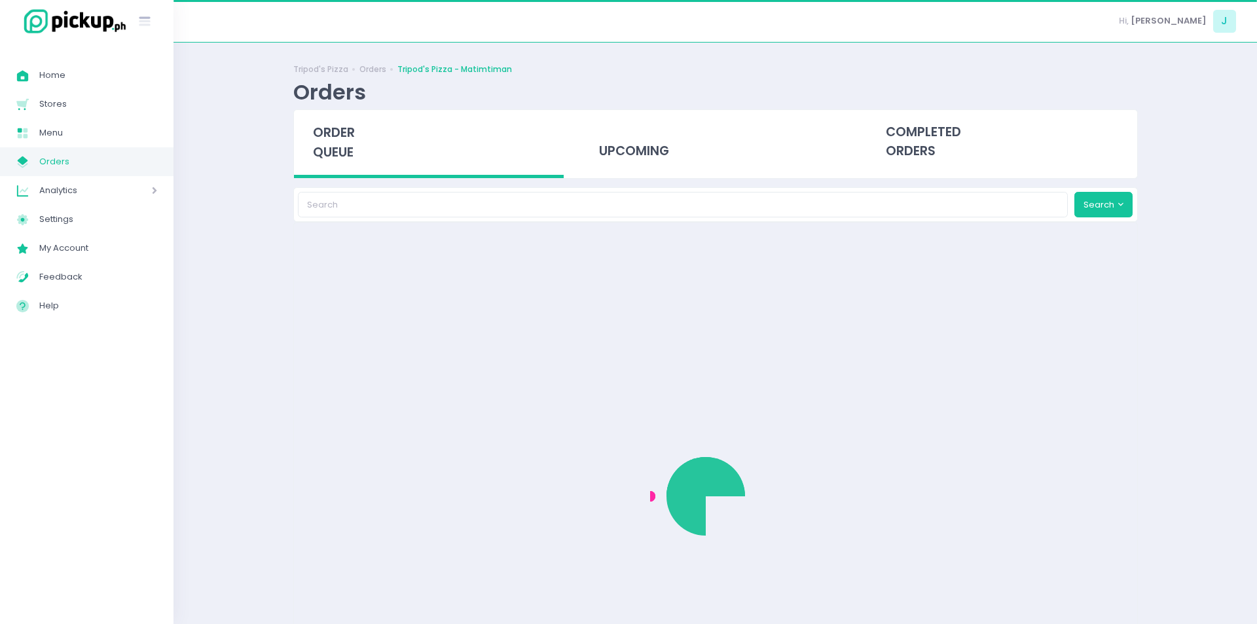
click at [132, 169] on span "Orders" at bounding box center [98, 161] width 118 height 17
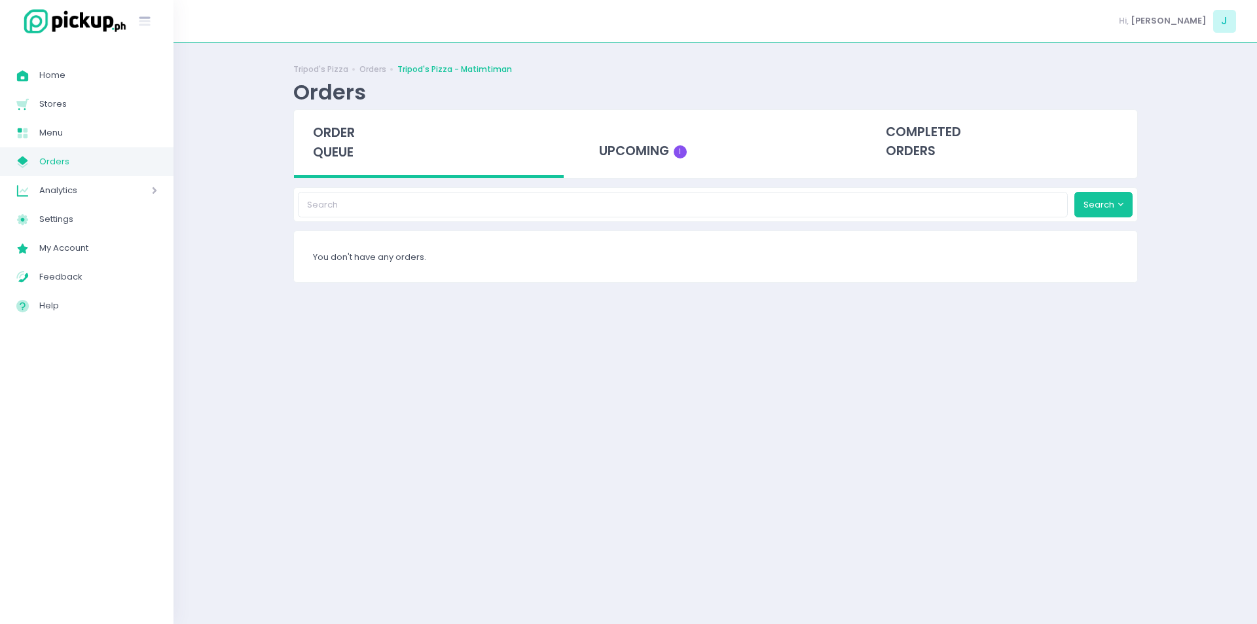
click at [337, 136] on span "order queue" at bounding box center [334, 142] width 42 height 37
click at [322, 133] on span "order queue" at bounding box center [334, 142] width 42 height 37
click at [335, 157] on span "order queue" at bounding box center [334, 142] width 42 height 37
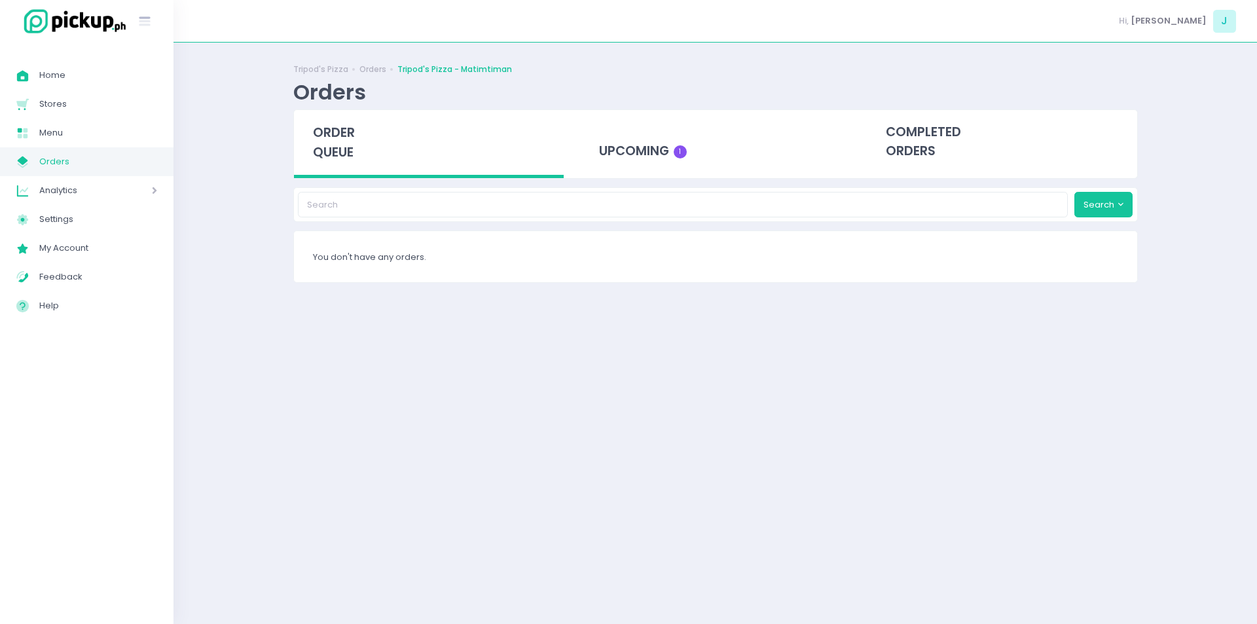
click at [335, 157] on span "order queue" at bounding box center [334, 142] width 42 height 37
click at [629, 160] on div "upcoming 1" at bounding box center [715, 142] width 270 height 64
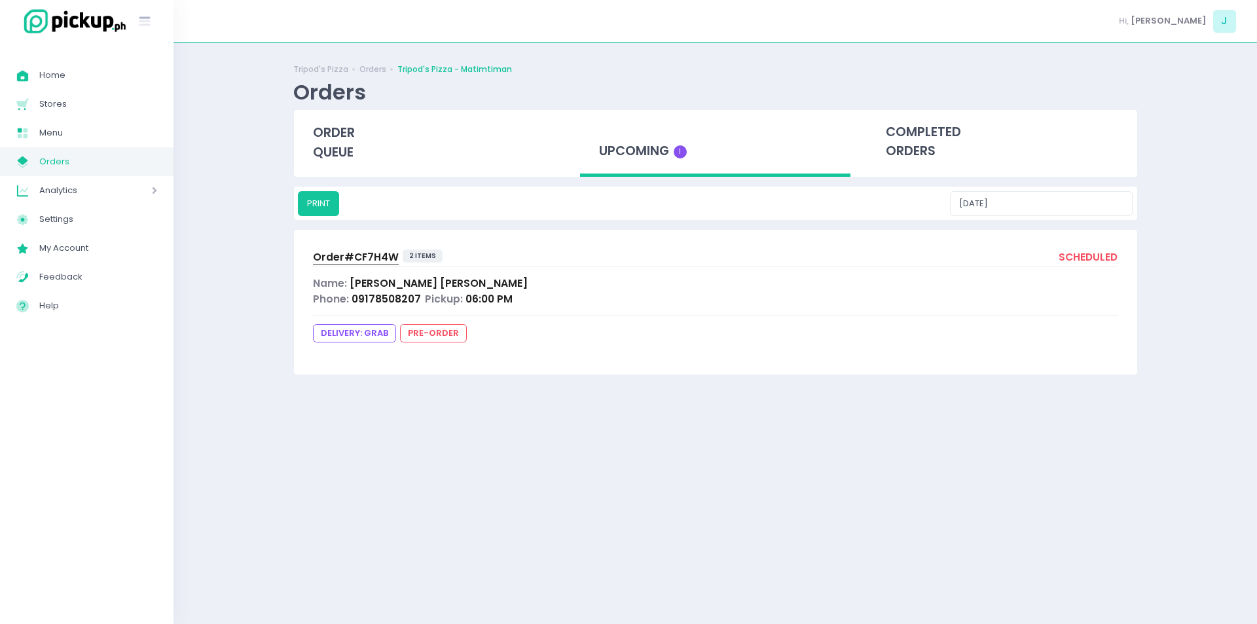
drag, startPoint x: 366, startPoint y: 246, endPoint x: 367, endPoint y: 257, distance: 10.5
click at [367, 257] on div "Order# CF7H4W 2 items scheduled Name: [PERSON_NAME] Phone: 09178508207 Pickup: …" at bounding box center [716, 302] width 844 height 144
click at [367, 257] on span "Order# CF7H4W" at bounding box center [356, 257] width 86 height 14
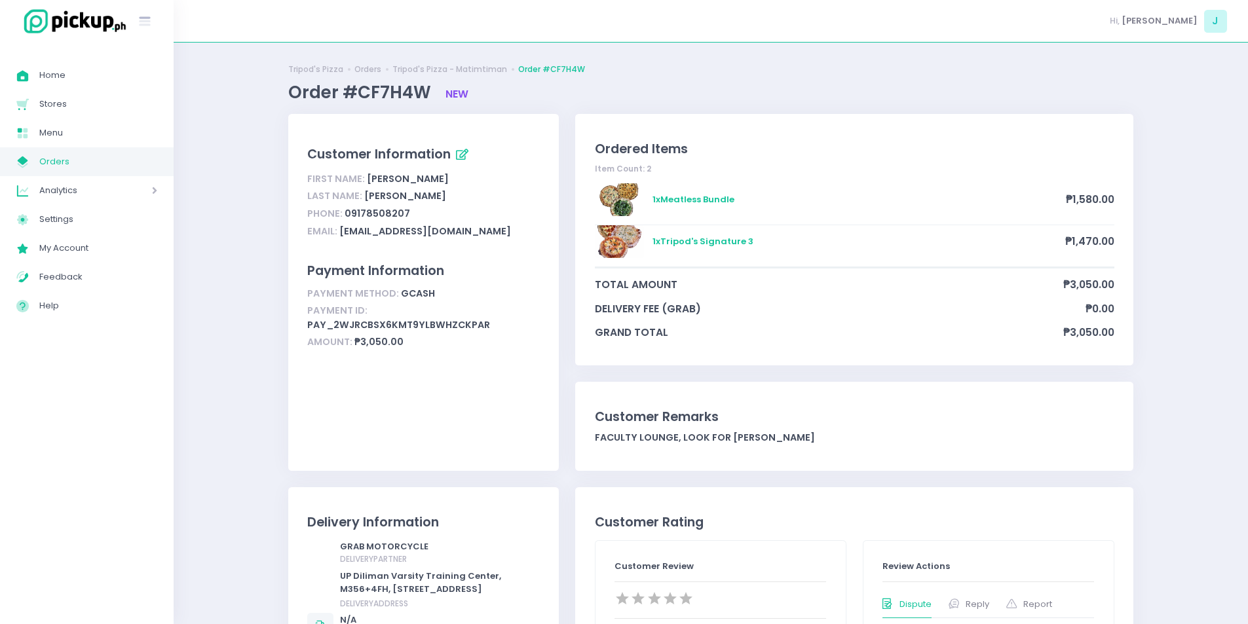
click at [153, 164] on span "Orders" at bounding box center [98, 161] width 118 height 17
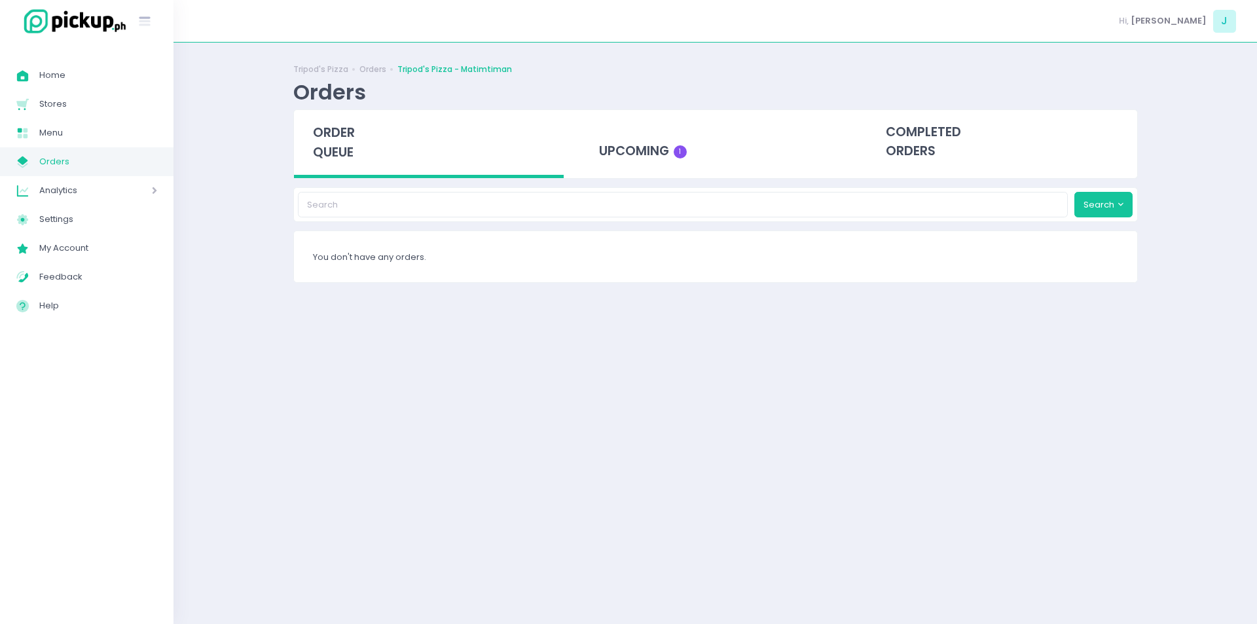
click at [337, 137] on span "order queue" at bounding box center [334, 142] width 42 height 37
click at [335, 152] on span "order queue" at bounding box center [334, 142] width 42 height 37
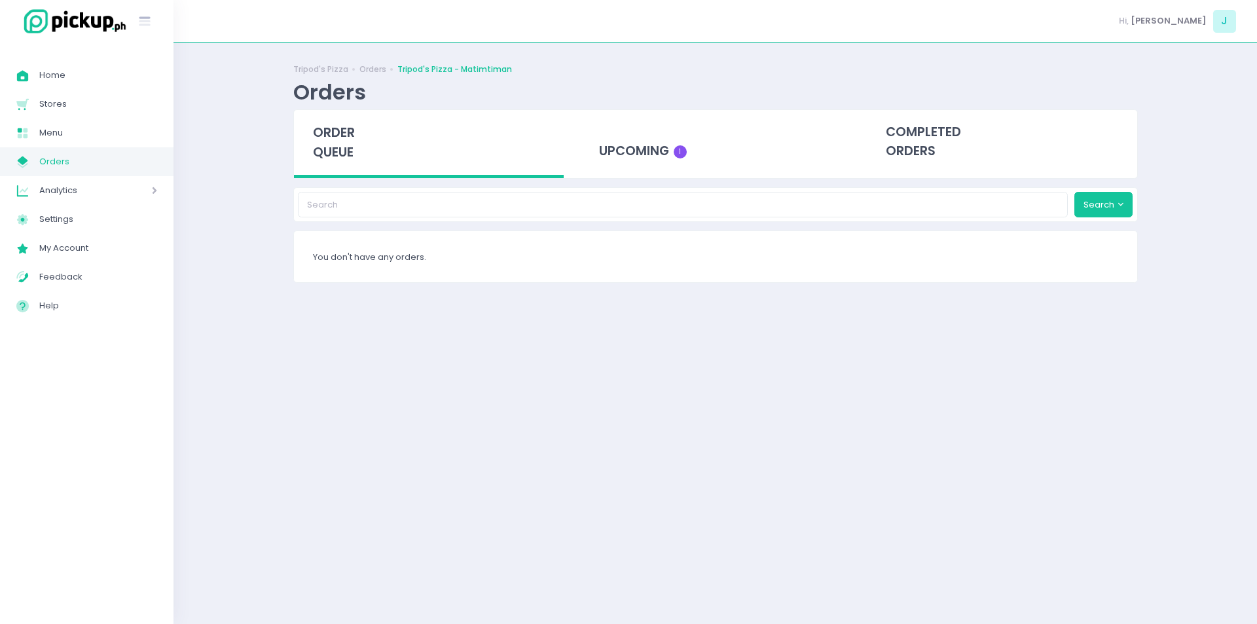
click at [335, 152] on span "order queue" at bounding box center [334, 142] width 42 height 37
click at [359, 163] on div "order queue" at bounding box center [429, 144] width 270 height 68
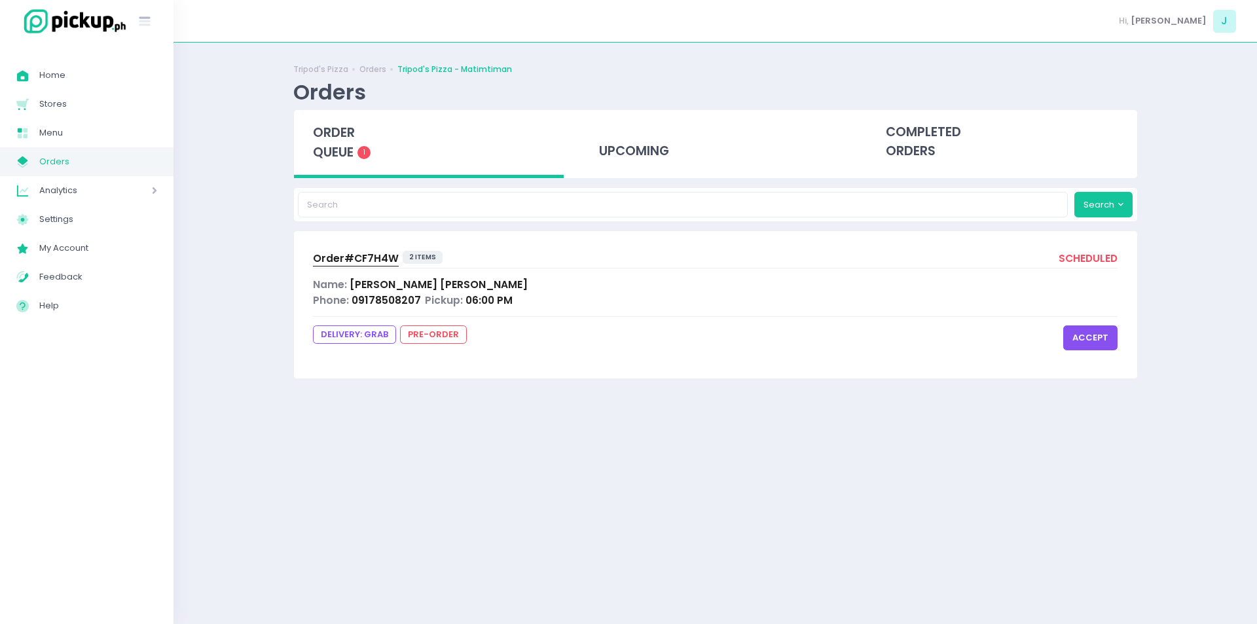
click at [1100, 328] on button "accept" at bounding box center [1091, 338] width 54 height 25
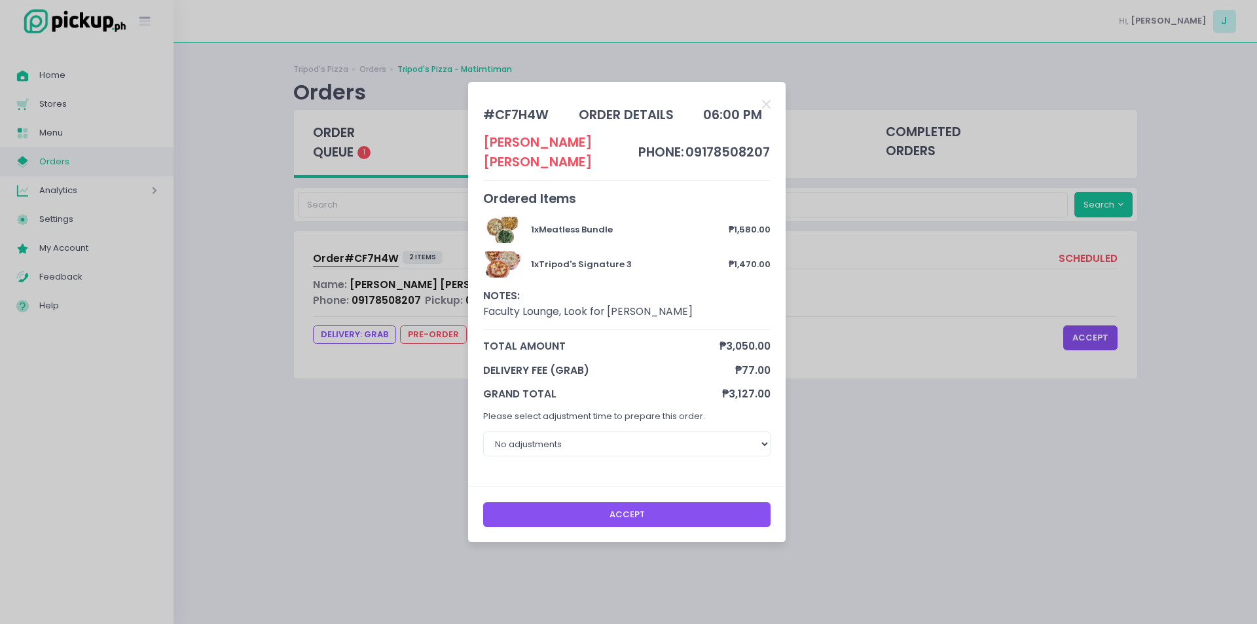
click at [627, 515] on button "Accept" at bounding box center [627, 514] width 288 height 25
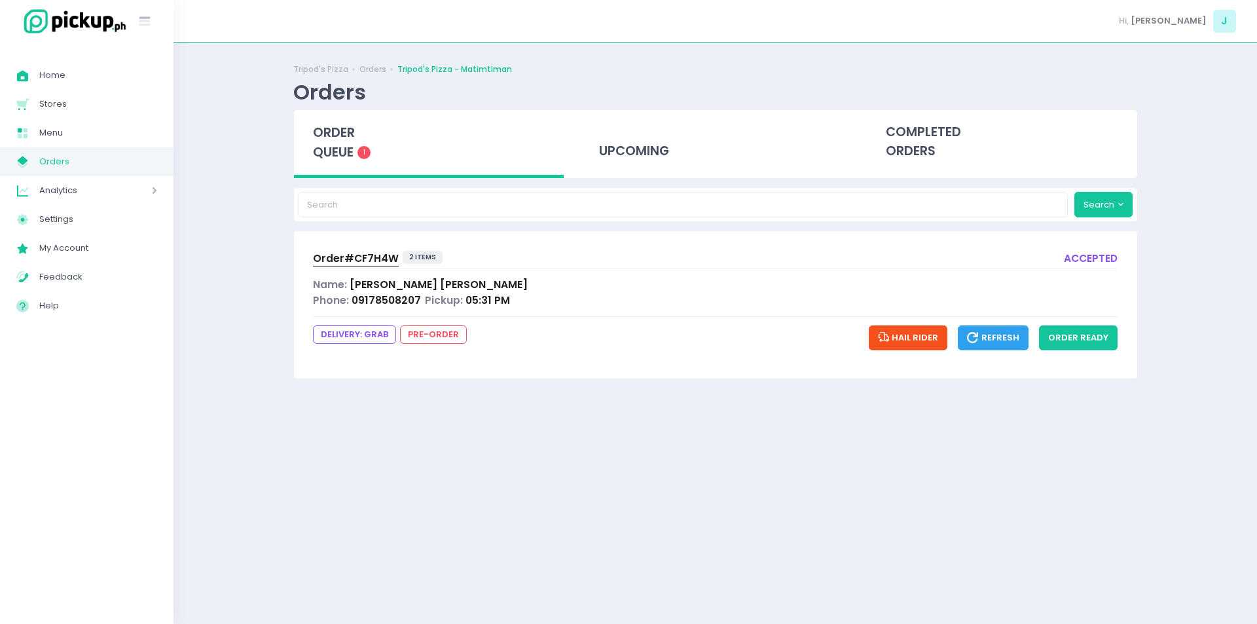
click at [325, 116] on div "order queue 1" at bounding box center [429, 144] width 270 height 68
click at [346, 137] on span "order queue" at bounding box center [334, 142] width 42 height 37
click at [301, 144] on div "order queue 1" at bounding box center [429, 144] width 270 height 68
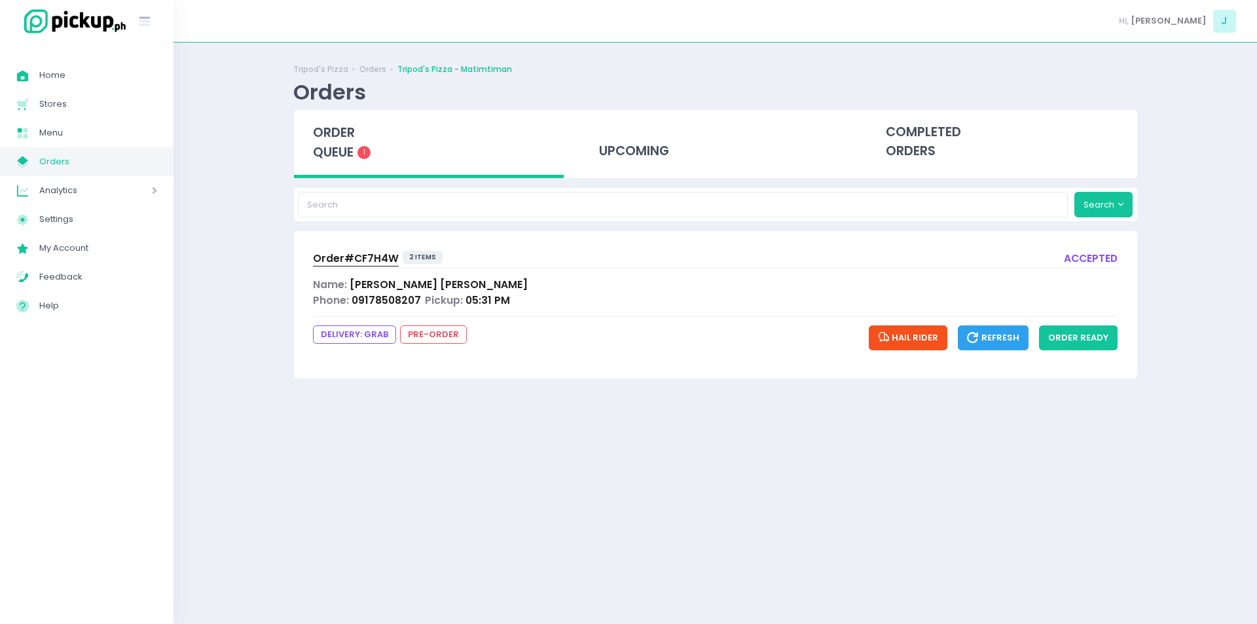
click at [326, 148] on span "order queue" at bounding box center [334, 142] width 42 height 37
click at [312, 193] on input "search" at bounding box center [683, 204] width 770 height 25
click at [340, 121] on div "order queue 1" at bounding box center [429, 144] width 270 height 68
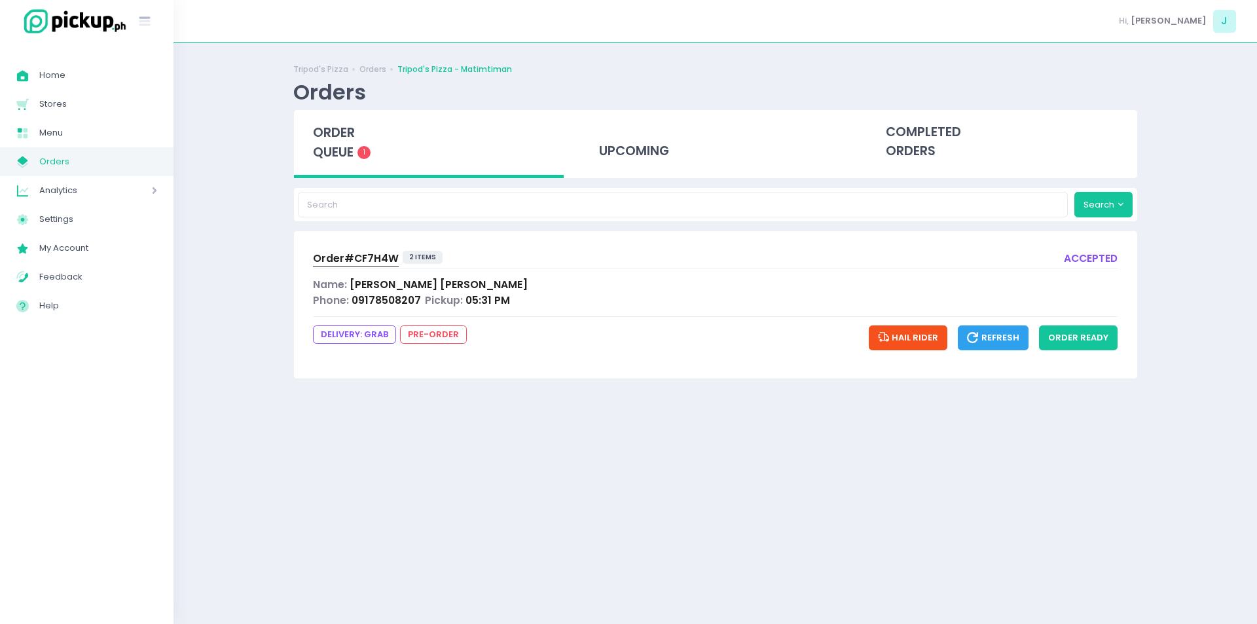
click at [337, 136] on span "order queue" at bounding box center [334, 142] width 42 height 37
click at [344, 140] on span "order queue" at bounding box center [334, 142] width 42 height 37
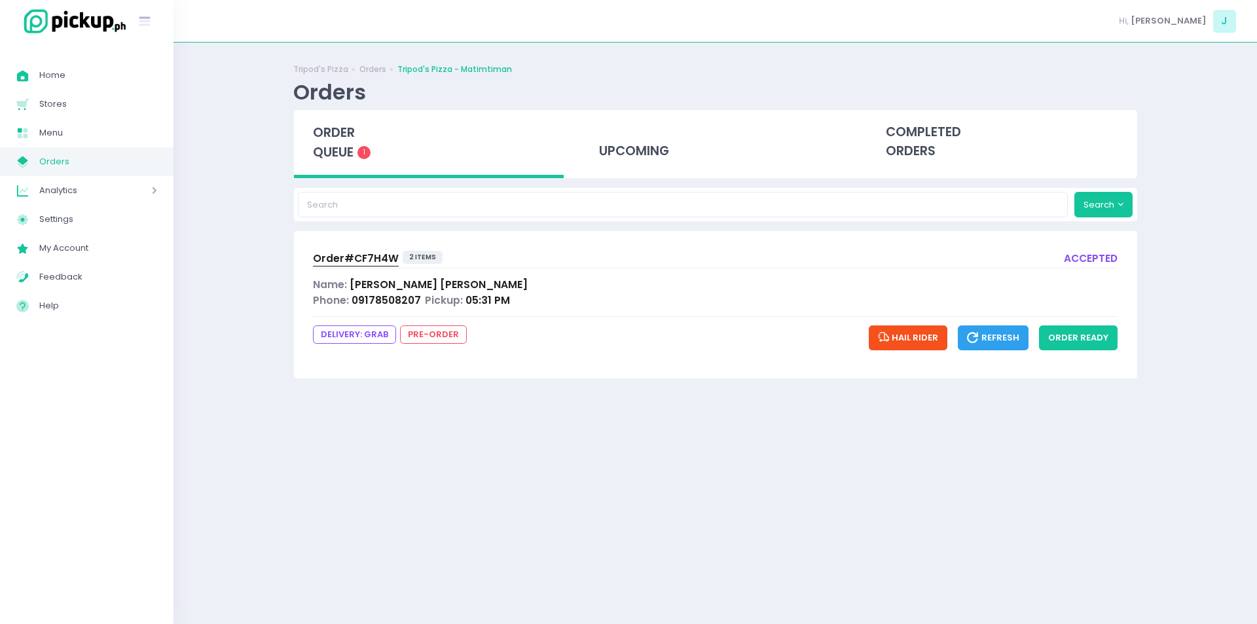
click at [344, 140] on span "order queue" at bounding box center [334, 142] width 42 height 37
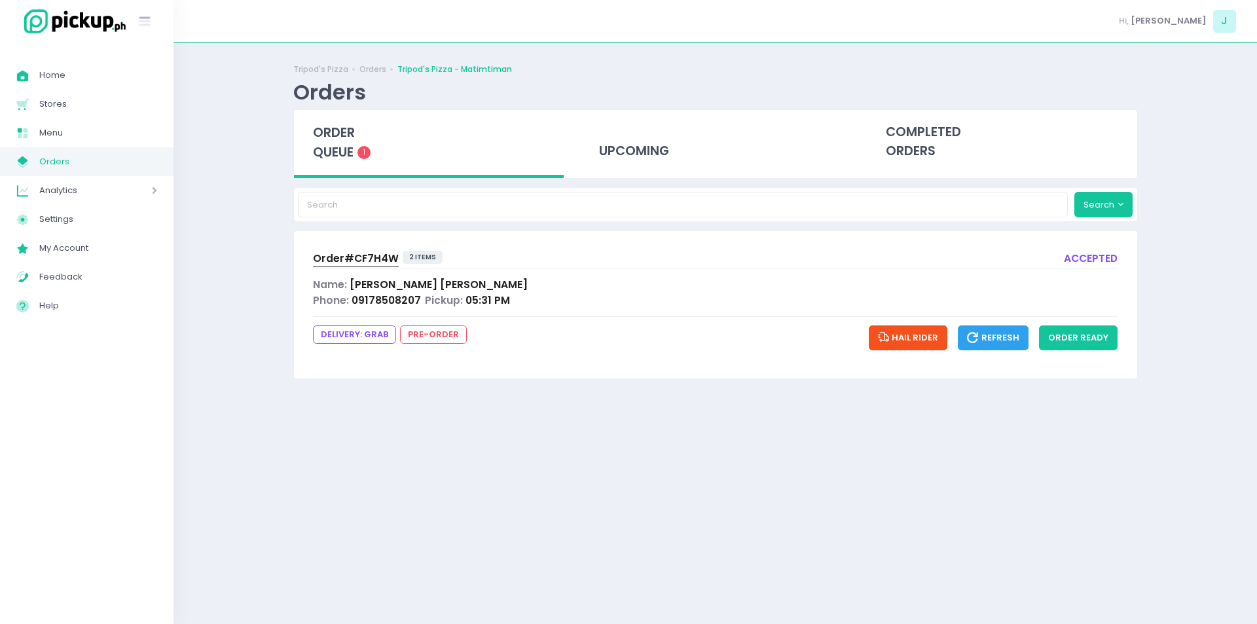
click at [344, 140] on span "order queue" at bounding box center [334, 142] width 42 height 37
click at [346, 136] on span "order queue" at bounding box center [334, 142] width 42 height 37
click at [346, 153] on span "order queue" at bounding box center [334, 142] width 42 height 37
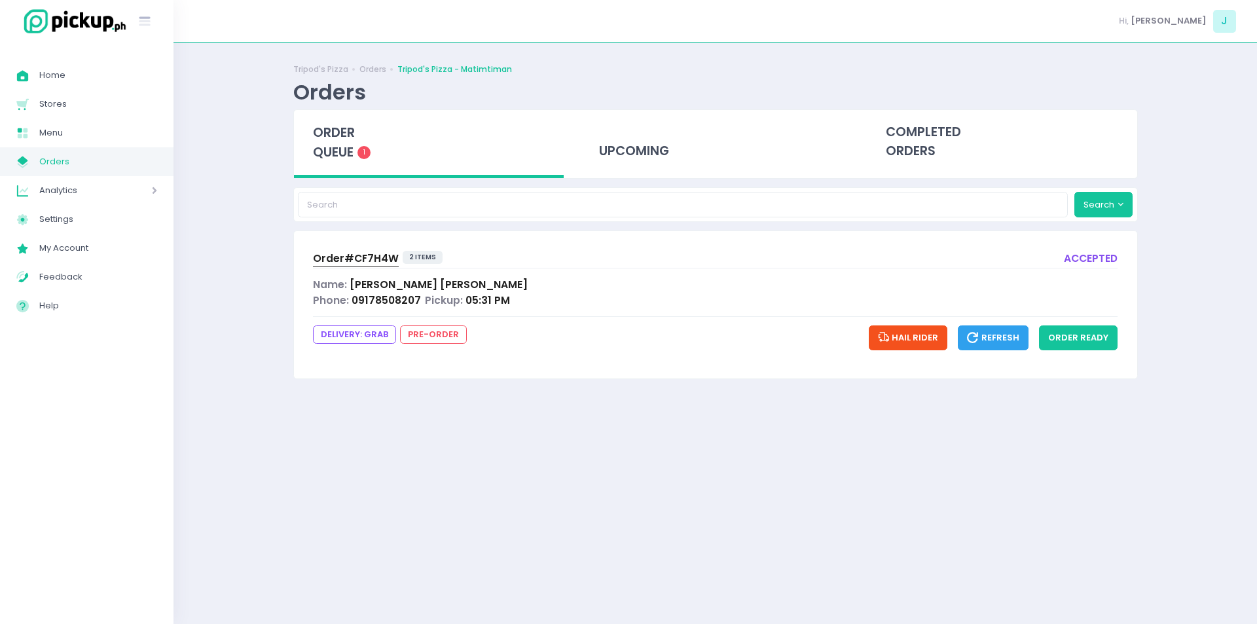
click at [346, 153] on span "order queue" at bounding box center [334, 142] width 42 height 37
click at [367, 145] on div "order queue 1" at bounding box center [429, 144] width 270 height 68
click at [329, 132] on span "order queue" at bounding box center [334, 142] width 42 height 37
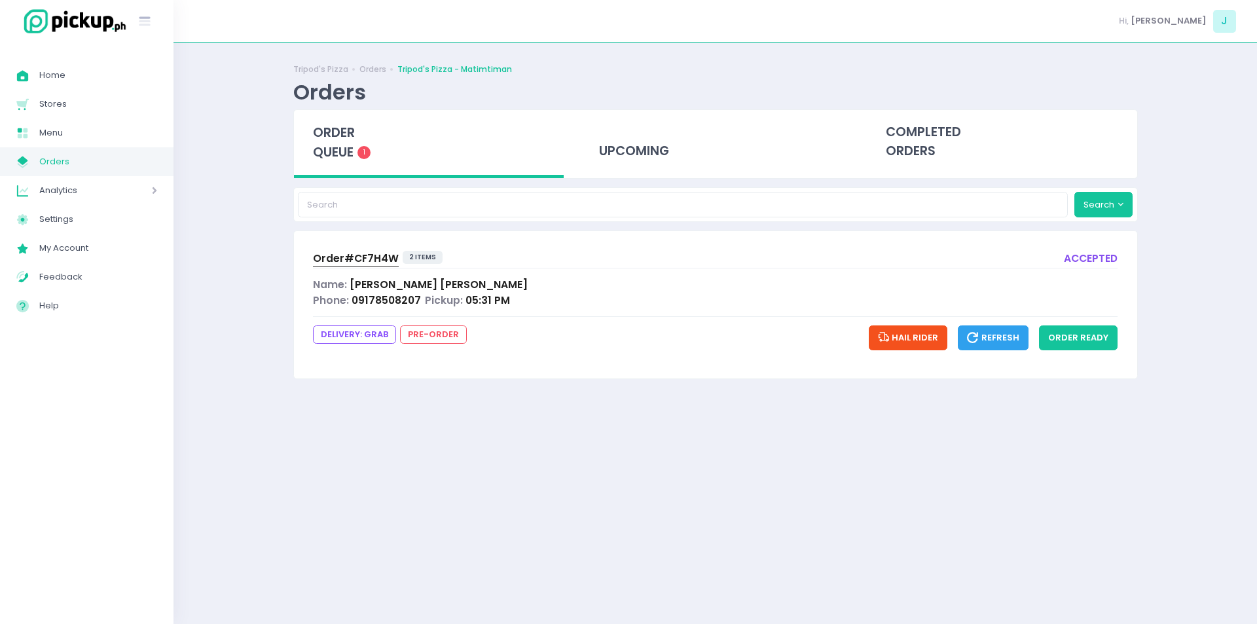
click at [329, 132] on span "order queue" at bounding box center [334, 142] width 42 height 37
click at [344, 140] on span "order queue" at bounding box center [334, 142] width 42 height 37
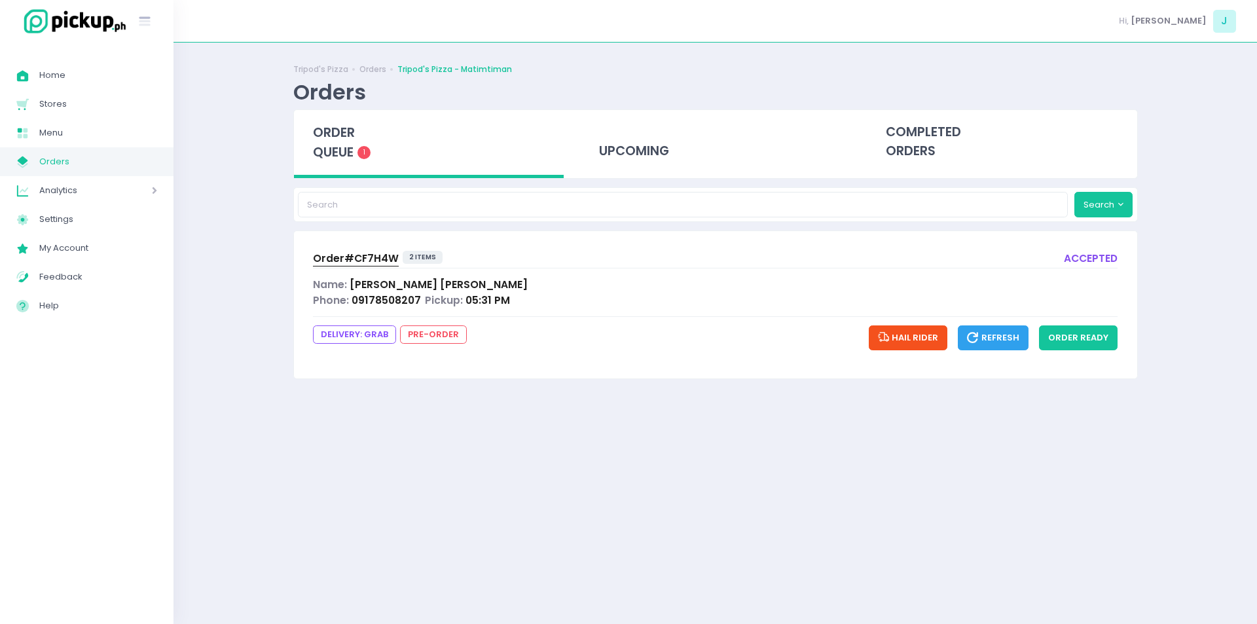
click at [344, 140] on span "order queue" at bounding box center [334, 142] width 42 height 37
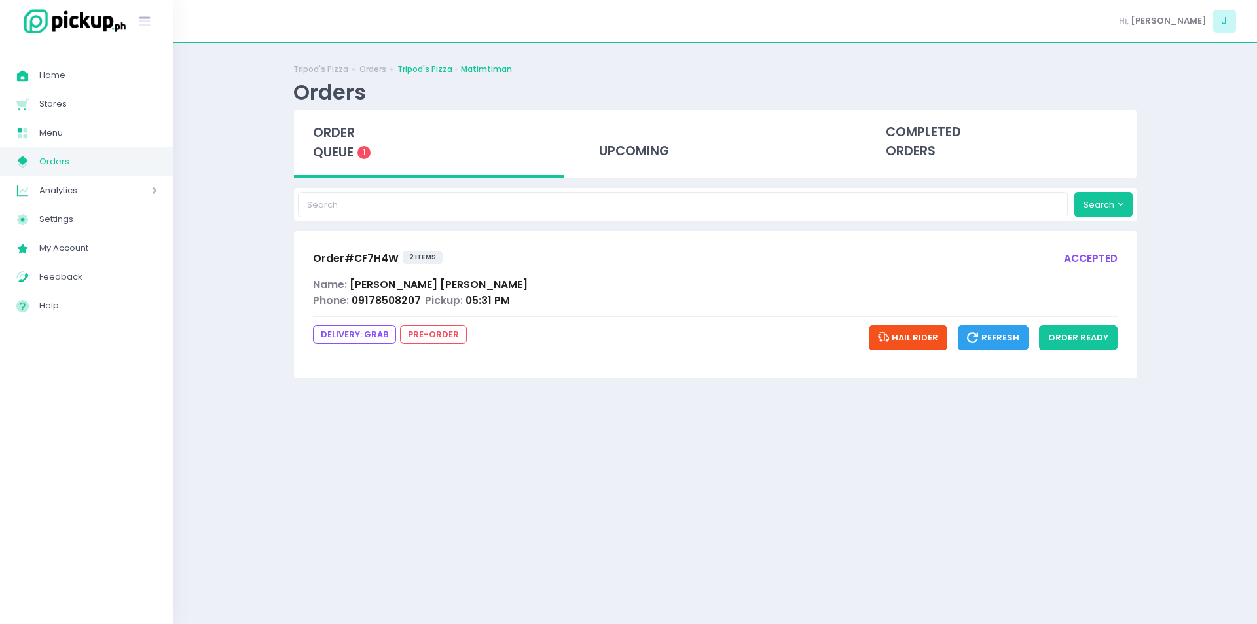
click at [344, 140] on span "order queue" at bounding box center [334, 142] width 42 height 37
click at [1089, 329] on button "order ready" at bounding box center [1078, 338] width 79 height 25
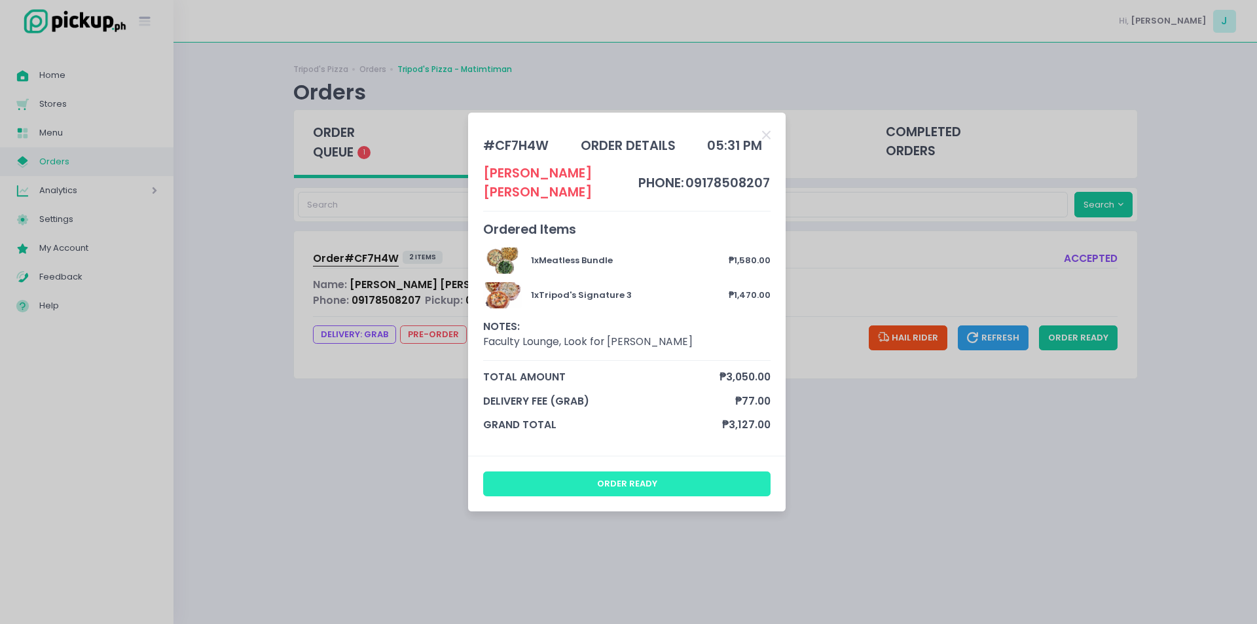
click at [641, 474] on button "order ready" at bounding box center [627, 484] width 288 height 25
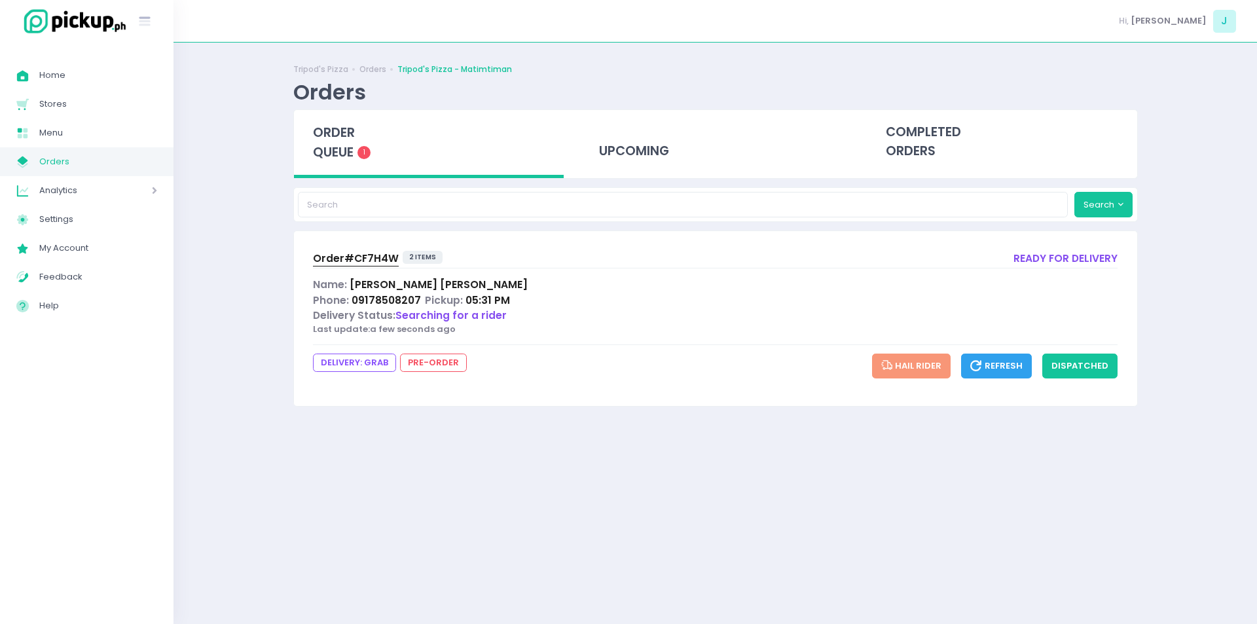
click at [349, 149] on span "order queue" at bounding box center [334, 142] width 42 height 37
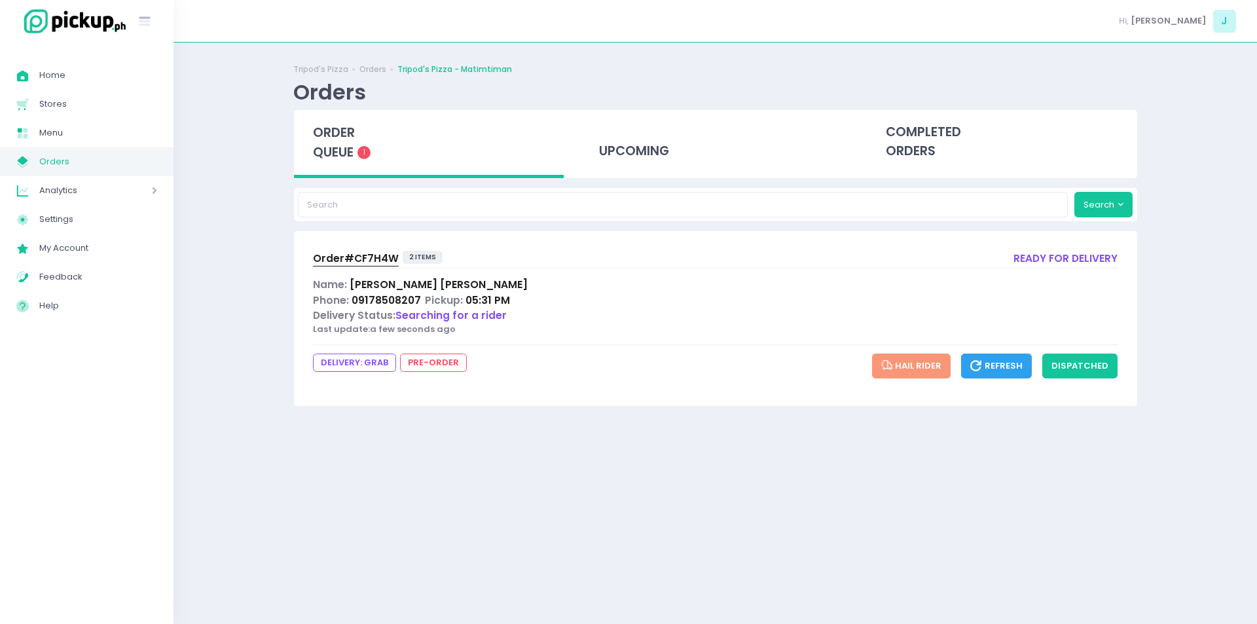
click at [348, 138] on span "order queue" at bounding box center [334, 142] width 42 height 37
click at [323, 143] on div "order queue 1" at bounding box center [429, 144] width 270 height 68
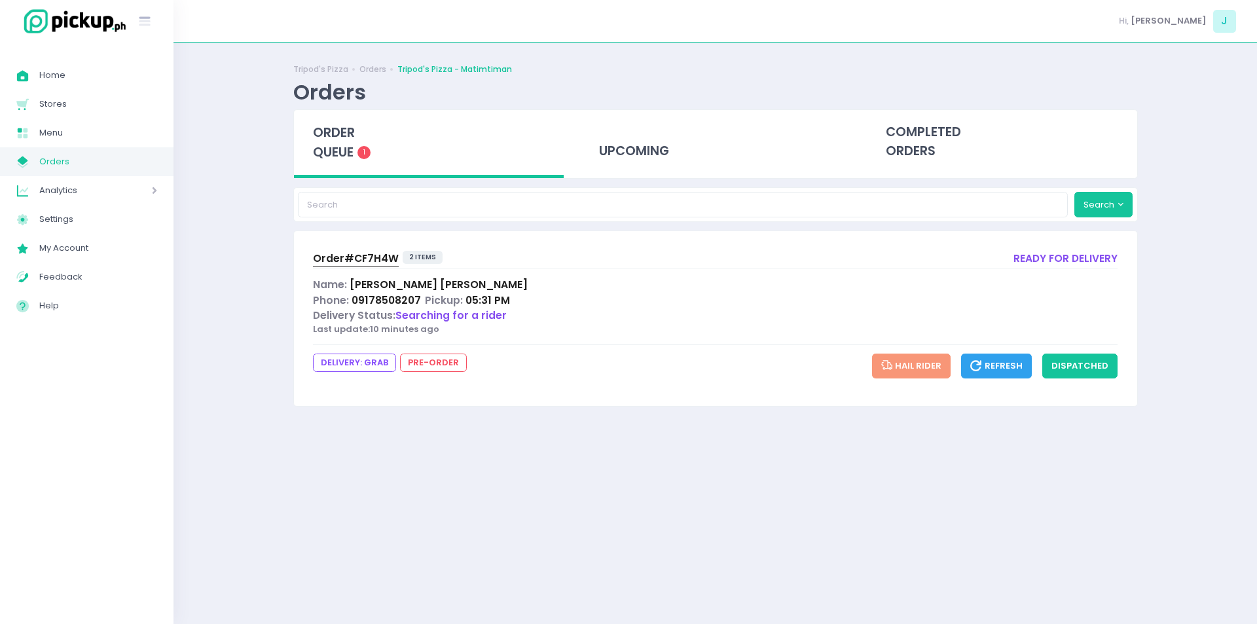
click at [323, 143] on div "order queue 1" at bounding box center [429, 144] width 270 height 68
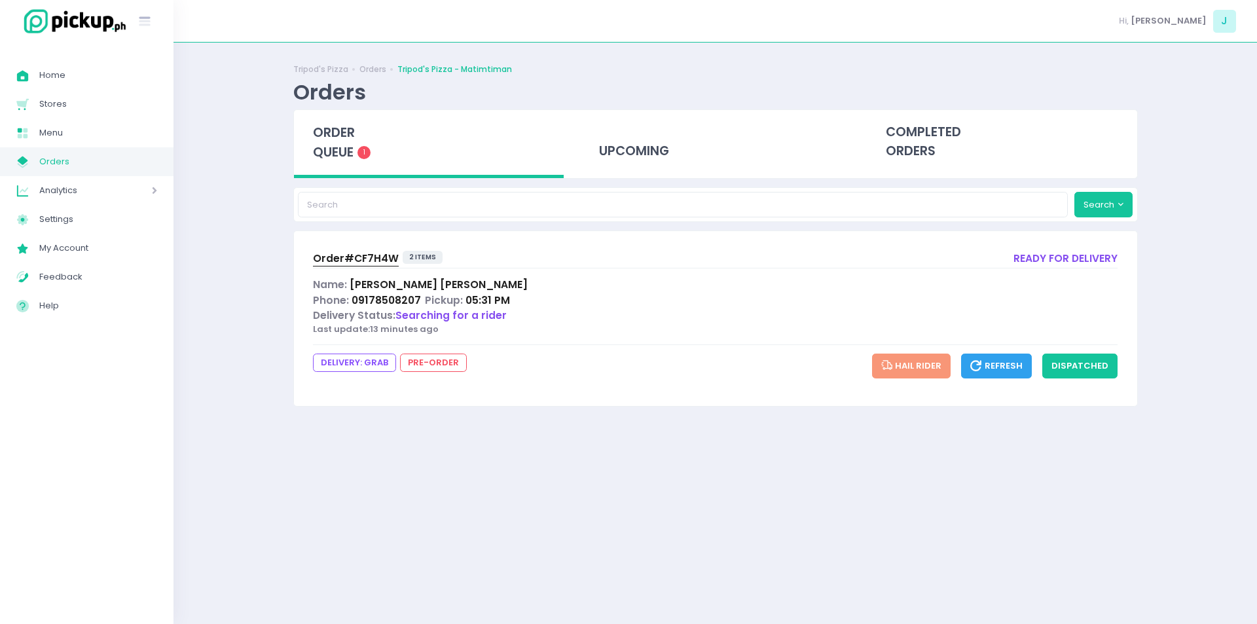
click at [323, 143] on div "order queue 1" at bounding box center [429, 144] width 270 height 68
click at [326, 136] on span "order queue" at bounding box center [334, 142] width 42 height 37
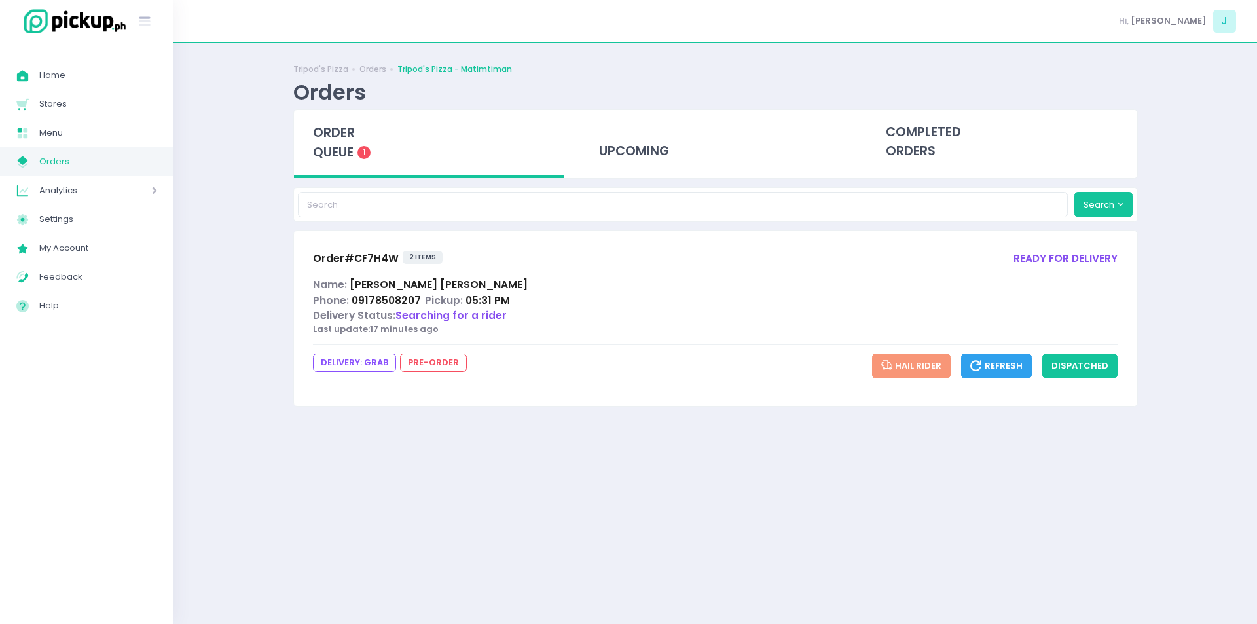
click at [326, 136] on span "order queue" at bounding box center [334, 142] width 42 height 37
click at [335, 155] on span "order queue" at bounding box center [334, 142] width 42 height 37
click at [346, 134] on span "order queue" at bounding box center [334, 142] width 42 height 37
click at [344, 139] on span "order queue" at bounding box center [334, 142] width 42 height 37
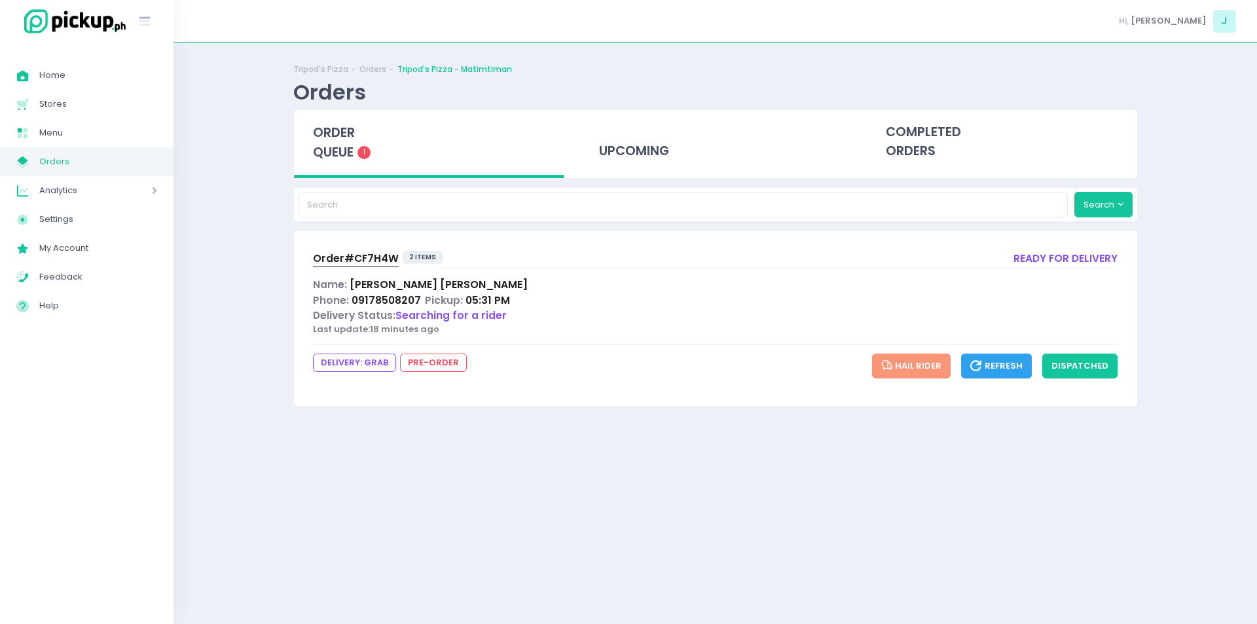
click at [344, 139] on span "order queue" at bounding box center [334, 142] width 42 height 37
click at [340, 146] on span "order queue" at bounding box center [334, 142] width 42 height 37
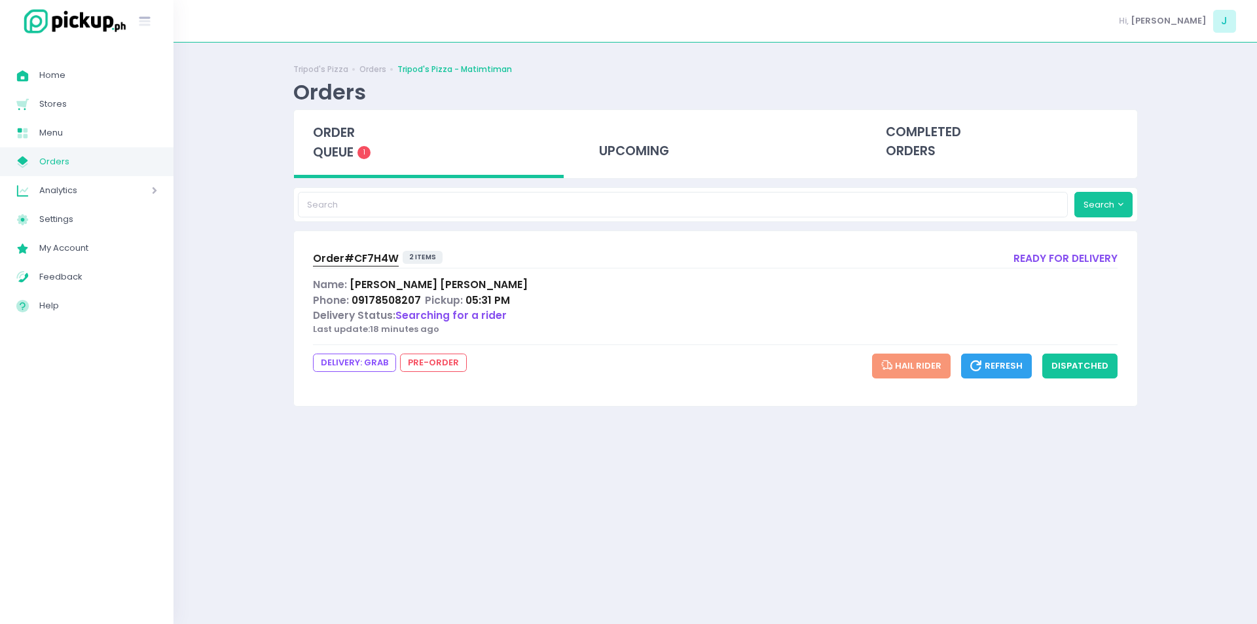
click at [372, 260] on span "Order# CF7H4W" at bounding box center [356, 258] width 86 height 14
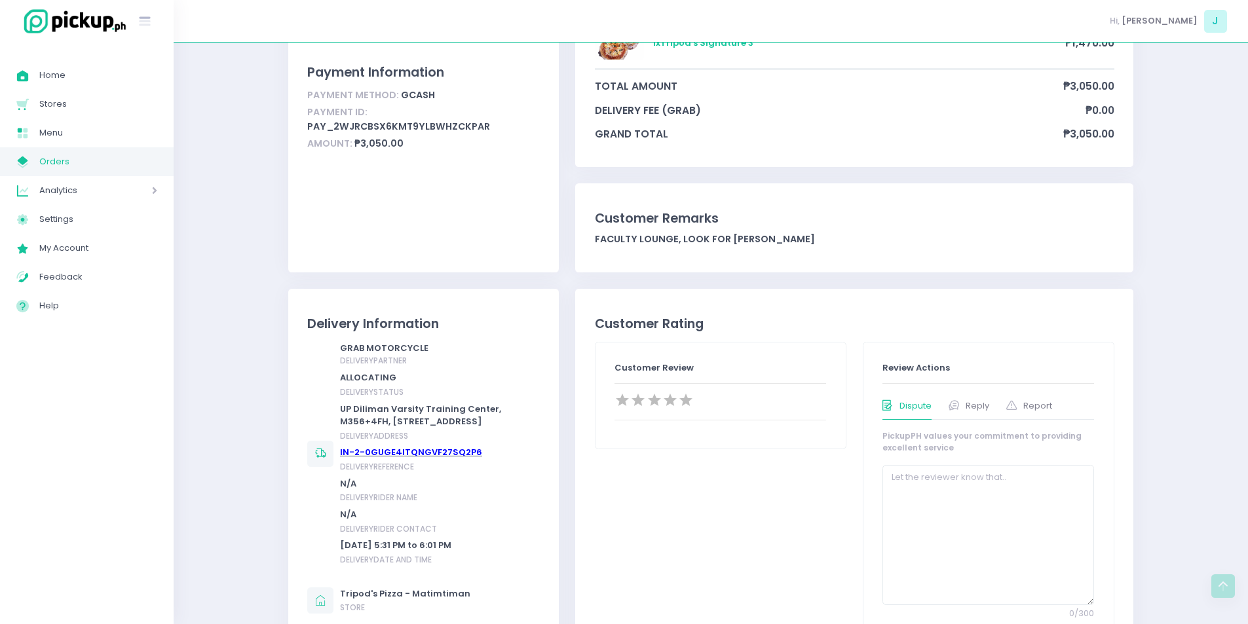
scroll to position [199, 0]
click at [270, 377] on div "Tripod's Pizza Orders Tripod's Pizza - Matimtiman Order #CF7H4W Order #CF7H4W r…" at bounding box center [711, 564] width 1074 height 1408
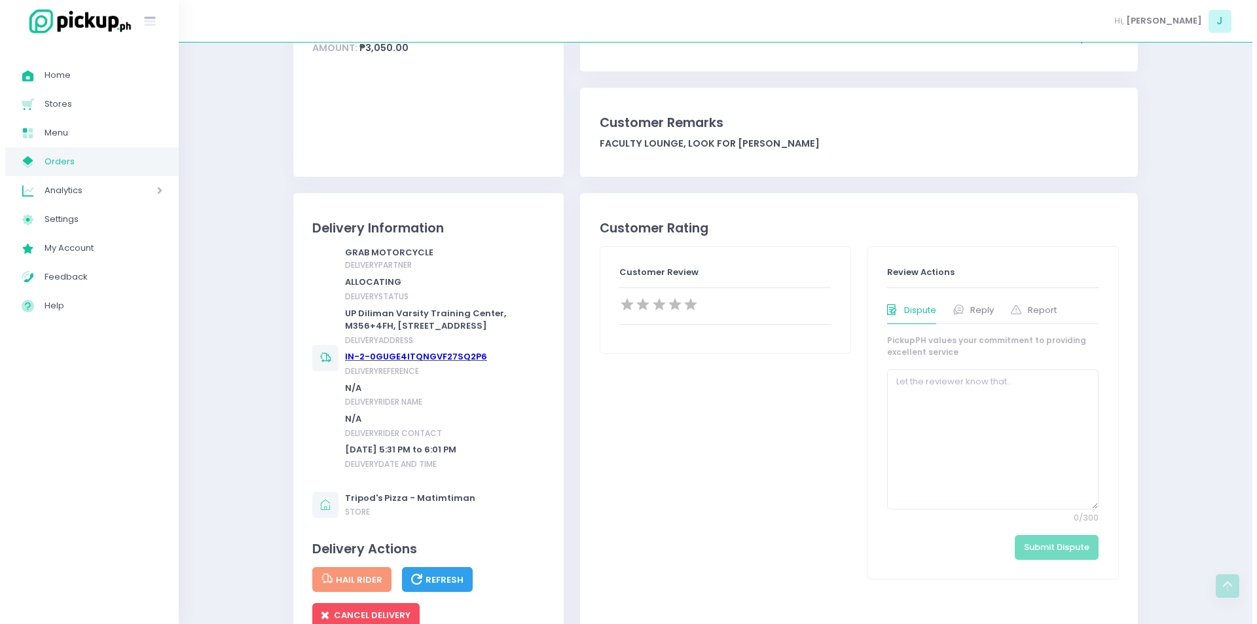
scroll to position [437, 0]
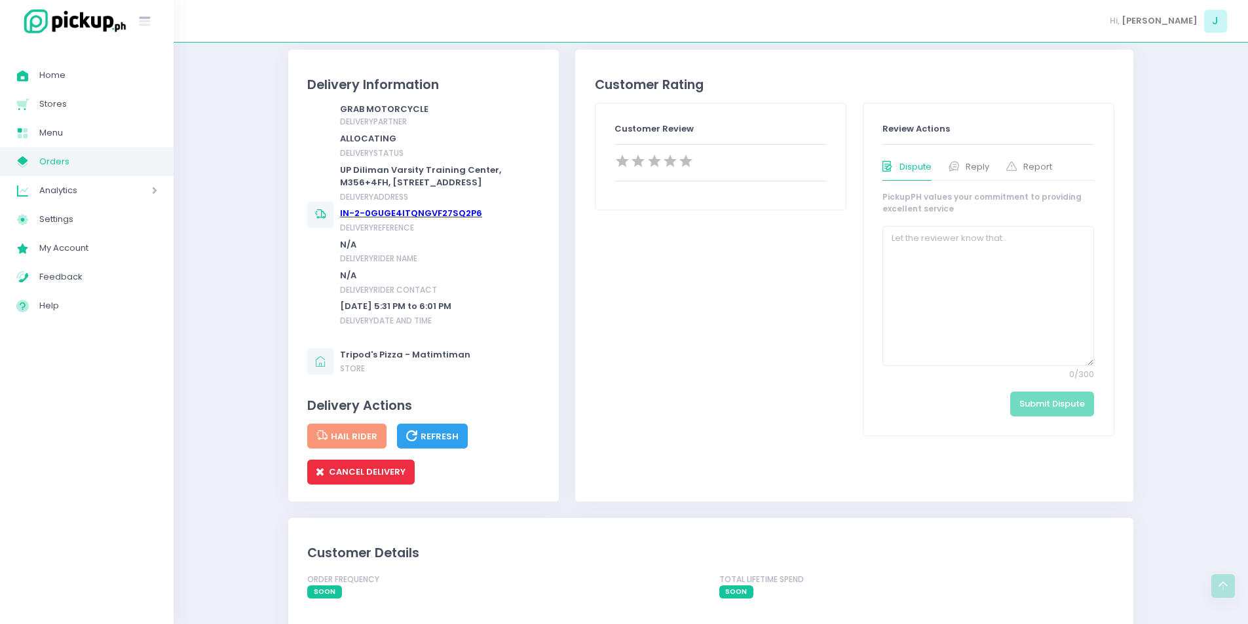
click at [344, 478] on span "CANCEL DELIVERY" at bounding box center [360, 472] width 89 height 12
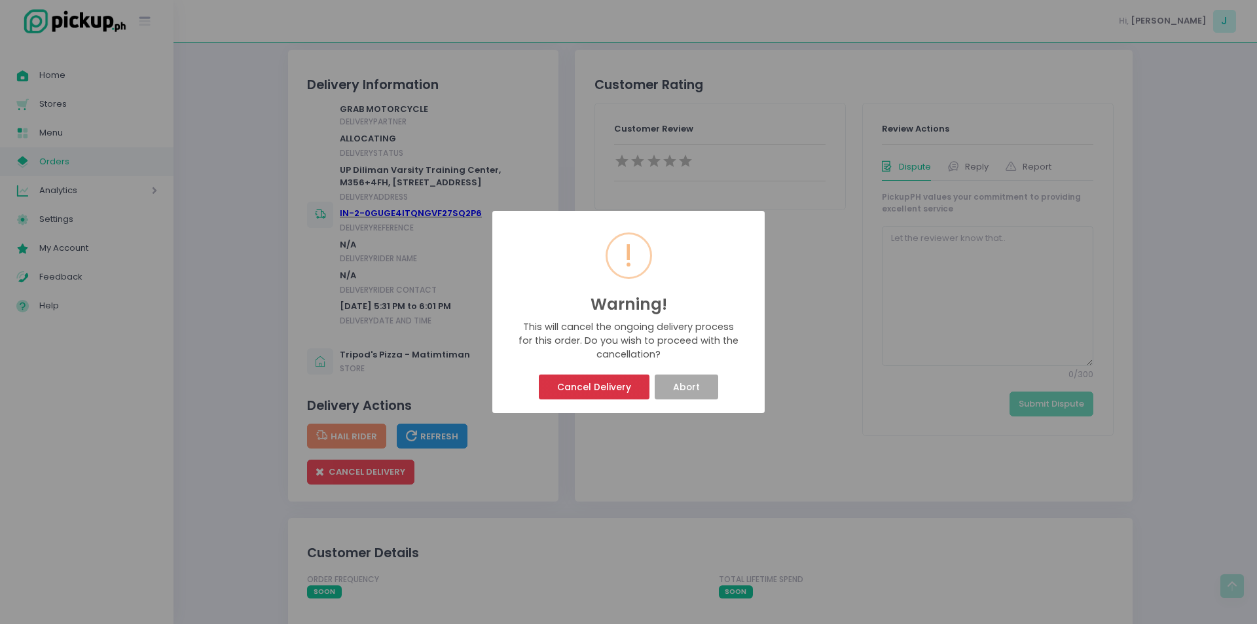
click at [603, 382] on button "Cancel Delivery" at bounding box center [594, 387] width 110 height 25
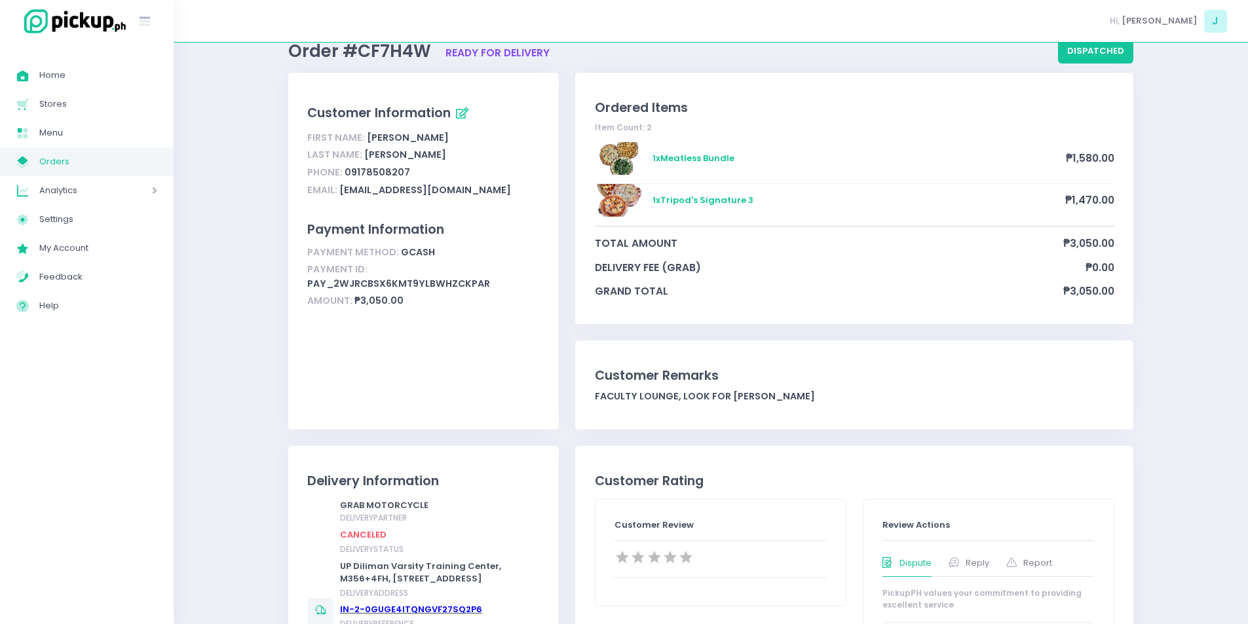
scroll to position [38, 0]
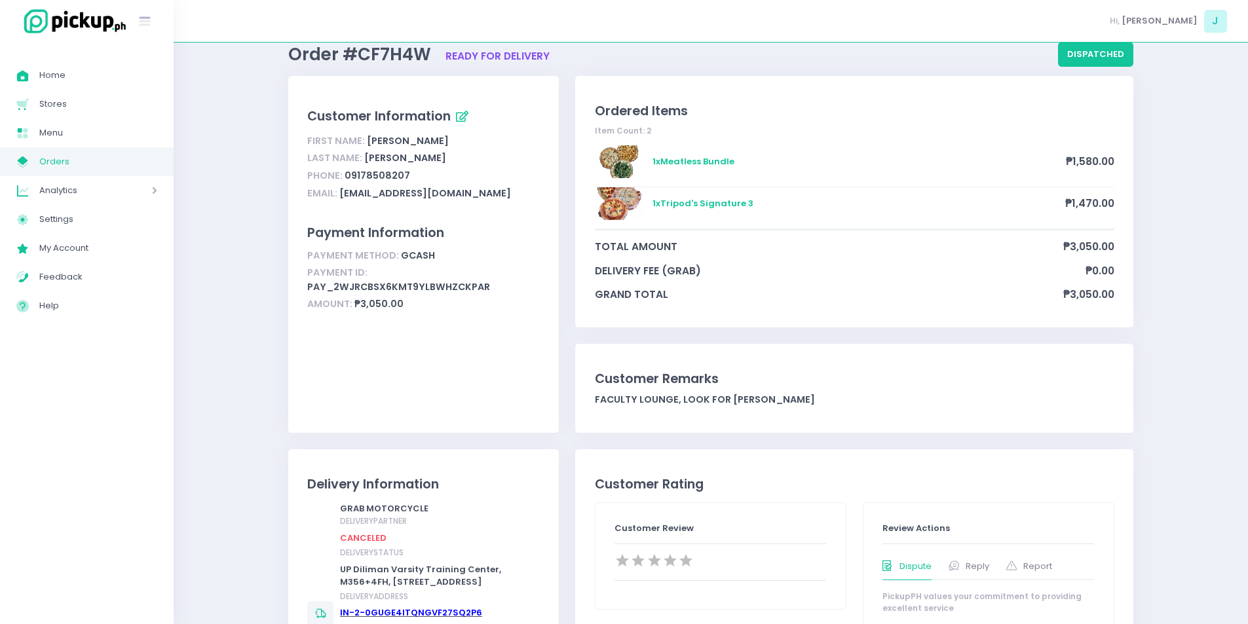
click at [122, 170] on link "My Store Created with Sketch. Orders" at bounding box center [87, 161] width 174 height 29
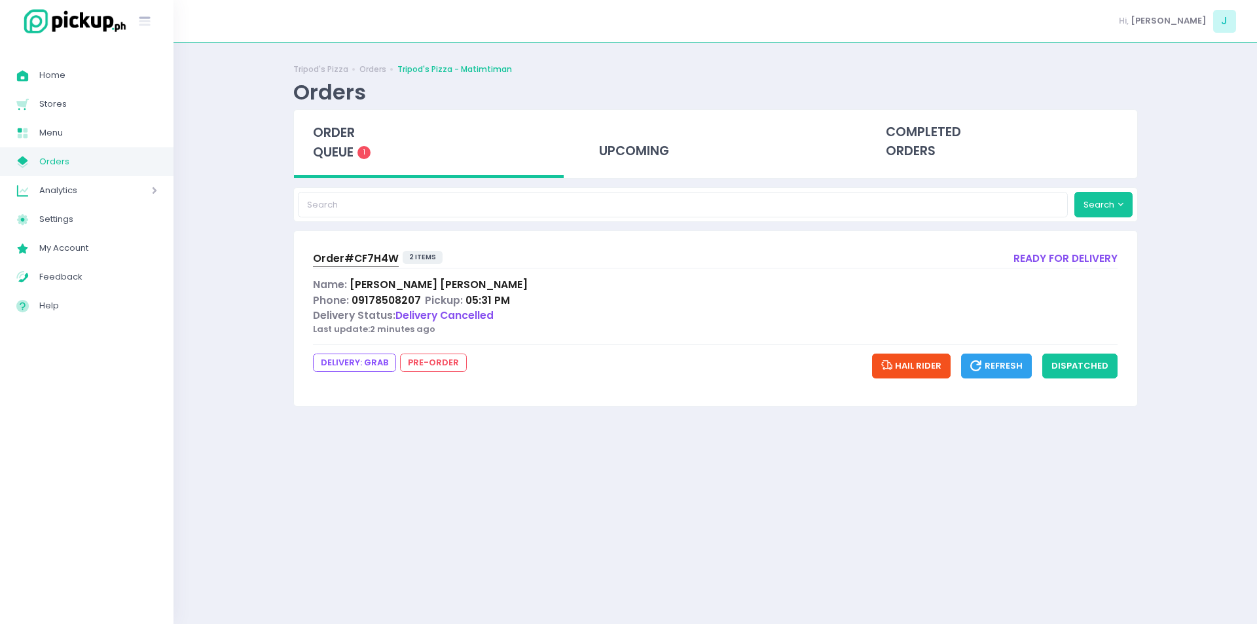
click at [385, 143] on div "order queue 1" at bounding box center [429, 144] width 270 height 68
click at [353, 136] on span "order queue" at bounding box center [334, 142] width 42 height 37
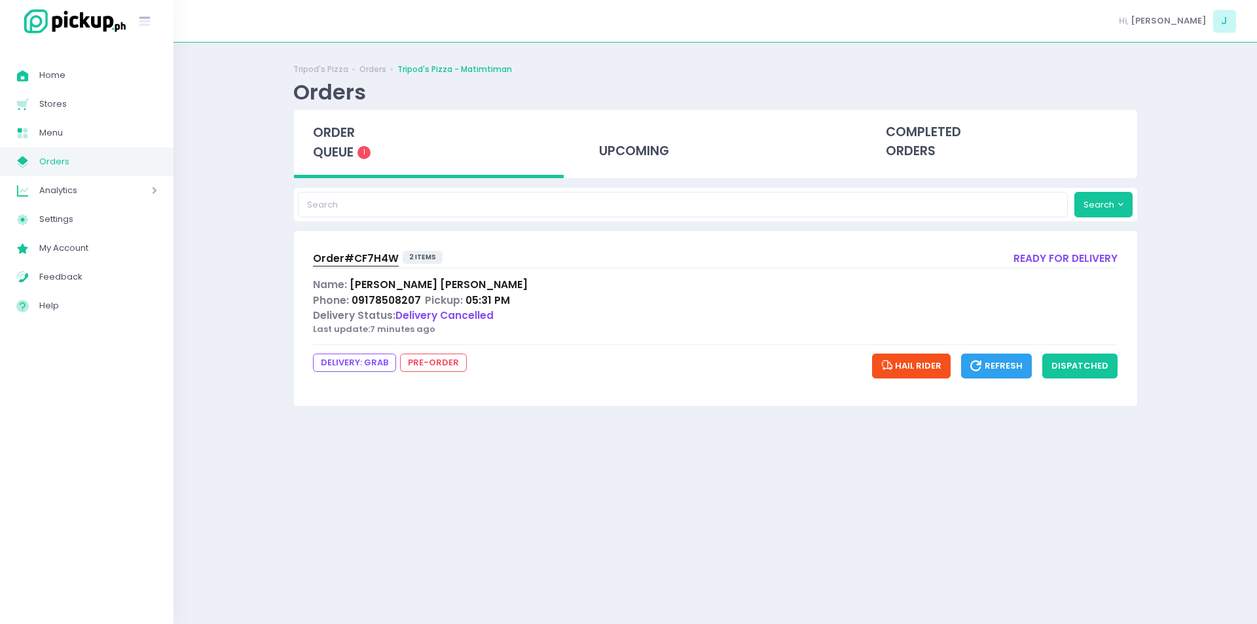
click at [358, 155] on div "order queue 1" at bounding box center [429, 144] width 270 height 68
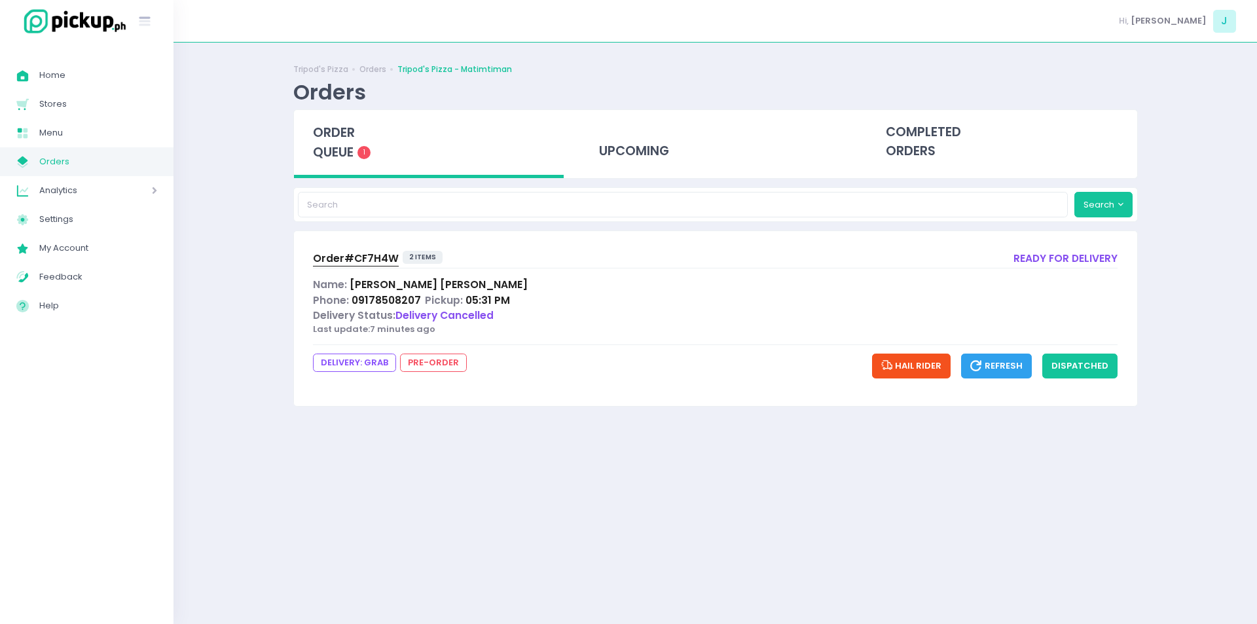
click at [358, 155] on div "order queue 1" at bounding box center [429, 144] width 270 height 68
click at [343, 140] on span "order queue" at bounding box center [334, 142] width 42 height 37
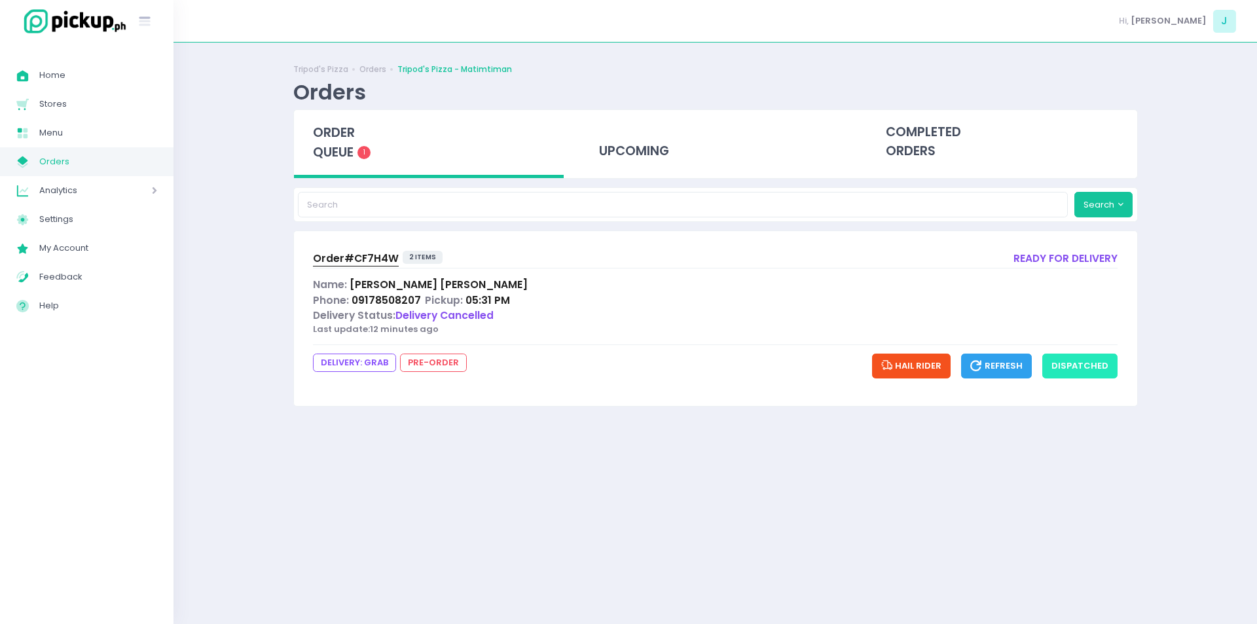
click at [1107, 373] on button "dispatched" at bounding box center [1080, 366] width 75 height 25
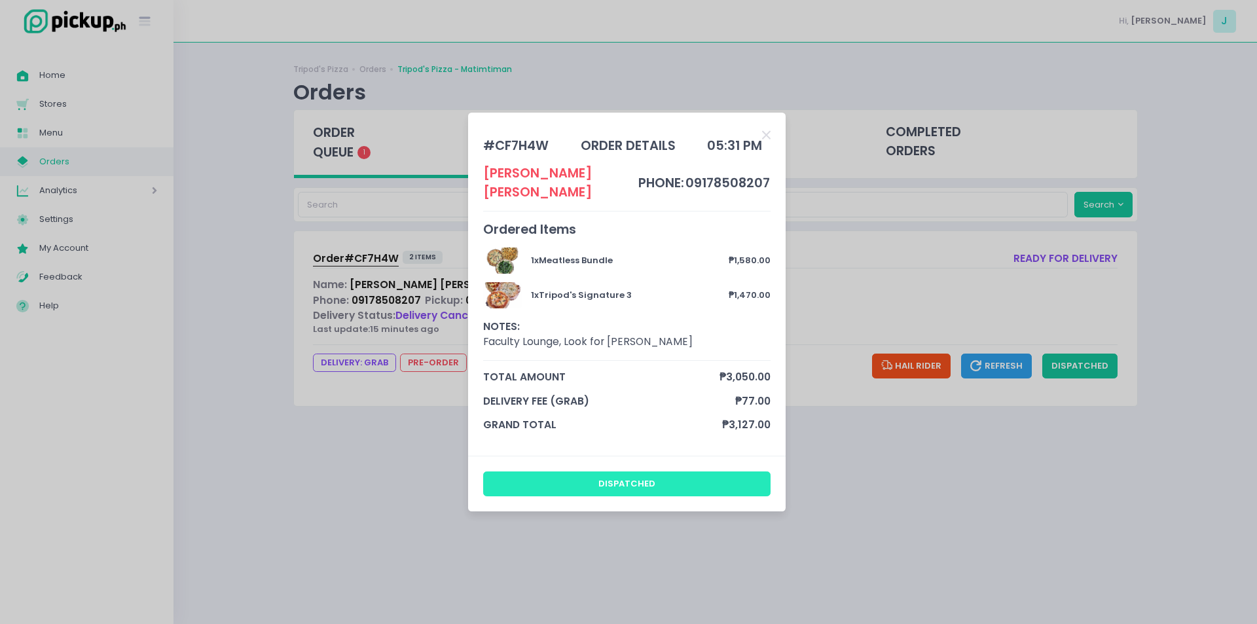
click at [709, 477] on button "dispatched" at bounding box center [627, 484] width 288 height 25
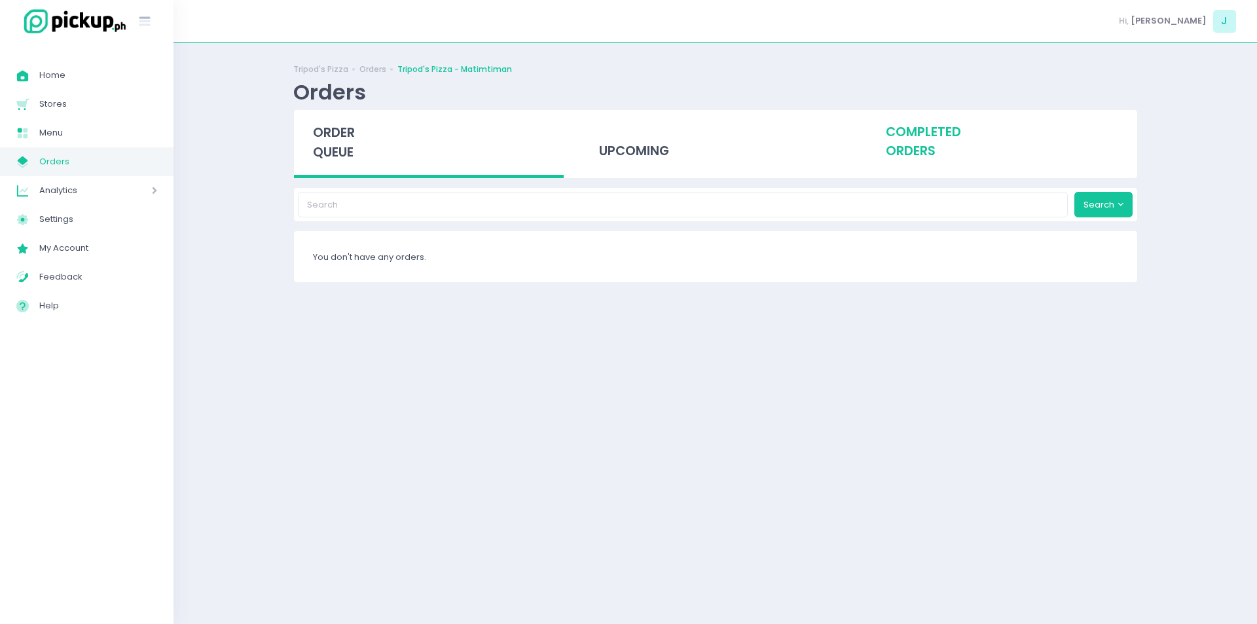
click at [903, 166] on div "completed orders" at bounding box center [1002, 142] width 270 height 64
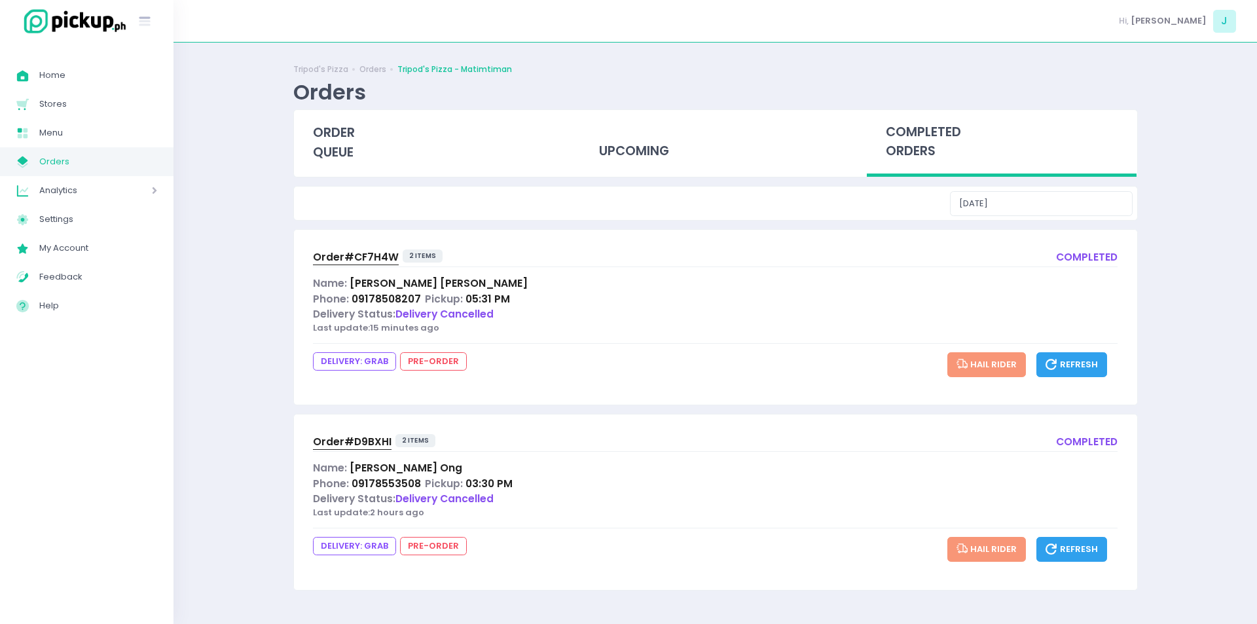
click at [391, 177] on div "order queue" at bounding box center [429, 143] width 287 height 67
click at [327, 117] on div "order queue" at bounding box center [429, 142] width 270 height 65
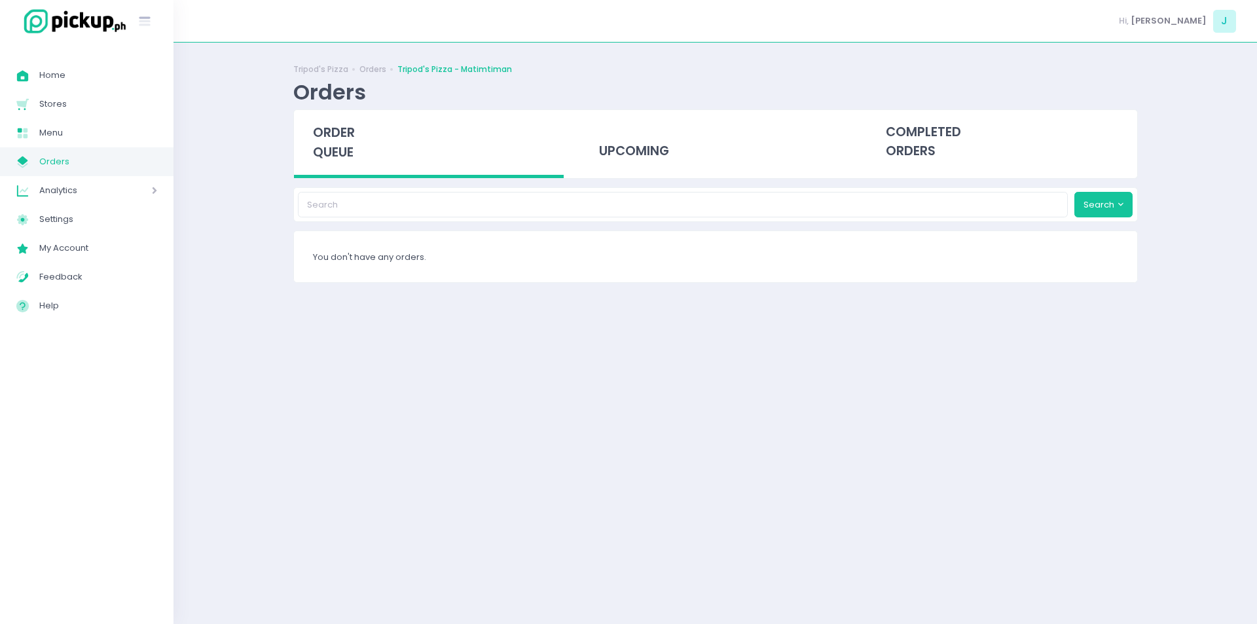
click at [327, 117] on div "order queue" at bounding box center [429, 144] width 270 height 68
click at [333, 141] on span "order queue" at bounding box center [334, 142] width 42 height 37
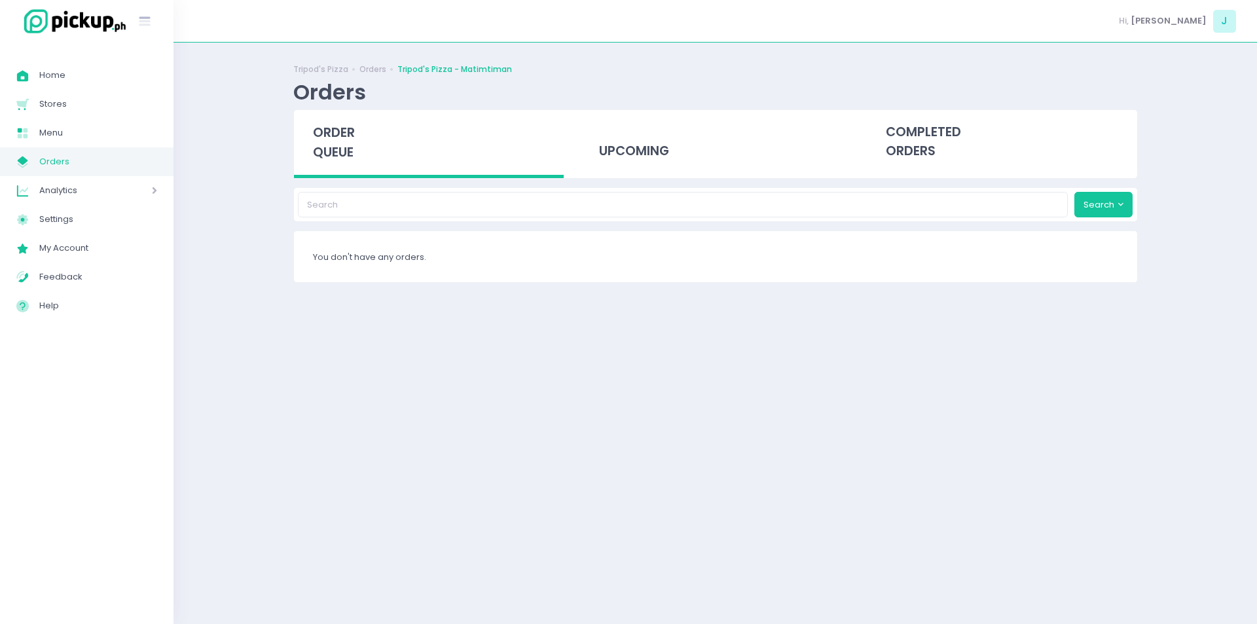
click at [333, 141] on span "order queue" at bounding box center [334, 142] width 42 height 37
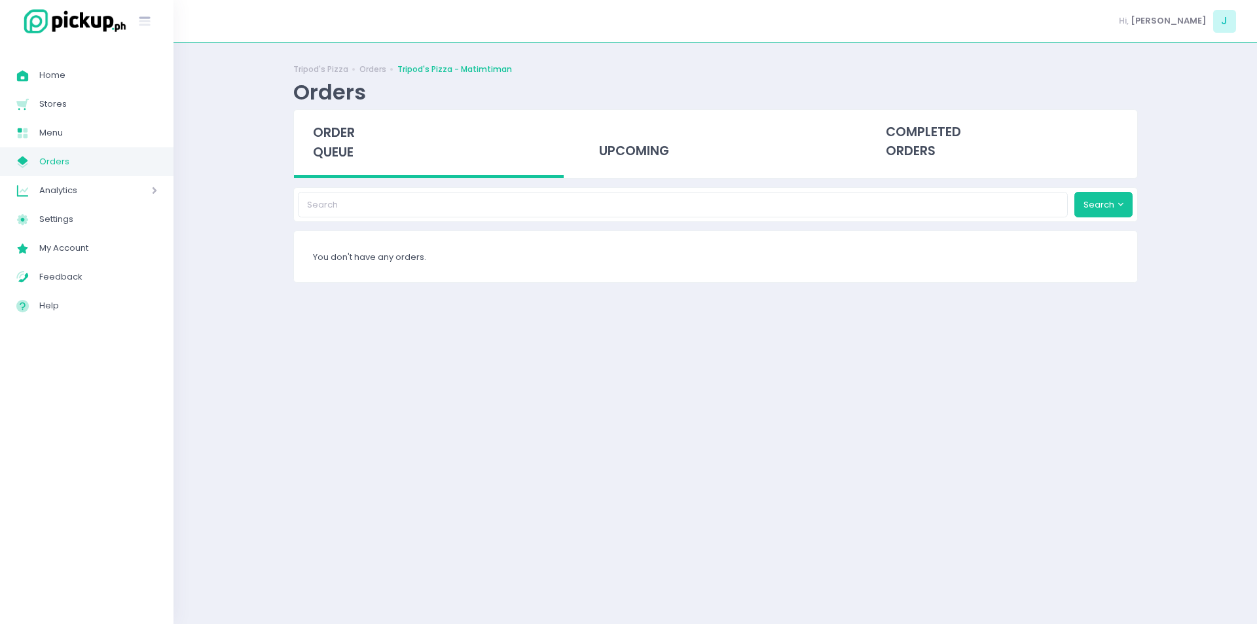
click at [333, 141] on span "order queue" at bounding box center [334, 142] width 42 height 37
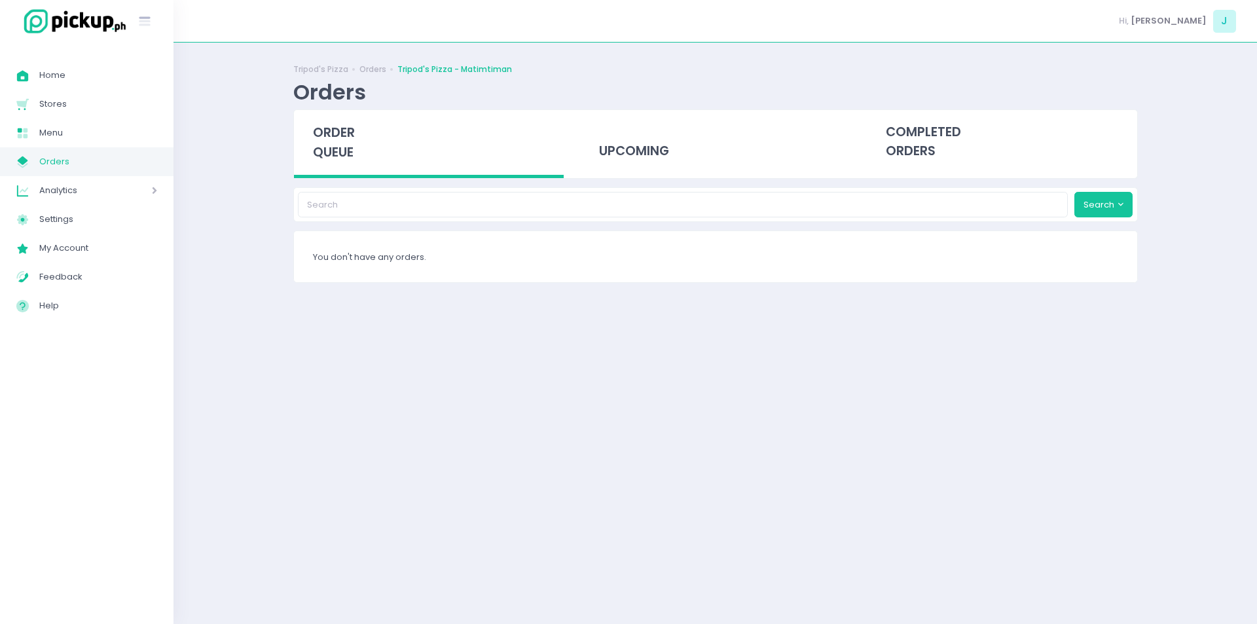
click at [333, 141] on span "order queue" at bounding box center [334, 142] width 42 height 37
click at [336, 137] on span "order queue" at bounding box center [334, 142] width 42 height 37
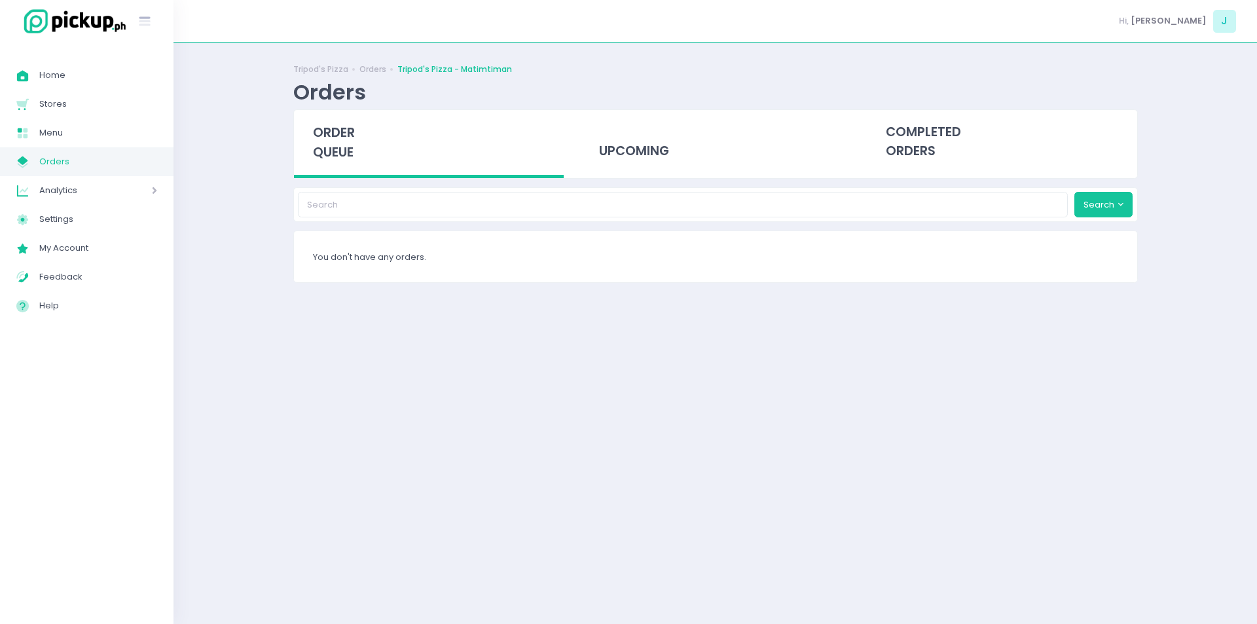
click at [336, 137] on span "order queue" at bounding box center [334, 142] width 42 height 37
click at [340, 148] on span "order queue" at bounding box center [334, 142] width 42 height 37
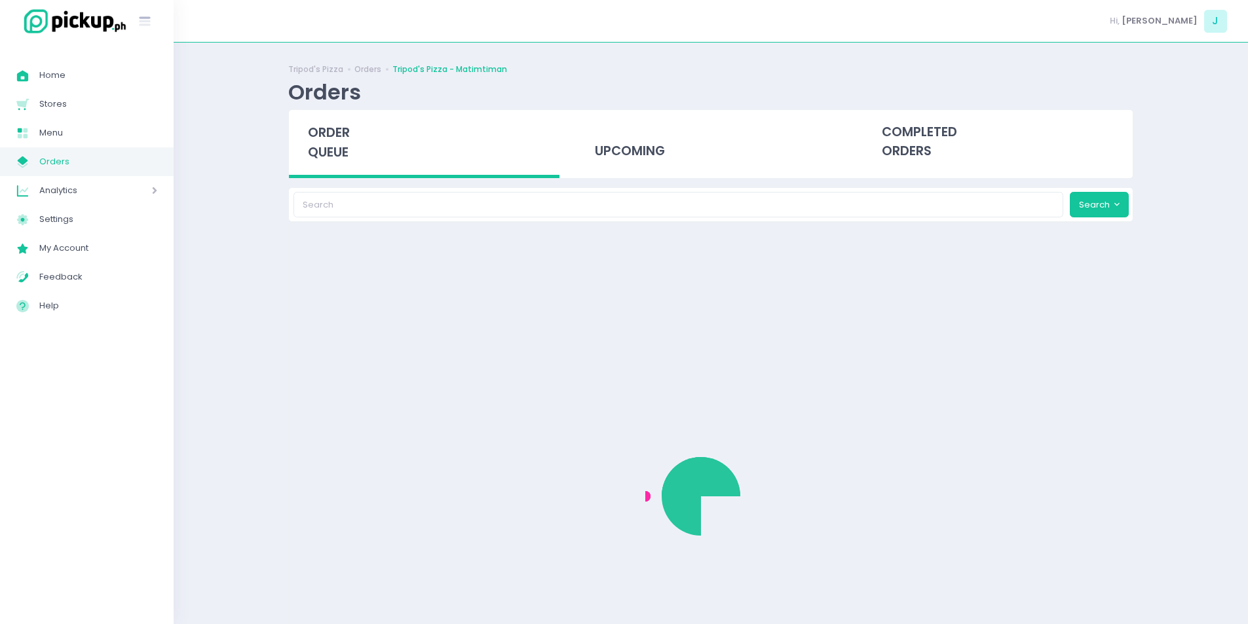
click at [349, 150] on span "order queue" at bounding box center [329, 142] width 42 height 37
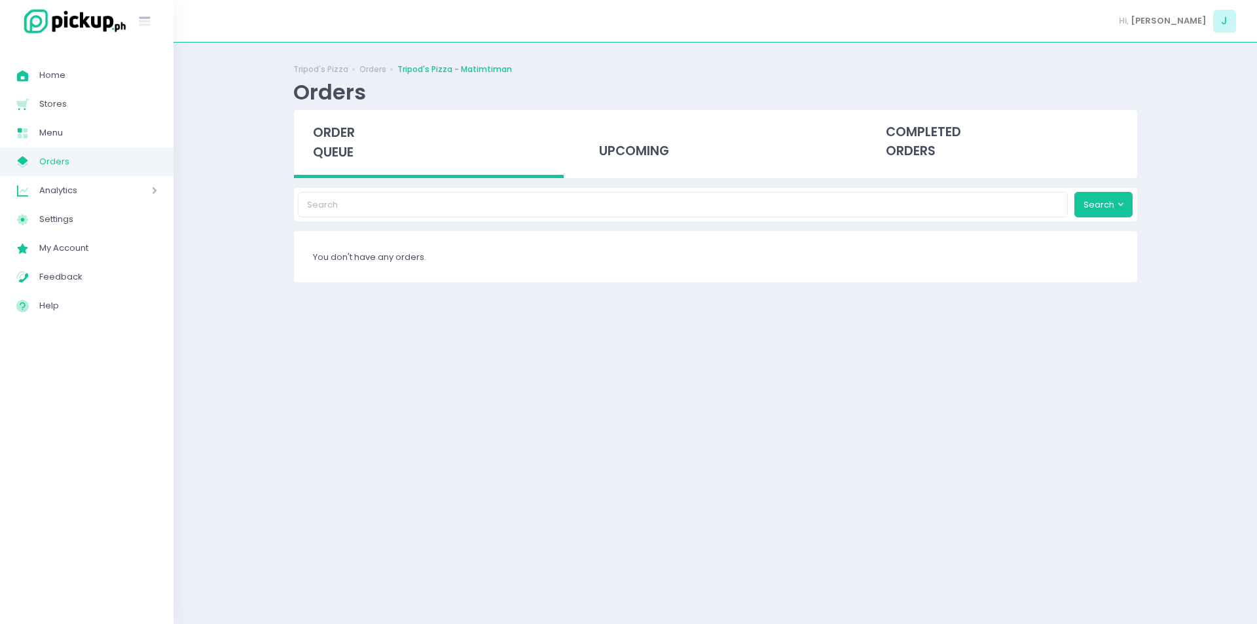
click at [349, 150] on span "order queue" at bounding box center [334, 142] width 42 height 37
click at [335, 138] on span "order queue" at bounding box center [334, 142] width 42 height 37
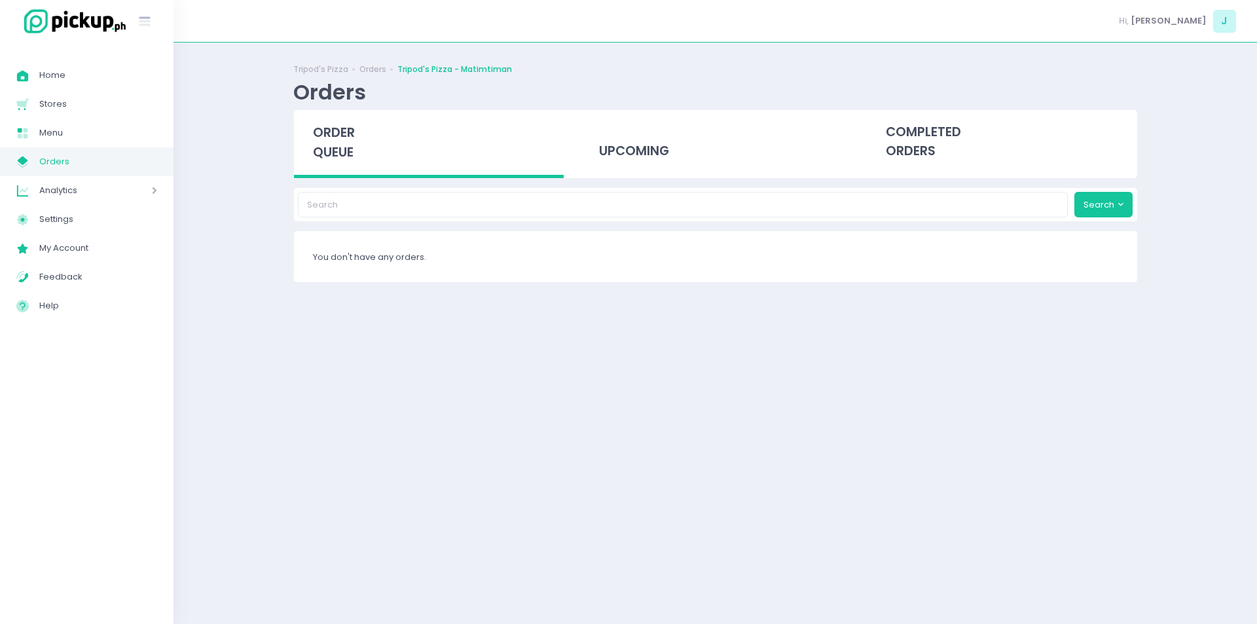
click at [335, 138] on span "order queue" at bounding box center [334, 142] width 42 height 37
click at [1161, 10] on div "Hi, [PERSON_NAME]" at bounding box center [716, 21] width 1084 height 43
drag, startPoint x: 436, startPoint y: 196, endPoint x: 341, endPoint y: 140, distance: 111.0
click at [341, 140] on div "Tripod's Pizza Orders Tripod's Pizza - Matimtiman Orders order queue upcoming c…" at bounding box center [716, 333] width 878 height 549
click at [341, 140] on span "order queue" at bounding box center [334, 142] width 42 height 37
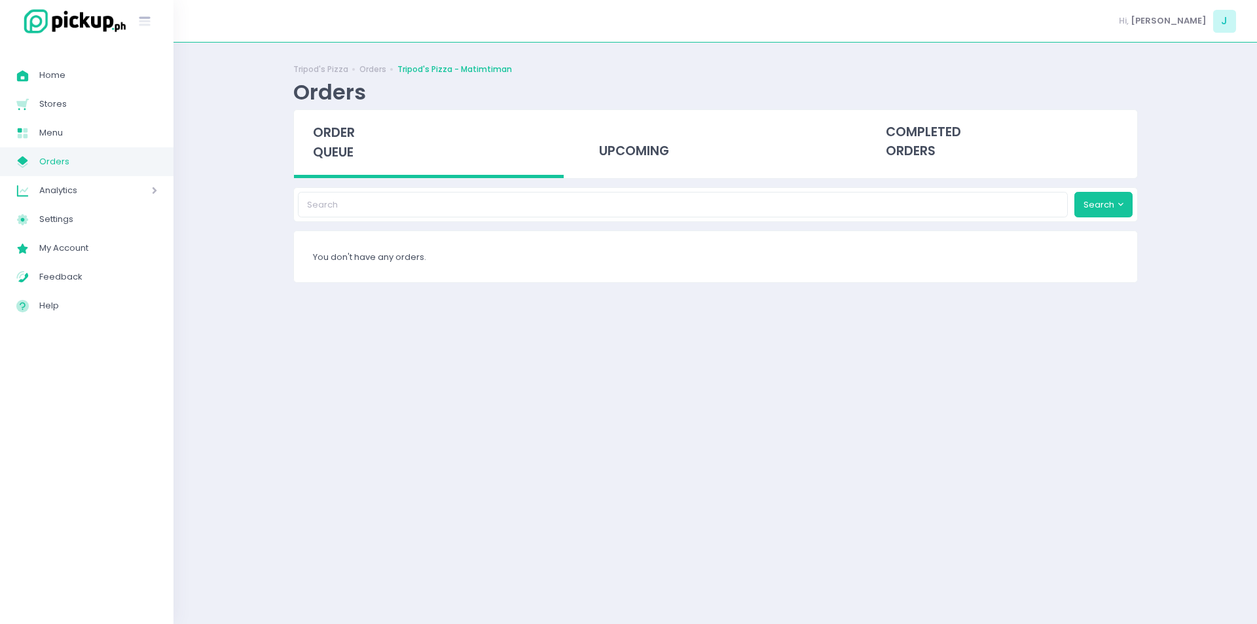
click at [341, 140] on span "order queue" at bounding box center [334, 142] width 42 height 37
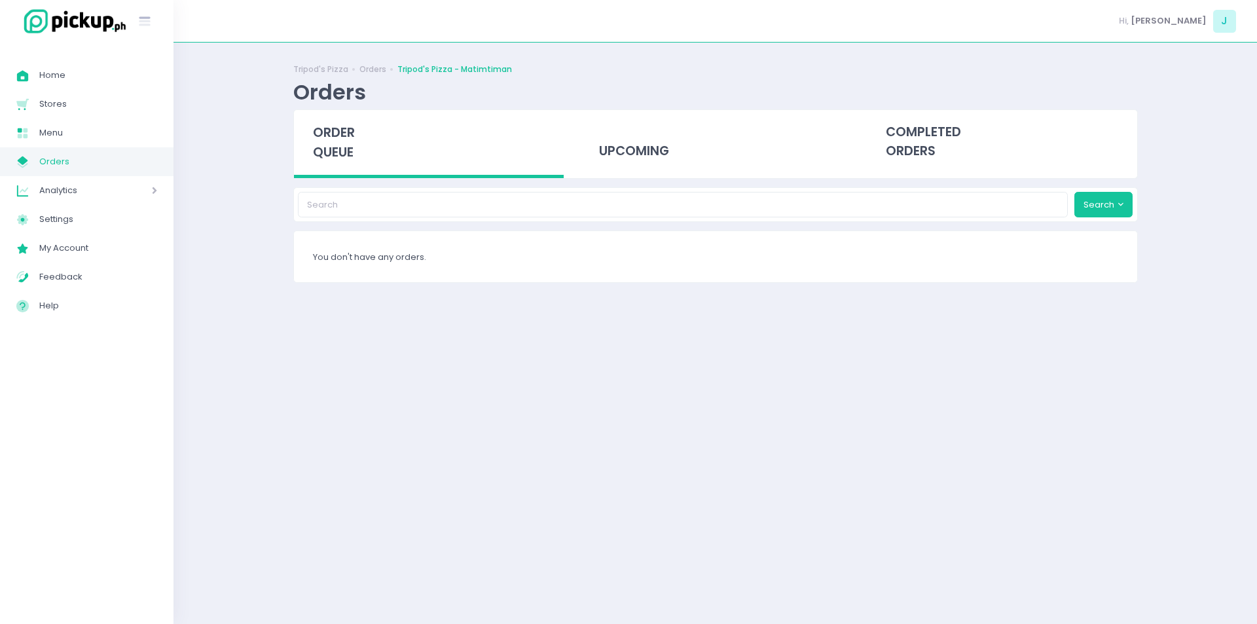
click at [341, 140] on span "order queue" at bounding box center [334, 142] width 42 height 37
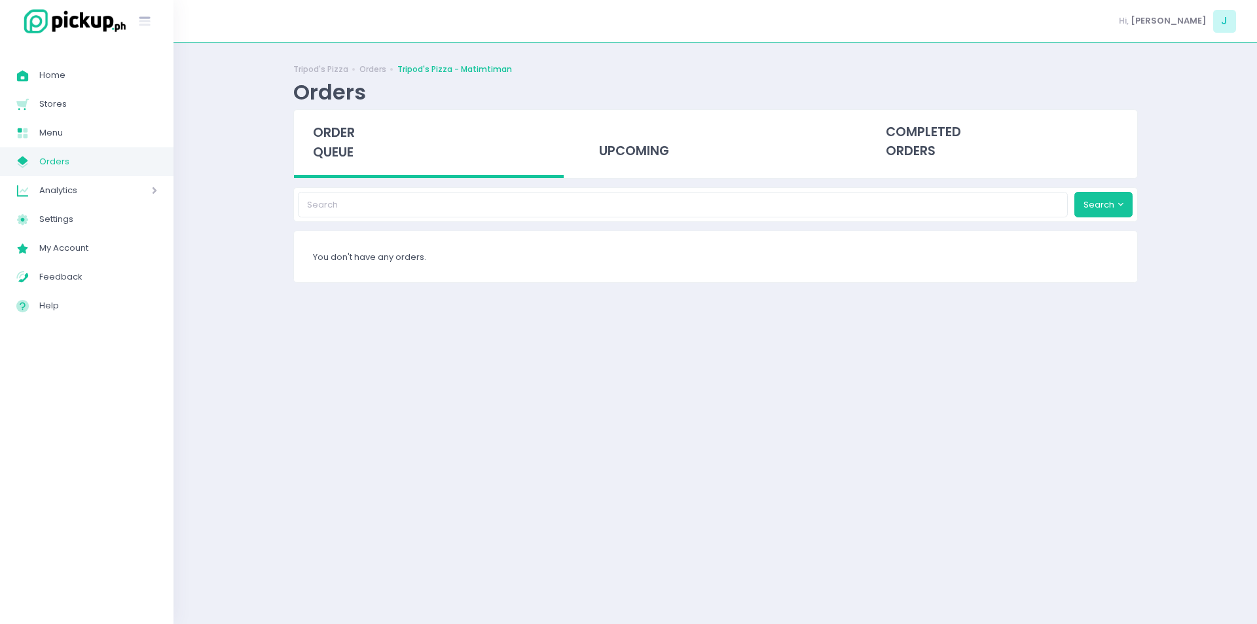
click at [341, 140] on span "order queue" at bounding box center [334, 142] width 42 height 37
click at [316, 115] on div "order queue" at bounding box center [429, 144] width 270 height 68
click at [323, 137] on span "order queue" at bounding box center [334, 142] width 42 height 37
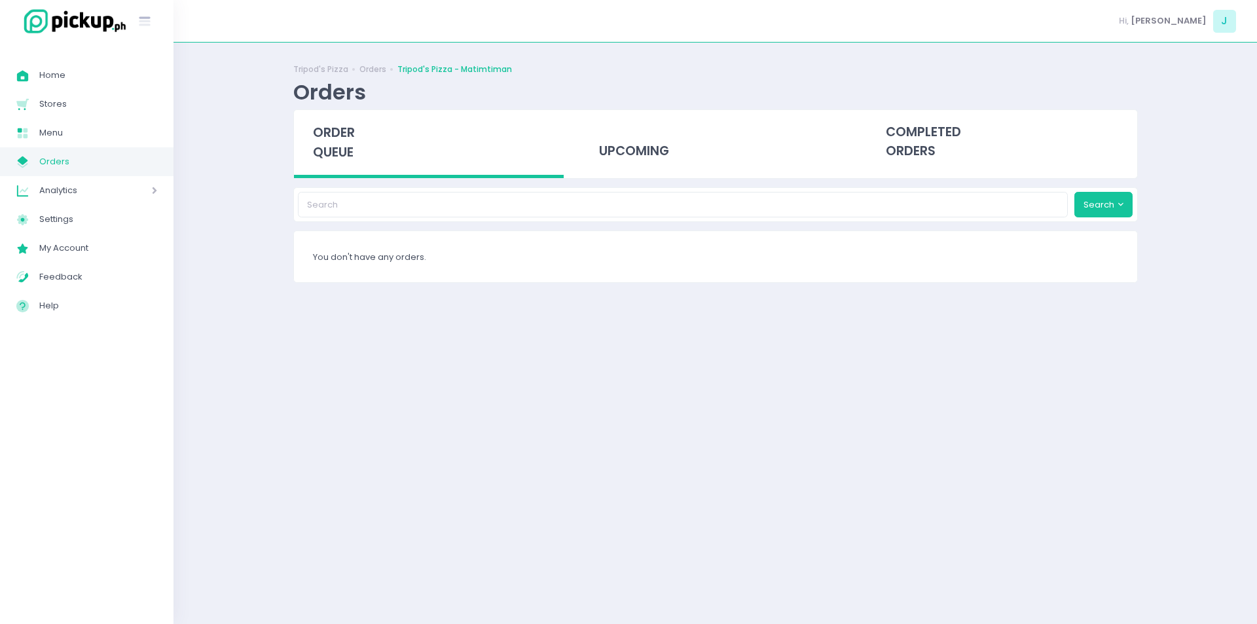
click at [335, 153] on span "order queue" at bounding box center [334, 142] width 42 height 37
click at [334, 126] on span "order queue" at bounding box center [334, 142] width 42 height 37
click at [350, 152] on span "order queue" at bounding box center [334, 142] width 42 height 37
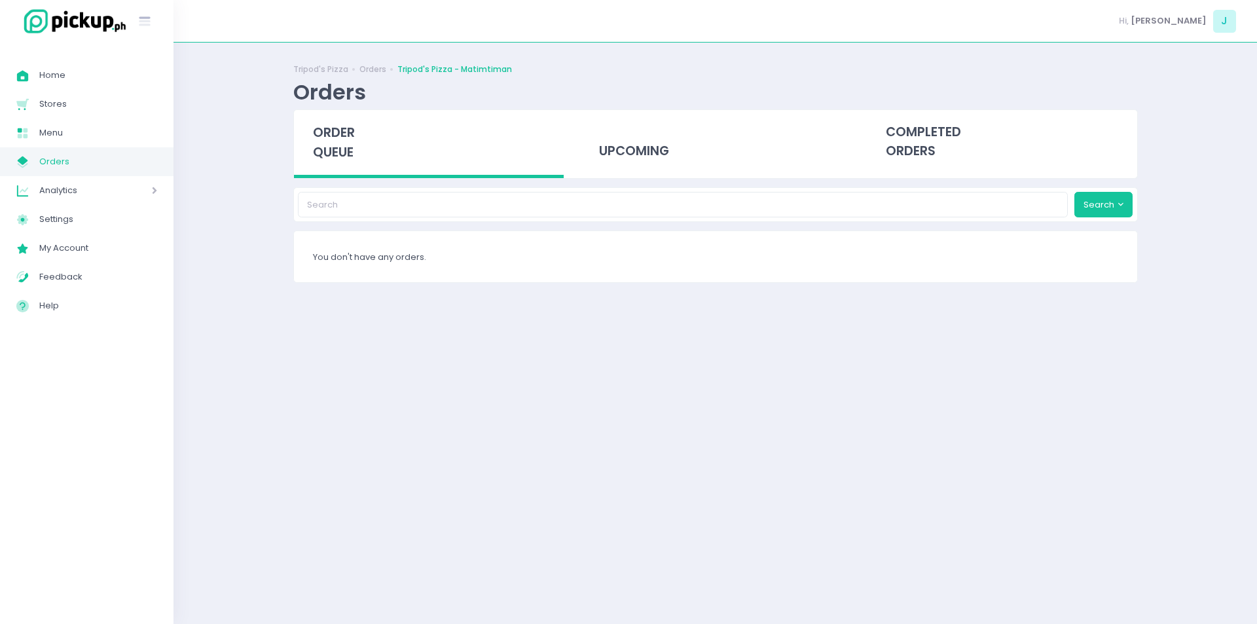
click at [350, 152] on span "order queue" at bounding box center [334, 142] width 42 height 37
click at [348, 134] on span "order queue" at bounding box center [334, 142] width 42 height 37
click at [322, 145] on span "order queue" at bounding box center [334, 142] width 42 height 37
click at [327, 136] on span "order queue" at bounding box center [334, 142] width 42 height 37
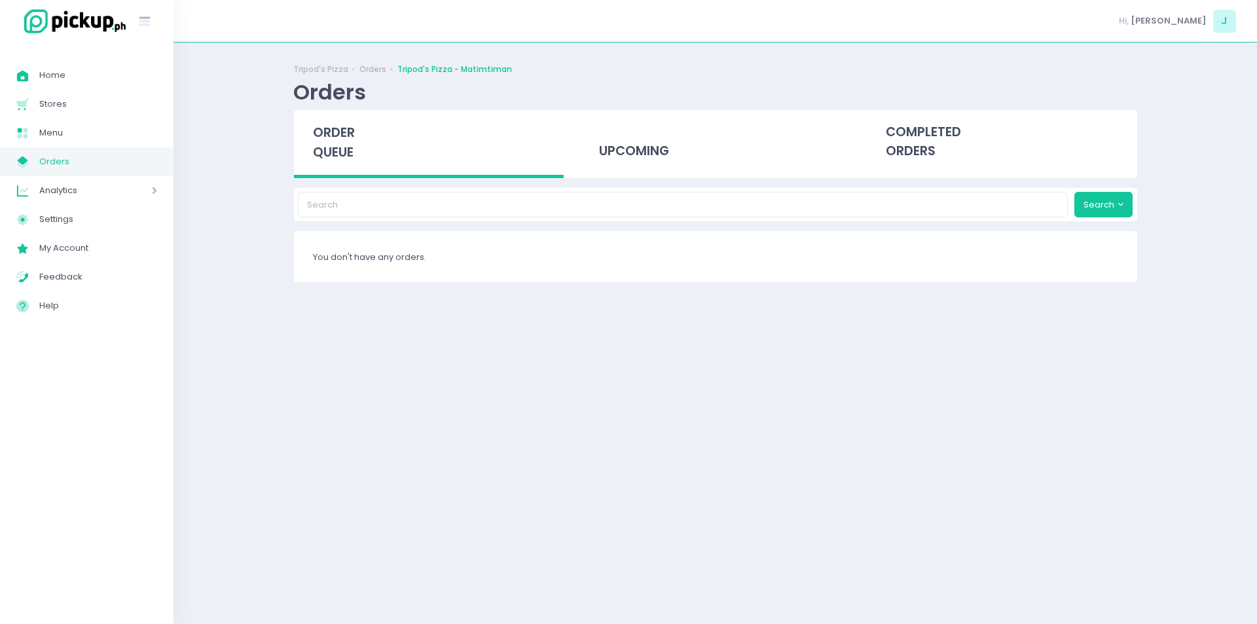
click at [339, 179] on div "Tripod's Pizza Orders Tripod's Pizza - Matimtiman Orders order queue upcoming c…" at bounding box center [716, 333] width 878 height 549
click at [329, 130] on span "order queue" at bounding box center [334, 142] width 42 height 37
click at [313, 156] on span "order queue" at bounding box center [334, 142] width 42 height 37
click at [332, 155] on span "order queue" at bounding box center [334, 142] width 42 height 37
click at [343, 147] on span "order queue" at bounding box center [334, 142] width 42 height 37
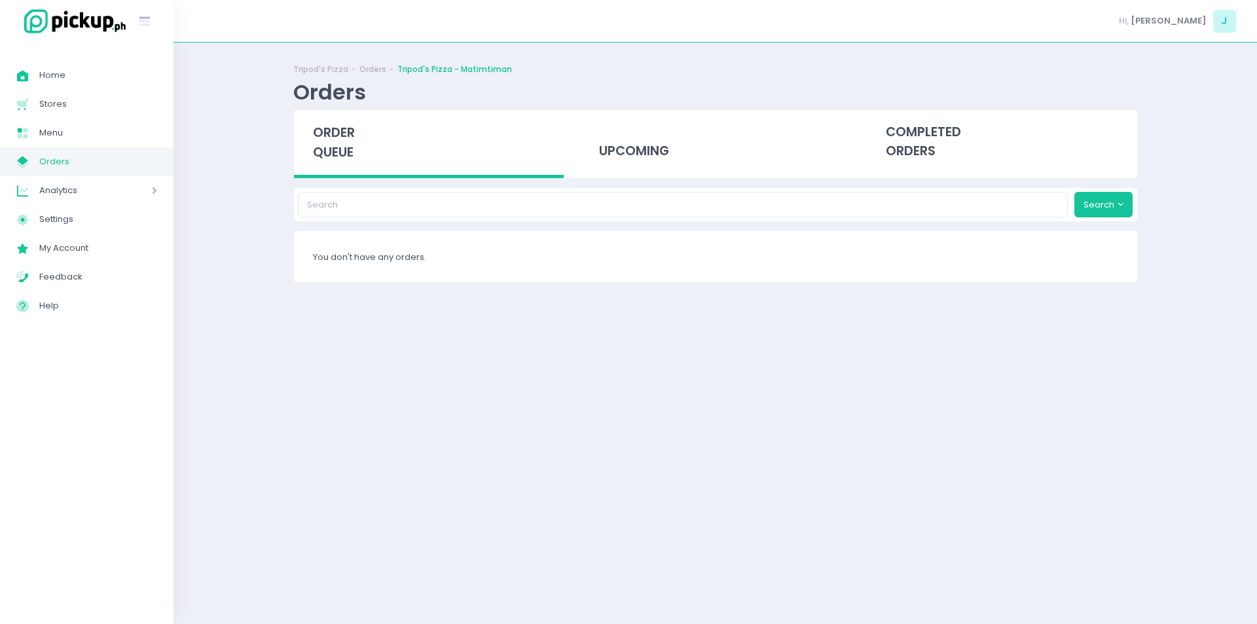
click at [348, 158] on span "order queue" at bounding box center [334, 142] width 42 height 37
click at [261, 281] on div "Tripod's Pizza Orders Tripod's Pizza - Matimtiman Orders order queue upcoming c…" at bounding box center [716, 333] width 1084 height 549
click at [340, 166] on div "order queue" at bounding box center [429, 144] width 270 height 68
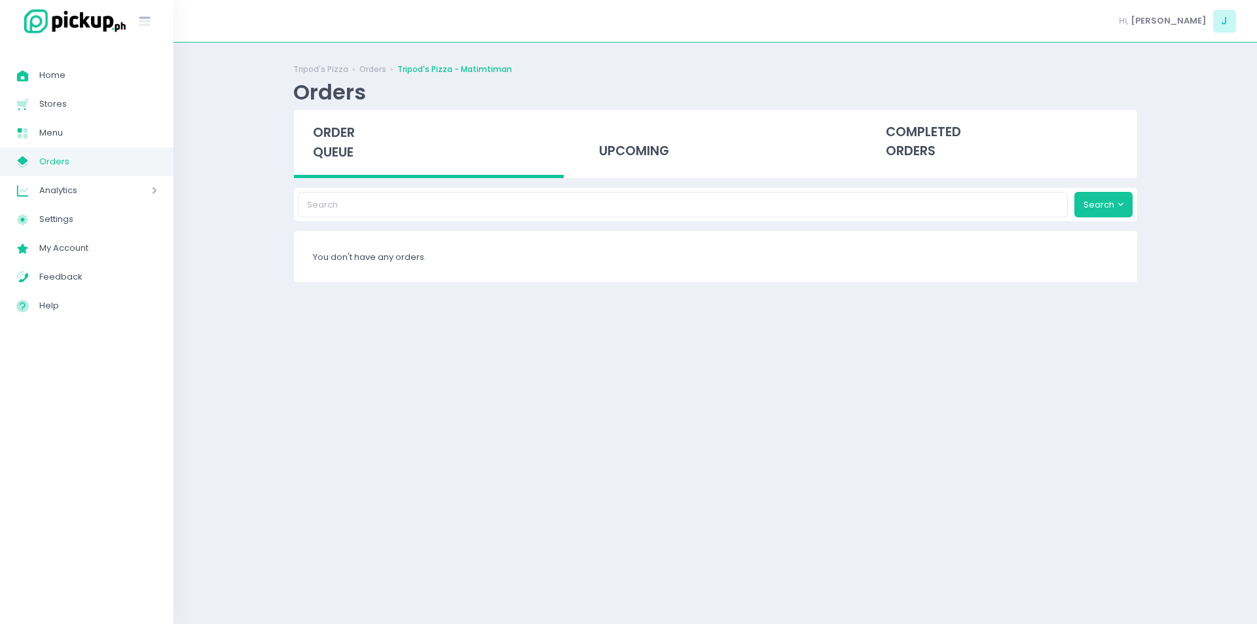
click at [340, 166] on div "order queue" at bounding box center [429, 144] width 270 height 68
click at [347, 150] on span "order queue" at bounding box center [334, 142] width 42 height 37
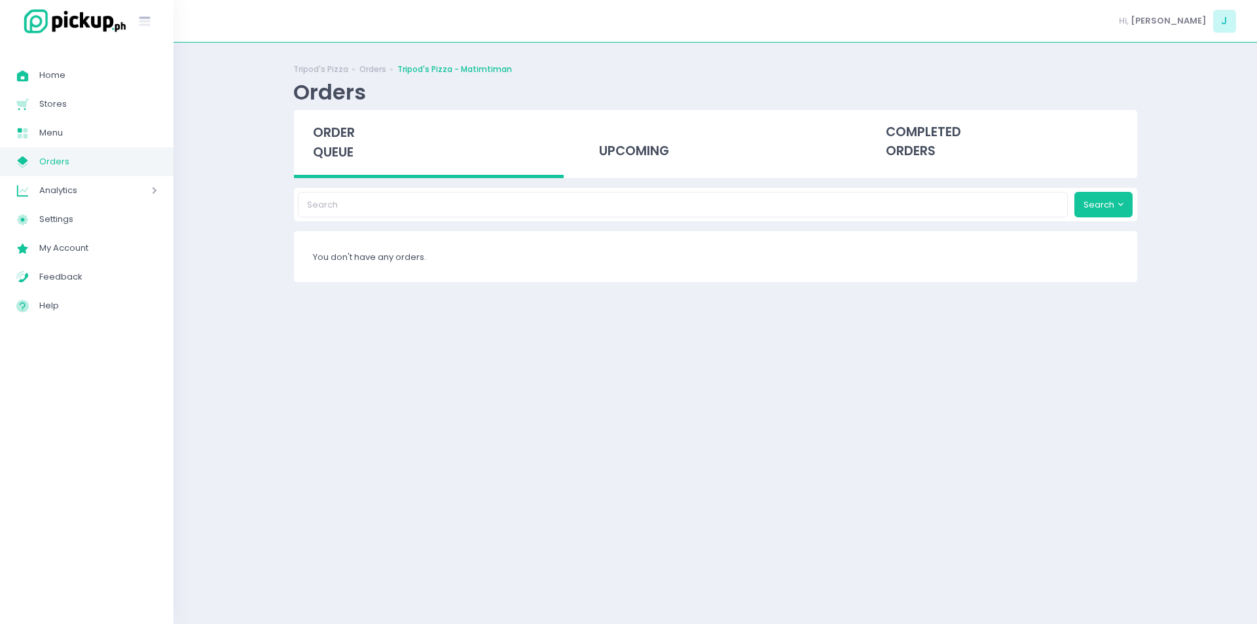
click at [347, 150] on span "order queue" at bounding box center [334, 142] width 42 height 37
click at [340, 160] on span "order queue" at bounding box center [334, 142] width 42 height 37
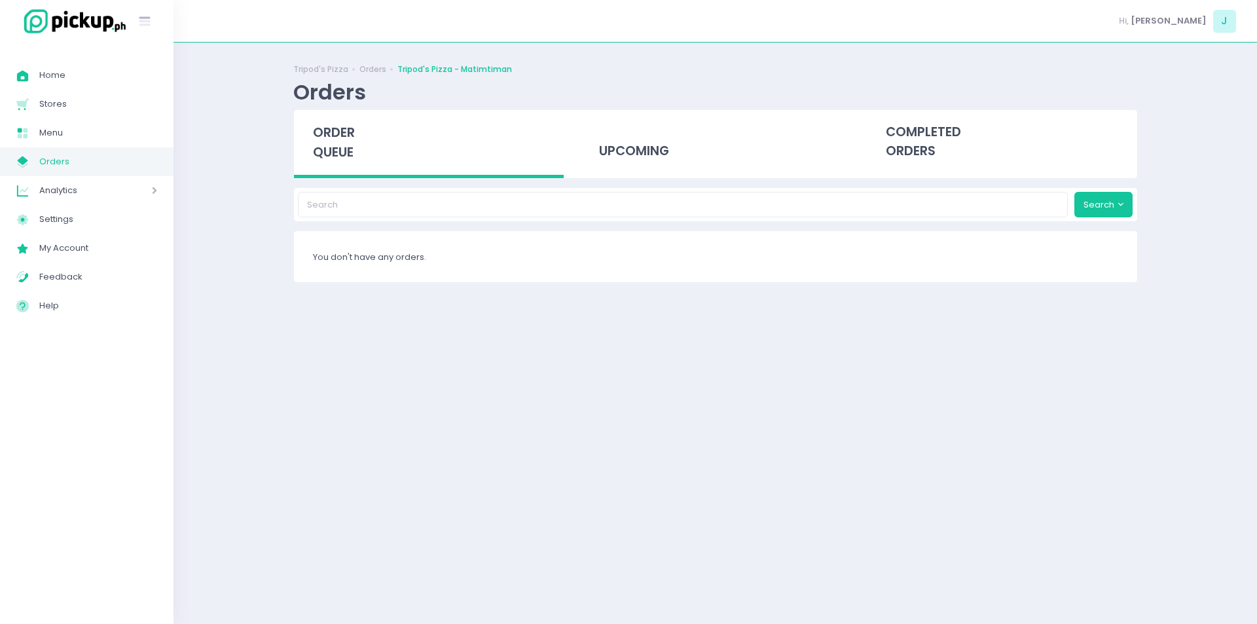
click at [340, 160] on span "order queue" at bounding box center [334, 142] width 42 height 37
click at [321, 144] on span "order queue" at bounding box center [334, 142] width 42 height 37
click at [356, 143] on div "order queue" at bounding box center [429, 144] width 270 height 68
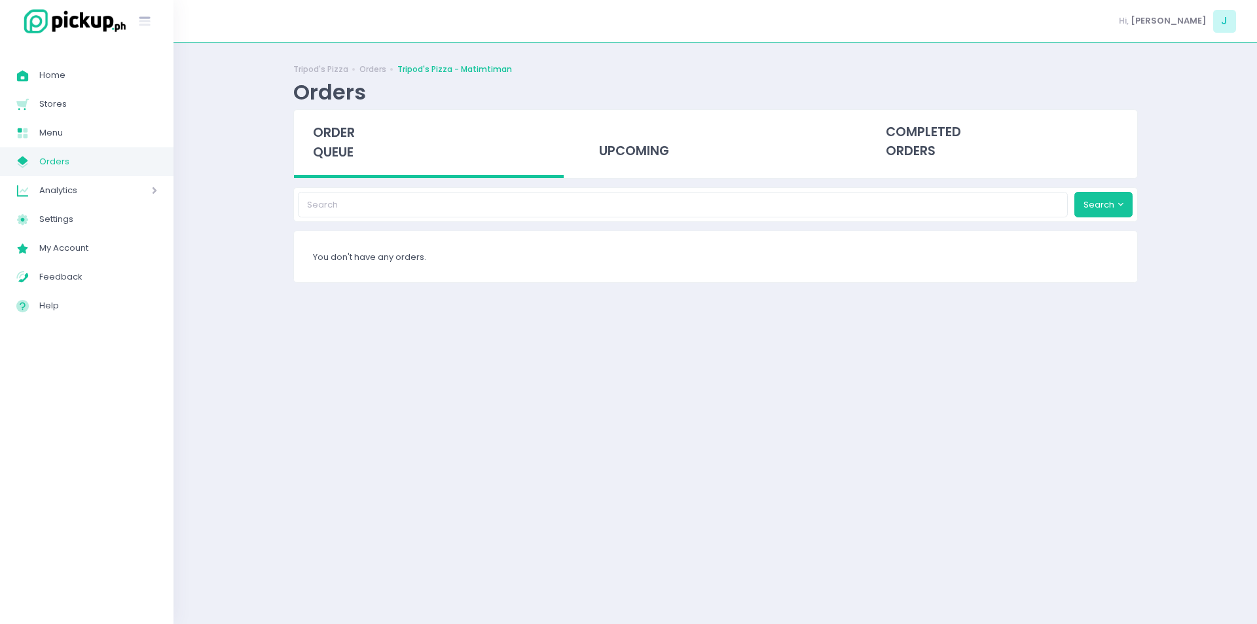
click at [348, 150] on span "order queue" at bounding box center [334, 142] width 42 height 37
click at [322, 149] on span "order queue" at bounding box center [334, 142] width 42 height 37
click at [336, 136] on span "order queue" at bounding box center [334, 142] width 42 height 37
click at [314, 163] on div "order queue" at bounding box center [429, 144] width 270 height 68
click at [333, 144] on span "order queue" at bounding box center [334, 142] width 42 height 37
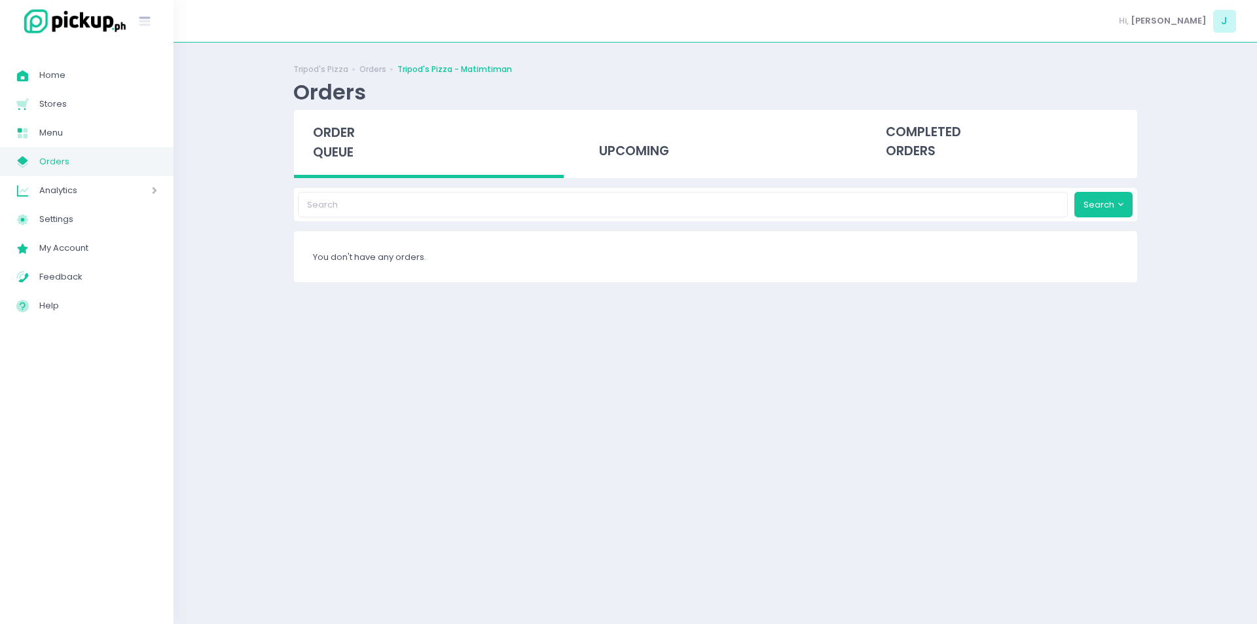
click at [333, 144] on span "order queue" at bounding box center [334, 142] width 42 height 37
click at [346, 153] on span "order queue" at bounding box center [334, 142] width 42 height 37
click at [321, 137] on span "order queue" at bounding box center [334, 142] width 42 height 37
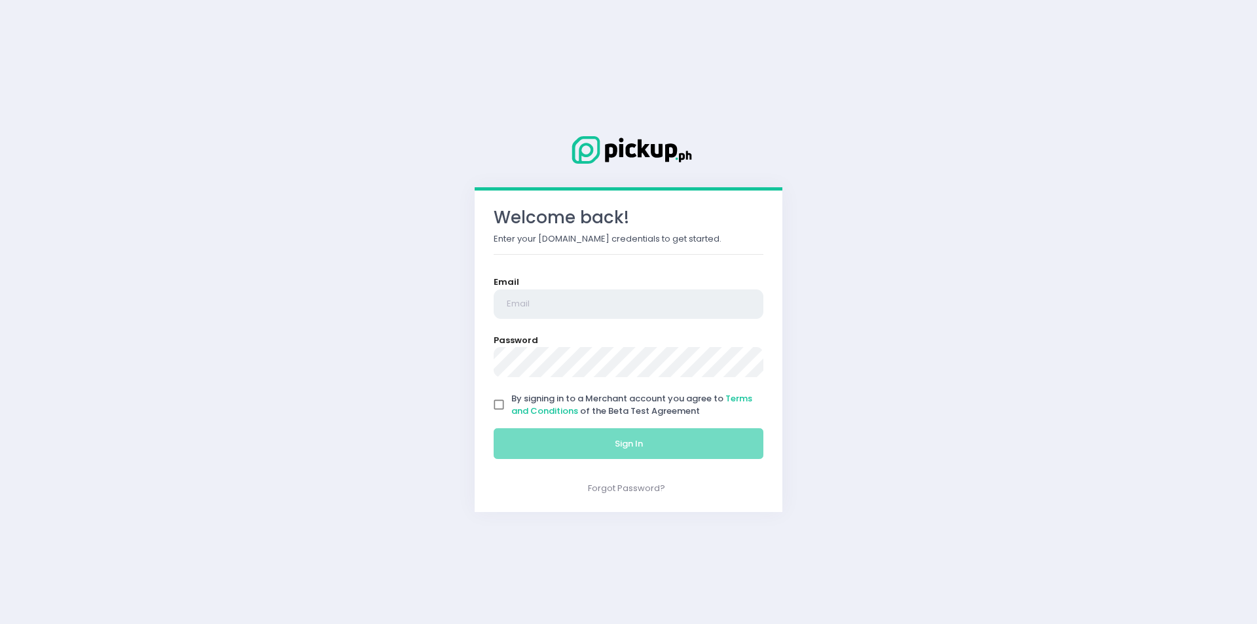
type input "[EMAIL_ADDRESS][DOMAIN_NAME]"
click at [489, 398] on input "By signing in to a Merchant account you agree to Terms and Conditions of the Be…" at bounding box center [499, 404] width 25 height 25
checkbox input "true"
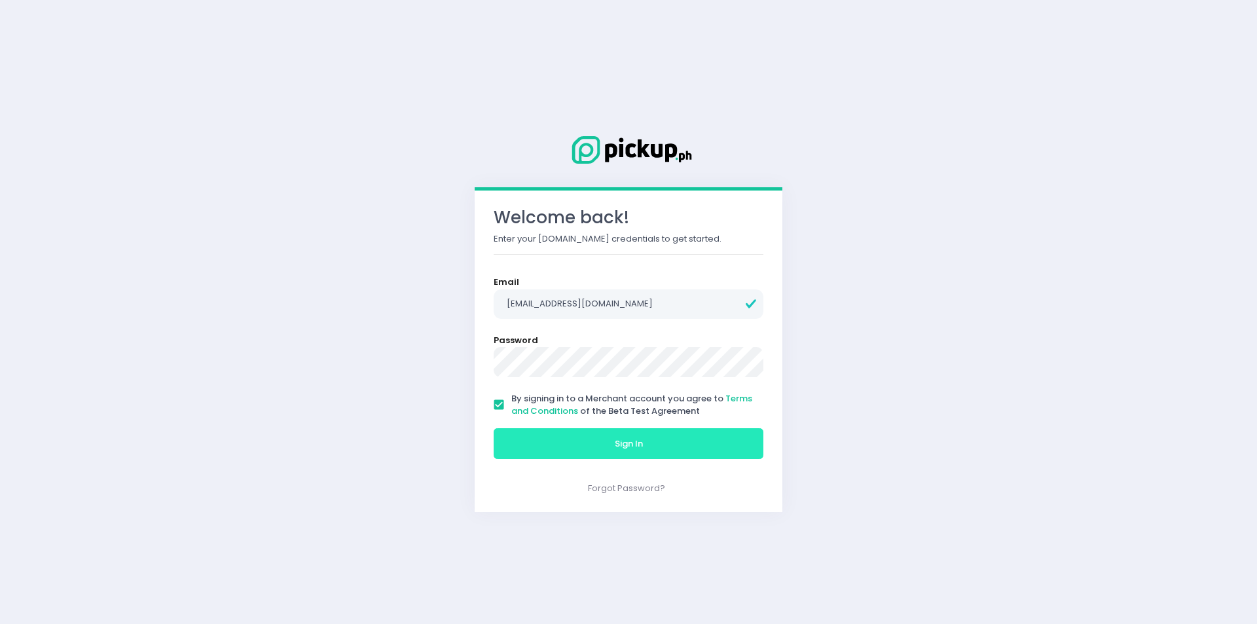
click at [526, 431] on button "Sign In" at bounding box center [629, 443] width 270 height 31
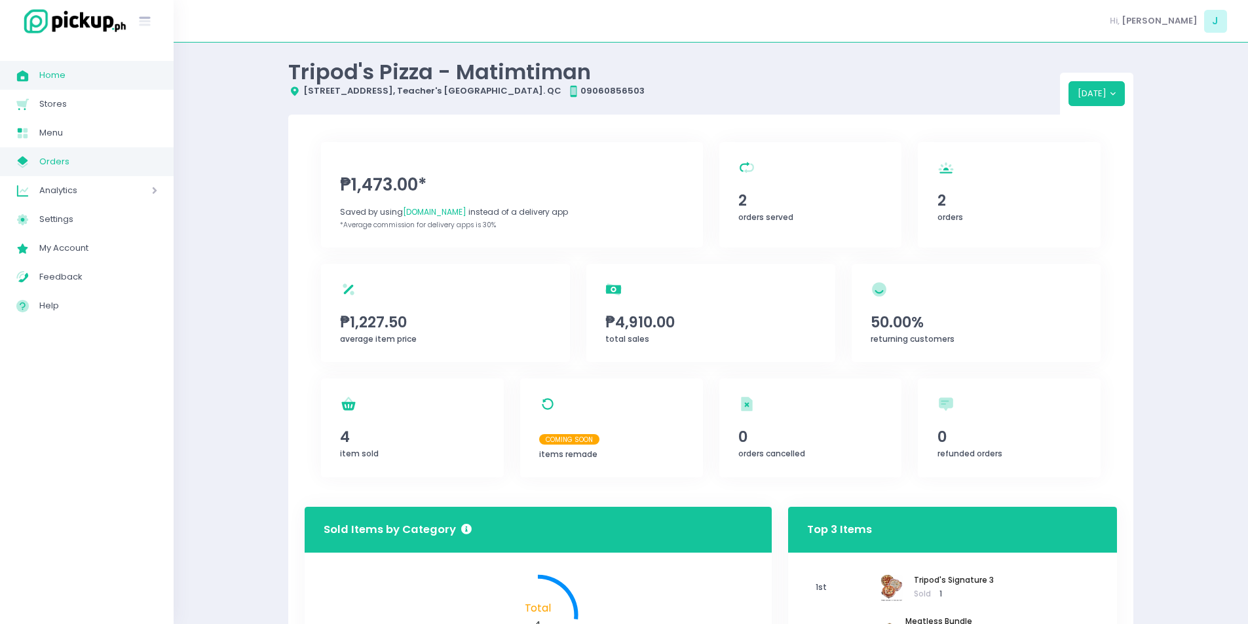
click at [92, 155] on span "Orders" at bounding box center [98, 161] width 118 height 17
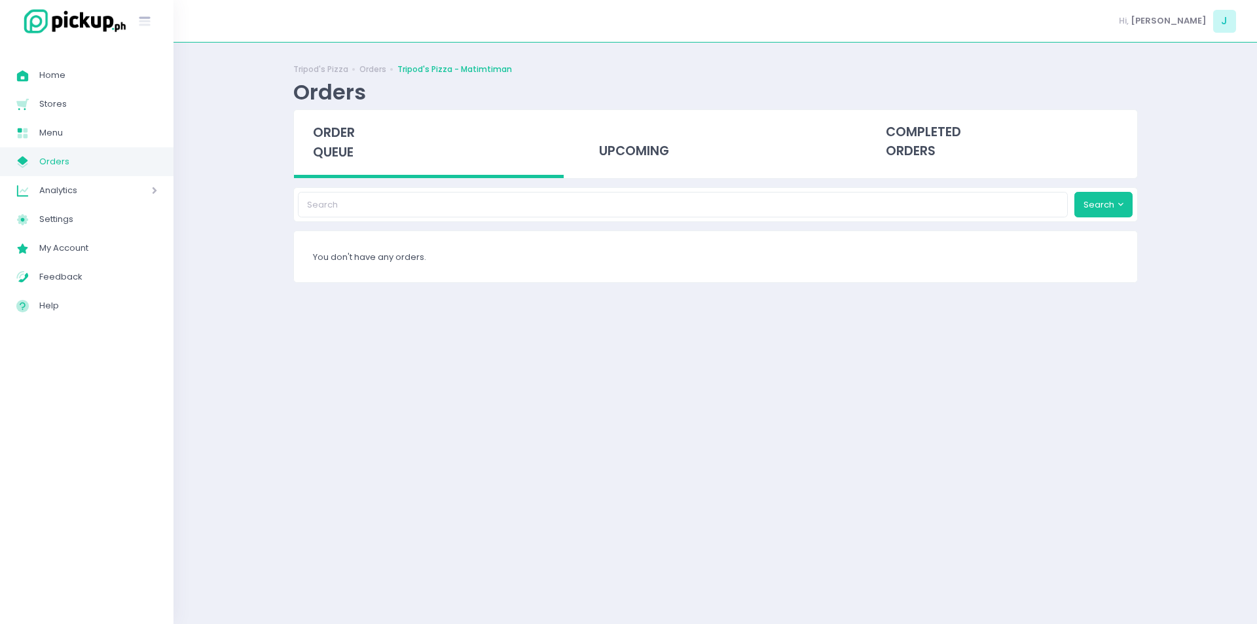
click at [346, 132] on span "order queue" at bounding box center [334, 142] width 42 height 37
click at [328, 145] on span "order queue" at bounding box center [334, 142] width 42 height 37
click at [347, 149] on span "order queue" at bounding box center [334, 142] width 42 height 37
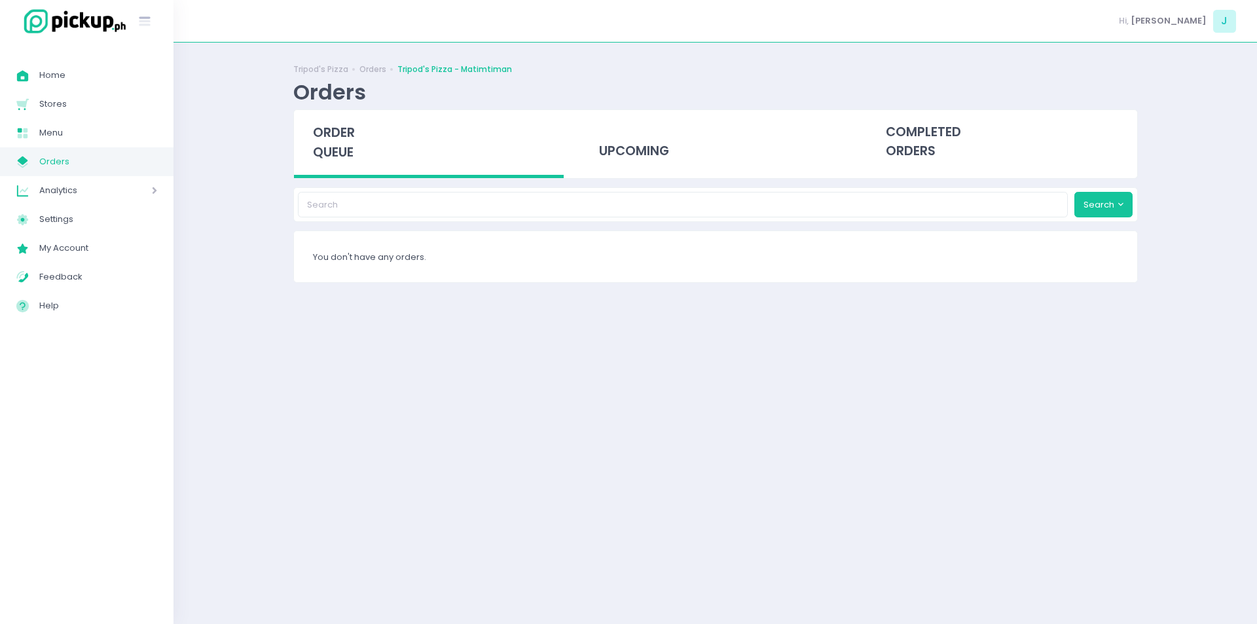
click at [347, 149] on span "order queue" at bounding box center [334, 142] width 42 height 37
click at [333, 138] on span "order queue" at bounding box center [334, 142] width 42 height 37
click at [328, 140] on span "order queue" at bounding box center [334, 142] width 42 height 37
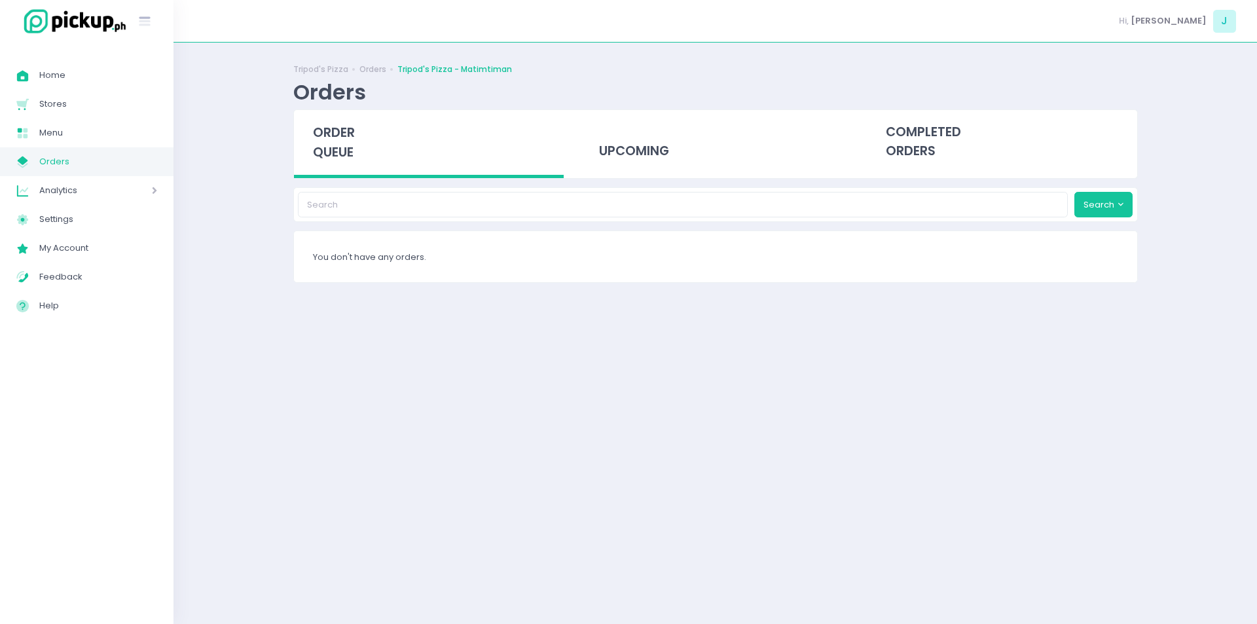
click at [328, 140] on span "order queue" at bounding box center [334, 142] width 42 height 37
click at [357, 132] on div "order queue" at bounding box center [429, 144] width 270 height 68
click at [340, 132] on span "order queue" at bounding box center [334, 142] width 42 height 37
click at [365, 133] on div "order queue" at bounding box center [429, 144] width 270 height 68
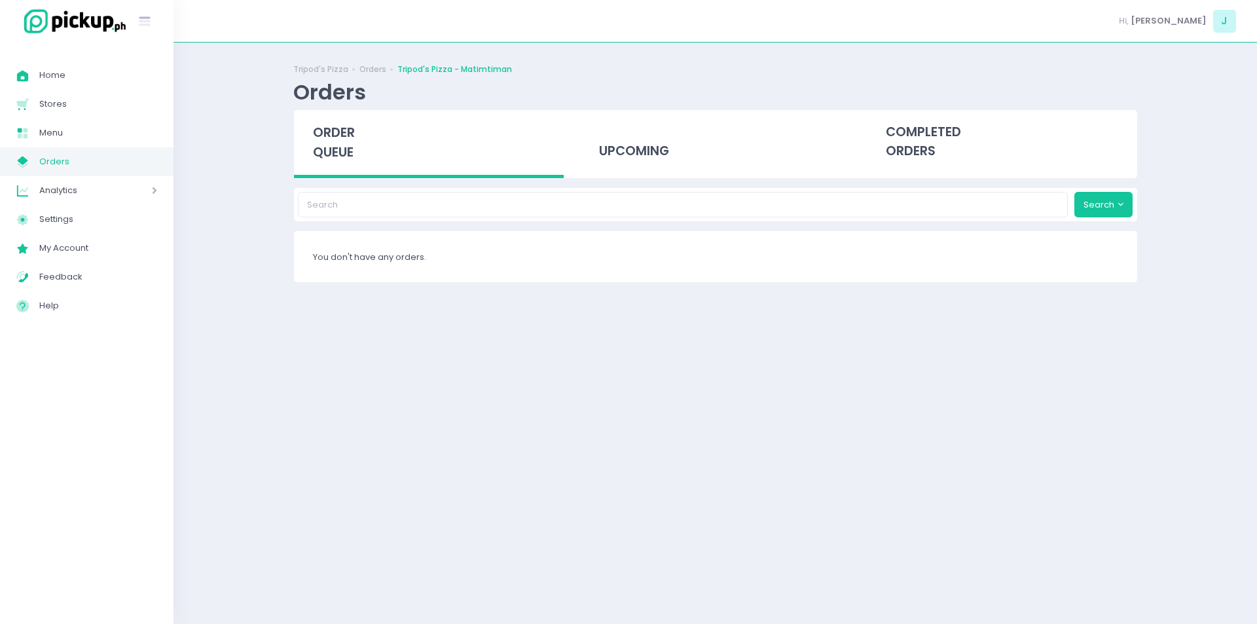
click at [365, 133] on div "order queue" at bounding box center [429, 144] width 270 height 68
click at [341, 149] on span "order queue" at bounding box center [334, 142] width 42 height 37
click at [341, 132] on span "order queue" at bounding box center [334, 142] width 42 height 37
